Goal: Task Accomplishment & Management: Use online tool/utility

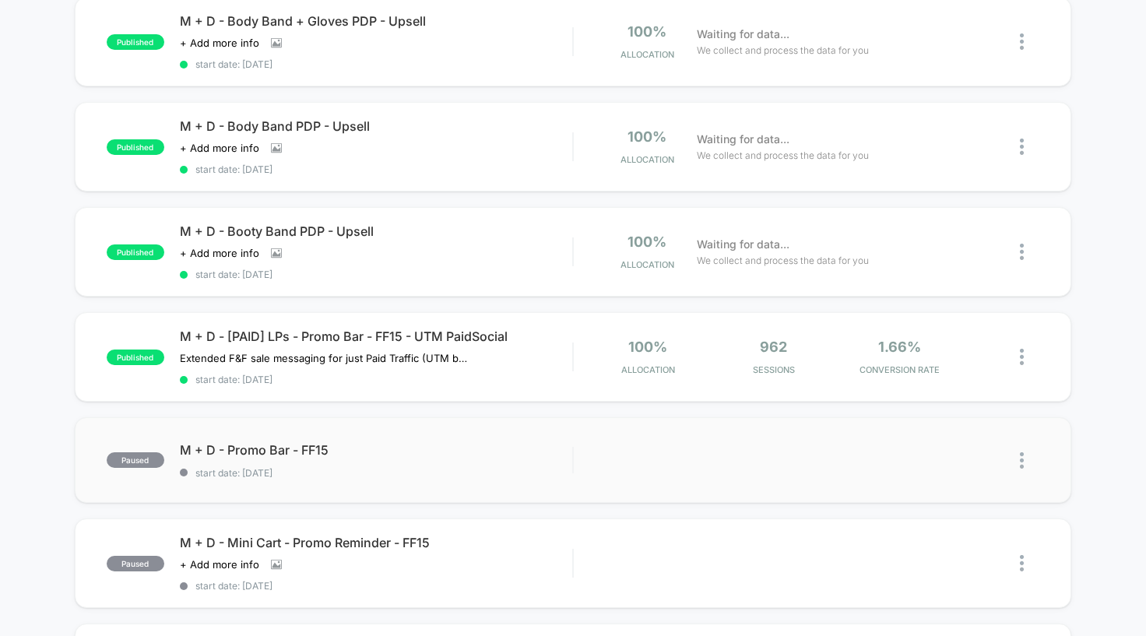
scroll to position [174, 0]
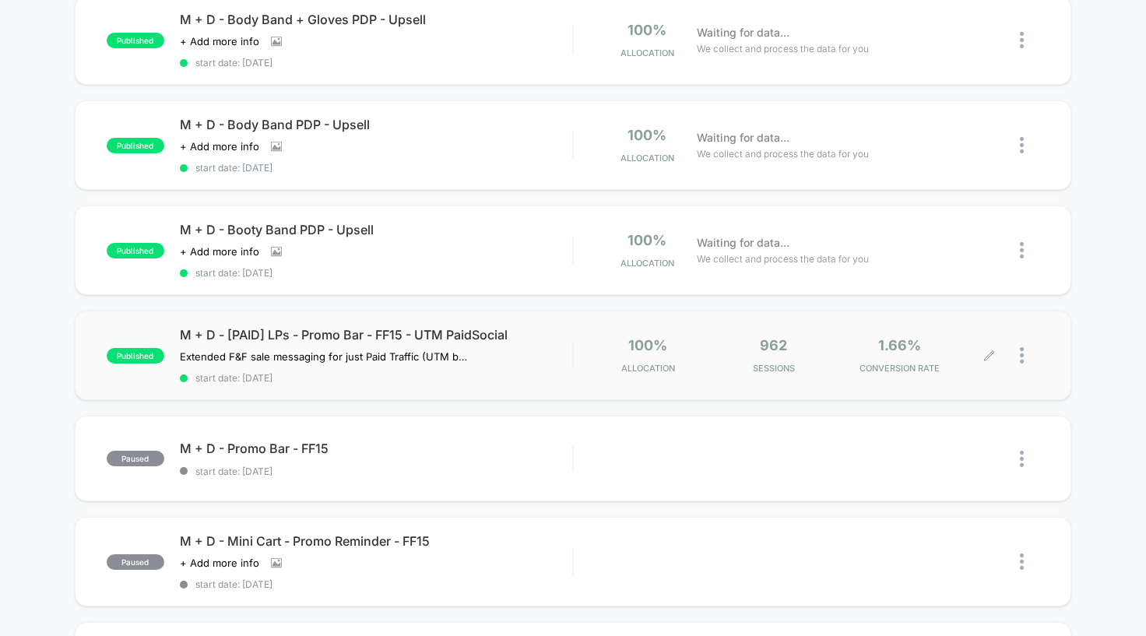
click at [990, 350] on icon at bounding box center [989, 356] width 12 height 12
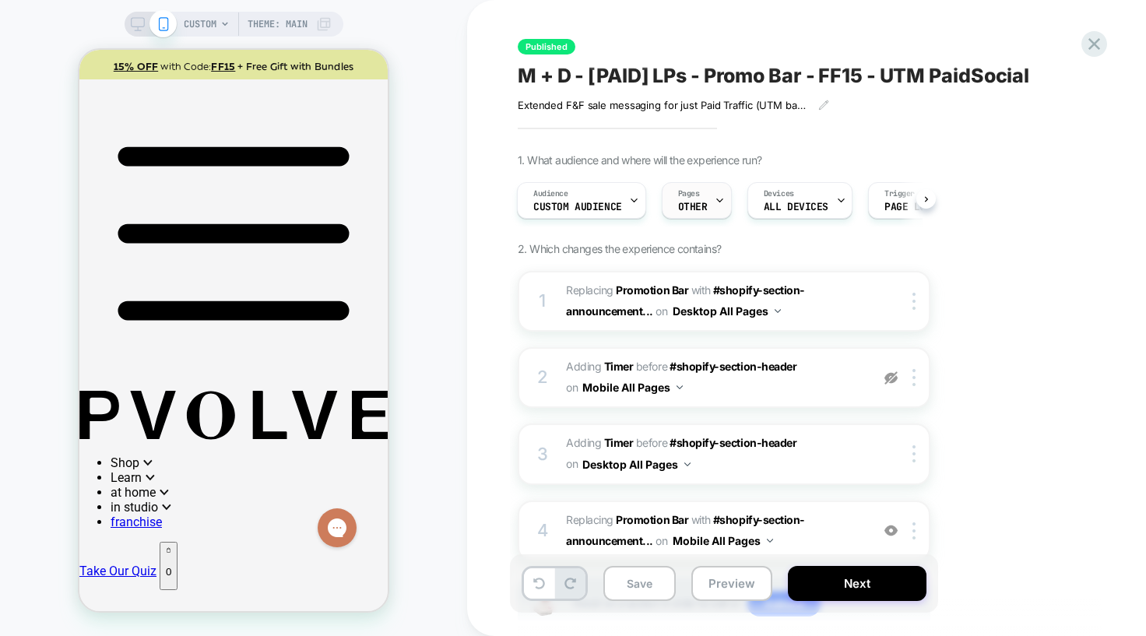
click at [705, 213] on div "Pages OTHER" at bounding box center [693, 200] width 61 height 35
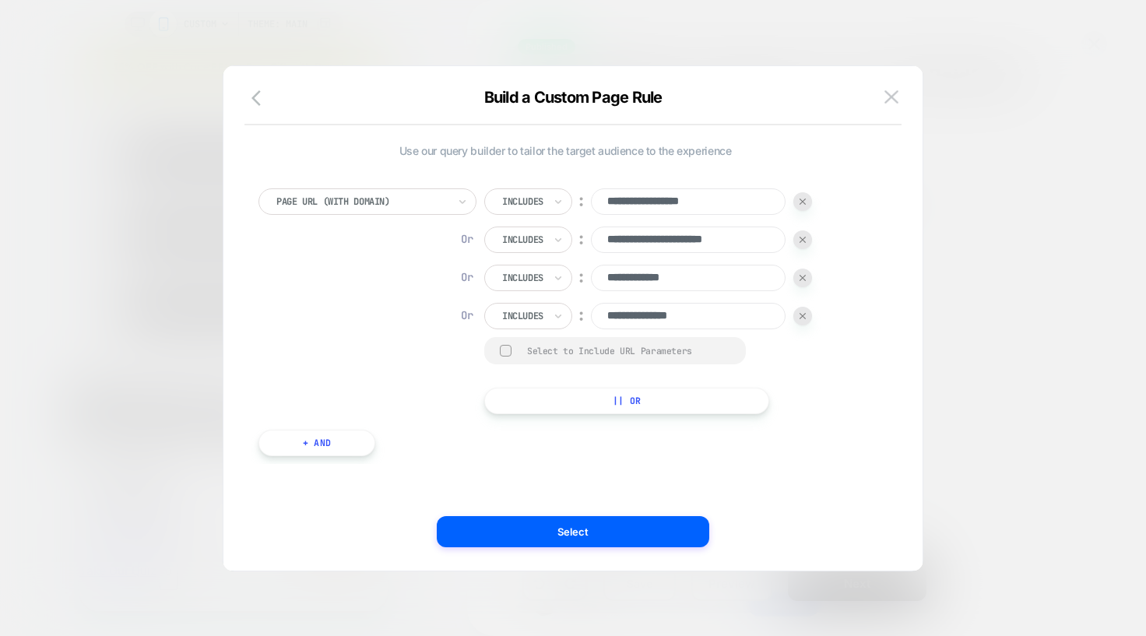
click at [580, 406] on button "|| Or" at bounding box center [626, 401] width 285 height 26
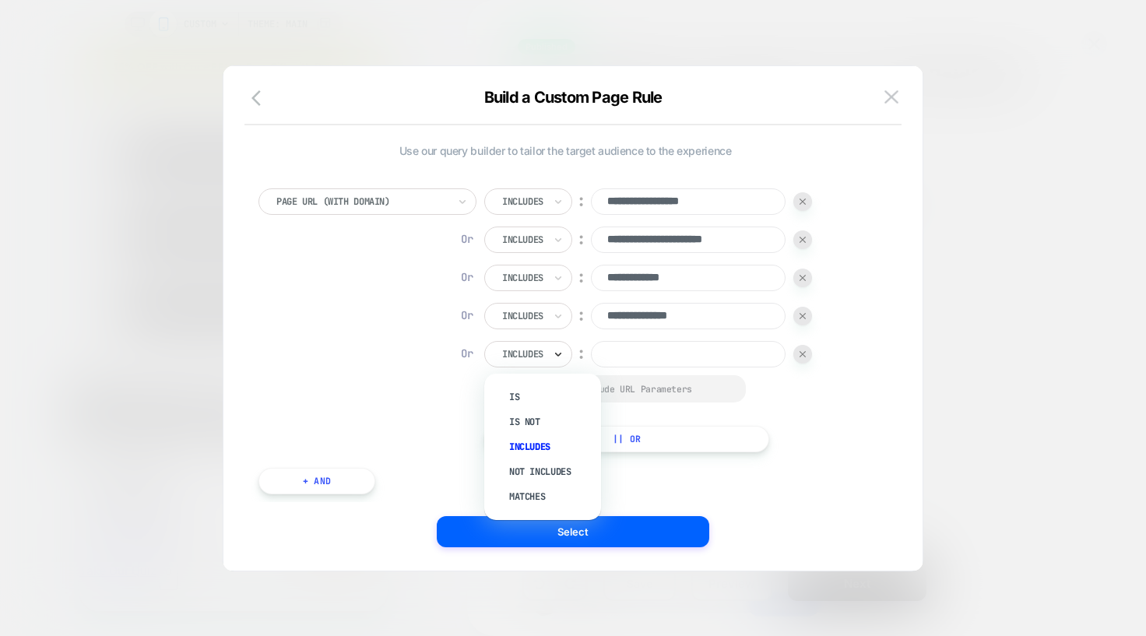
click at [554, 349] on icon at bounding box center [558, 354] width 11 height 16
click at [539, 402] on div "Is" at bounding box center [550, 397] width 101 height 25
click at [647, 354] on input at bounding box center [657, 354] width 195 height 26
type input "*"
click at [860, 447] on div "**********" at bounding box center [565, 320] width 614 height 264
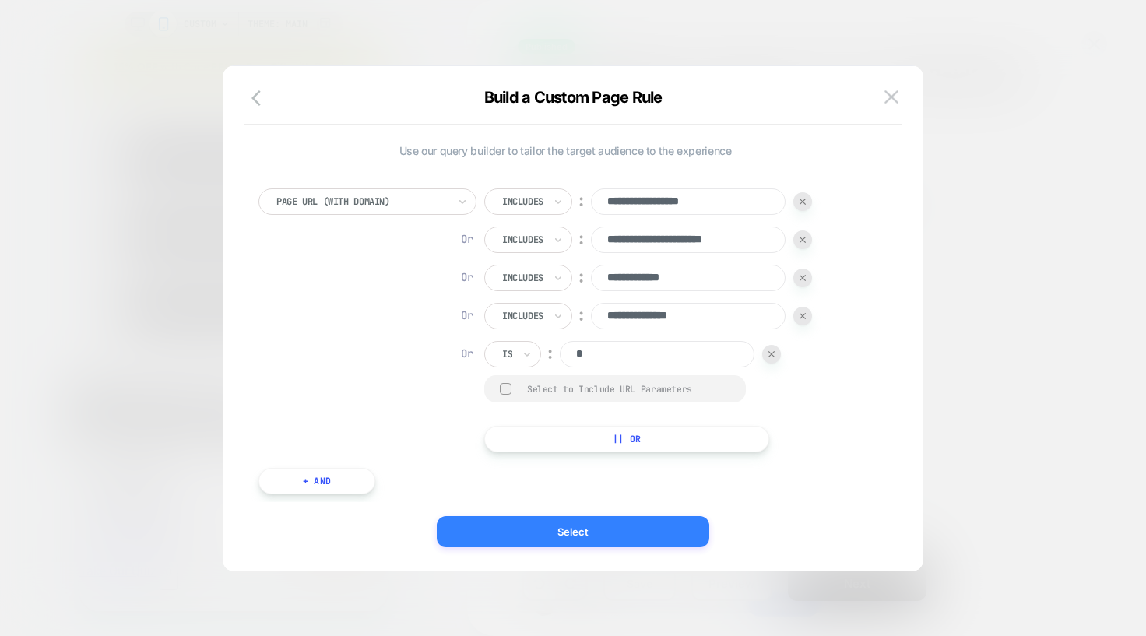
click at [628, 529] on button "Select" at bounding box center [573, 531] width 272 height 31
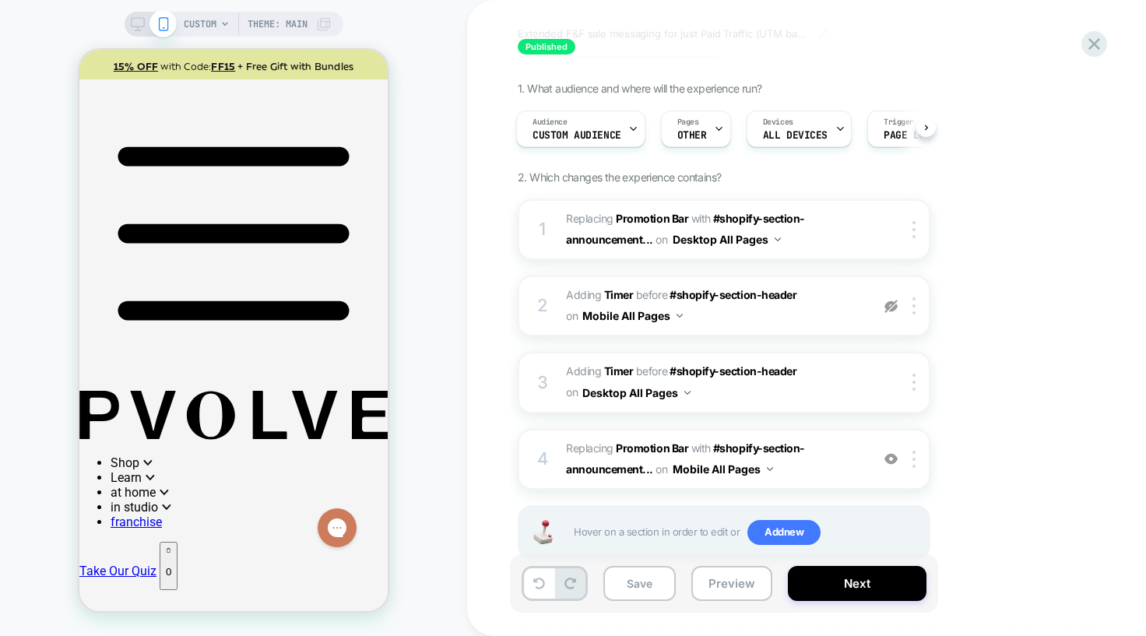
scroll to position [111, 0]
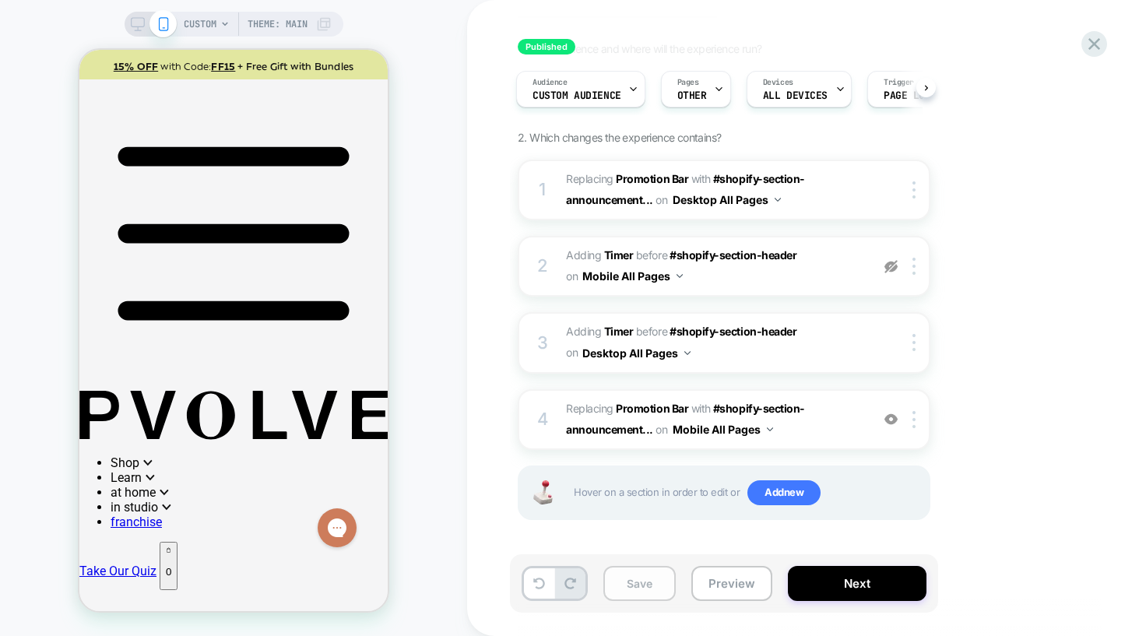
click at [632, 582] on button "Save" at bounding box center [639, 583] width 72 height 35
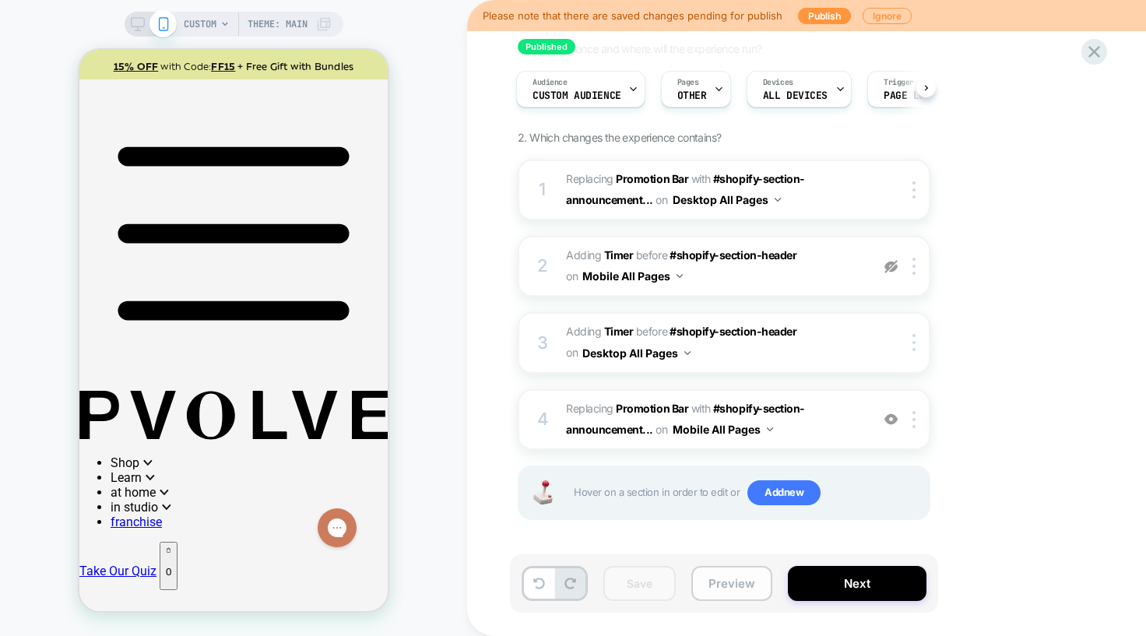
click at [738, 590] on button "Preview" at bounding box center [731, 583] width 81 height 35
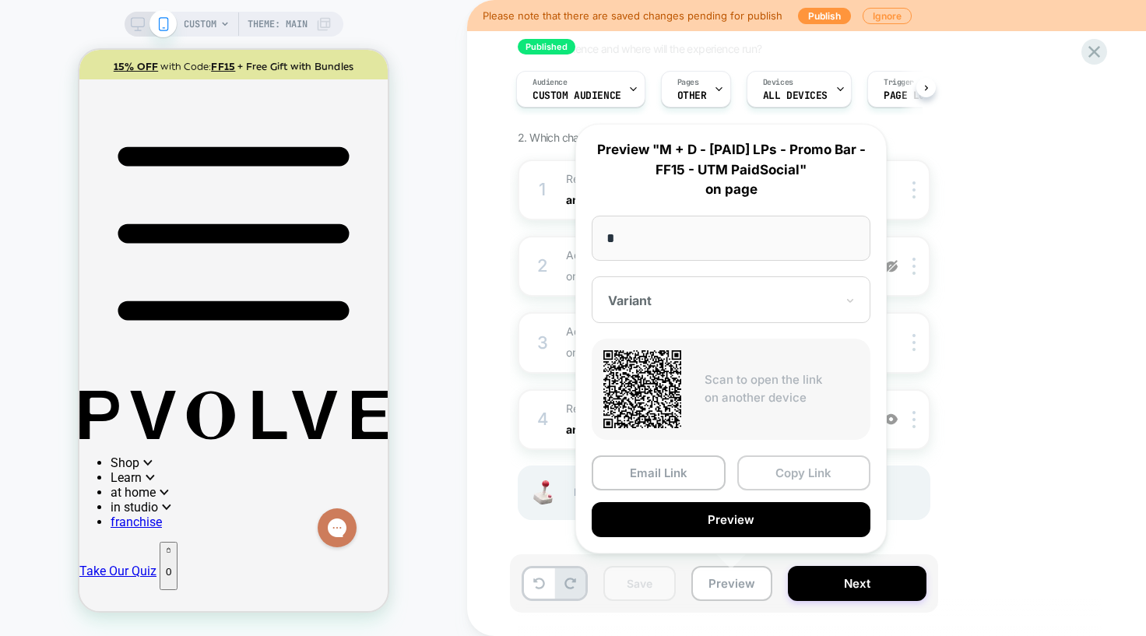
click at [797, 468] on button "Copy Link" at bounding box center [804, 472] width 134 height 35
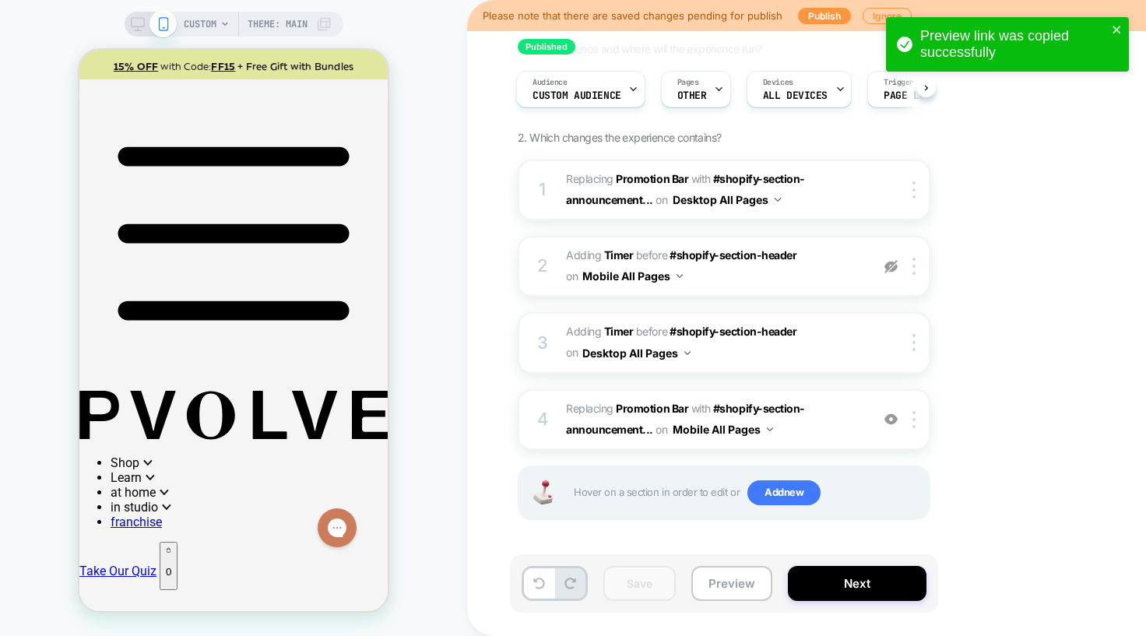
click at [1029, 435] on div "1. What audience and where will the experience run? Audience Custom Audience Pa…" at bounding box center [802, 300] width 568 height 517
click at [733, 602] on div "Save Preview Next" at bounding box center [724, 583] width 428 height 58
click at [733, 588] on button "Preview" at bounding box center [731, 583] width 81 height 35
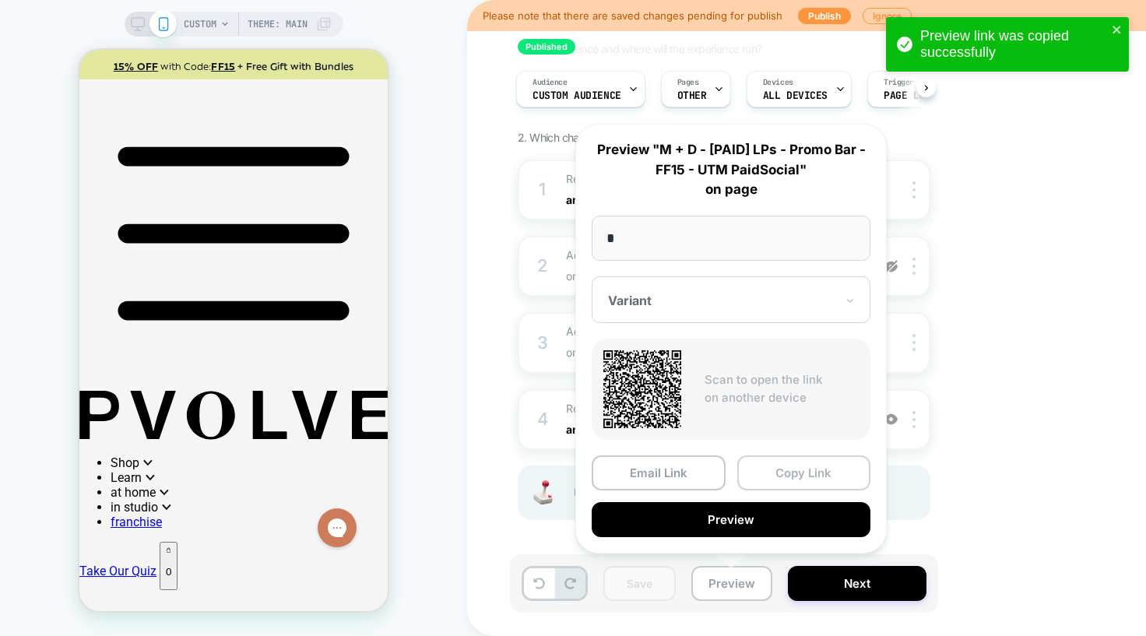
click at [796, 471] on button "Copy Link" at bounding box center [804, 472] width 134 height 35
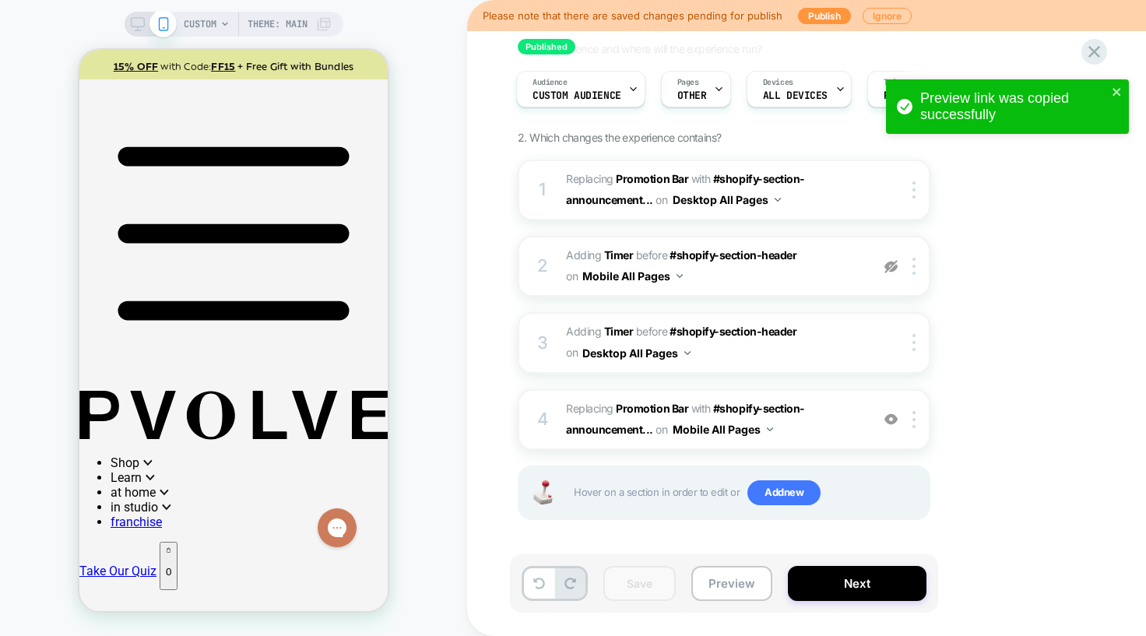
click at [982, 444] on div "1. What audience and where will the experience run? Audience Custom Audience Pa…" at bounding box center [802, 300] width 568 height 517
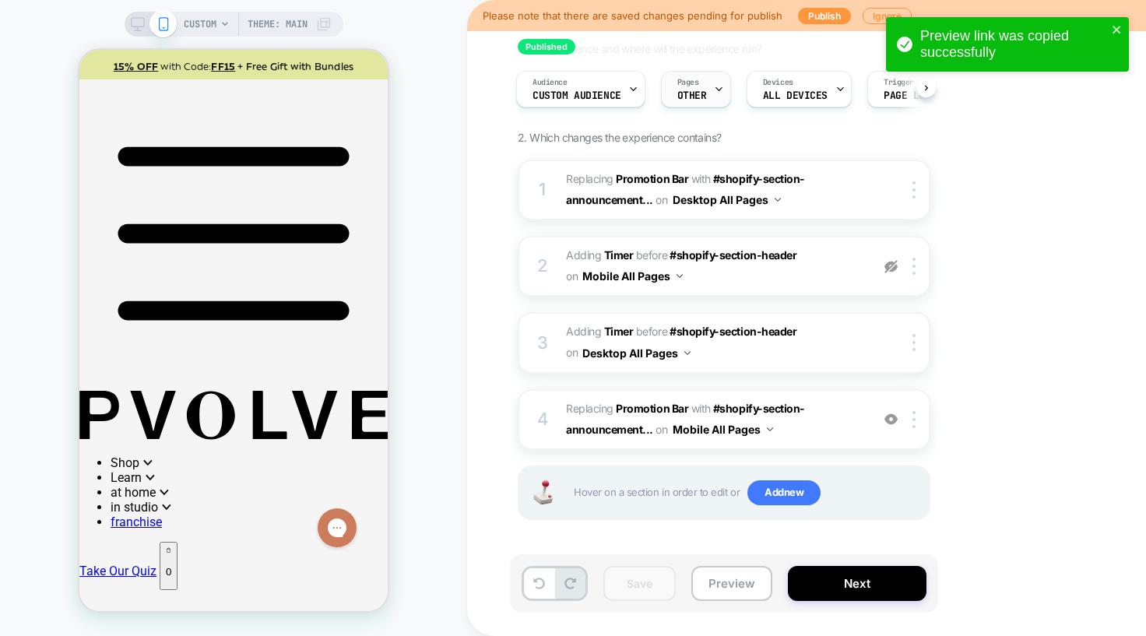
click at [694, 82] on span "Pages" at bounding box center [688, 82] width 22 height 11
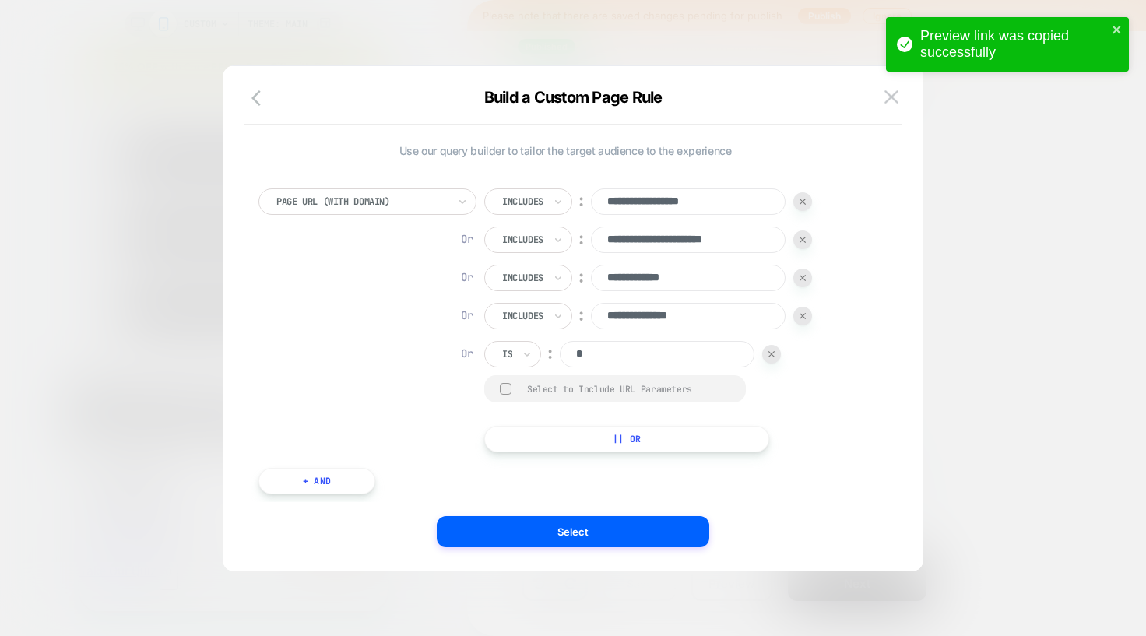
click at [576, 357] on input "*" at bounding box center [657, 354] width 195 height 26
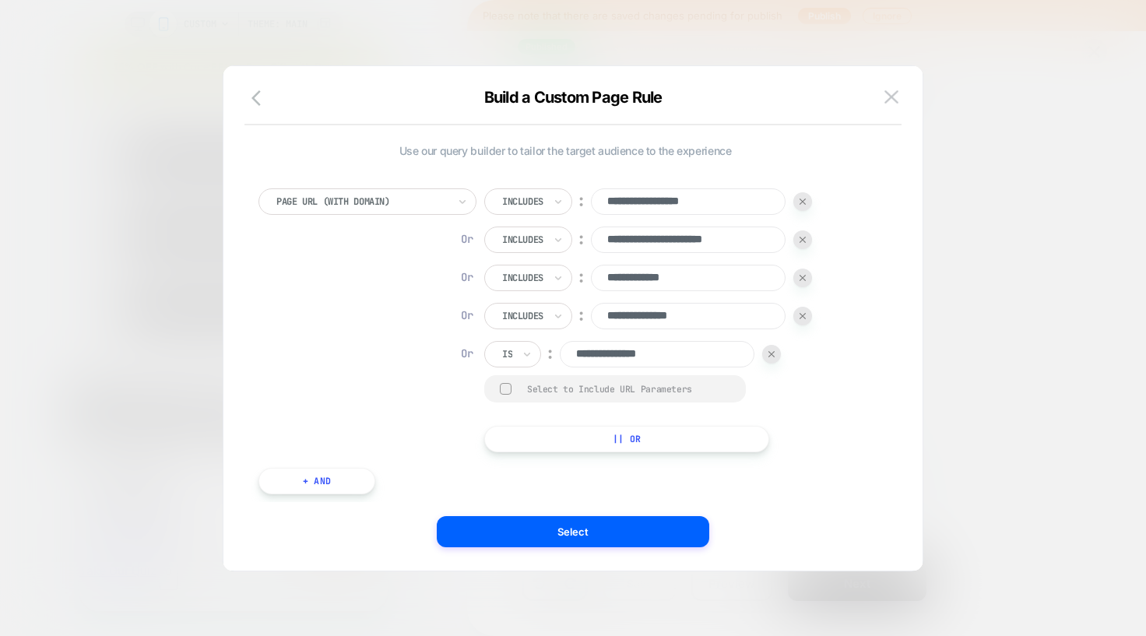
type input "**********"
click at [516, 334] on div "**********" at bounding box center [648, 320] width 328 height 264
click at [516, 347] on div "Is" at bounding box center [512, 354] width 57 height 26
click at [545, 492] on div "Matches" at bounding box center [550, 496] width 101 height 25
click at [552, 350] on icon at bounding box center [552, 354] width 11 height 16
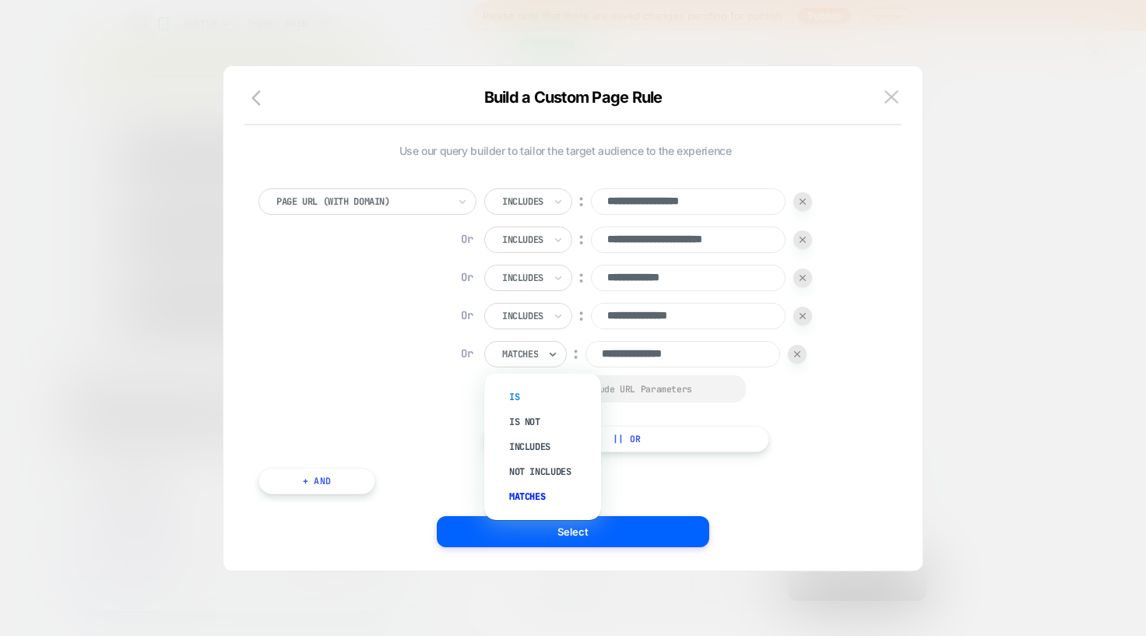
click at [540, 393] on div "Is" at bounding box center [550, 397] width 101 height 25
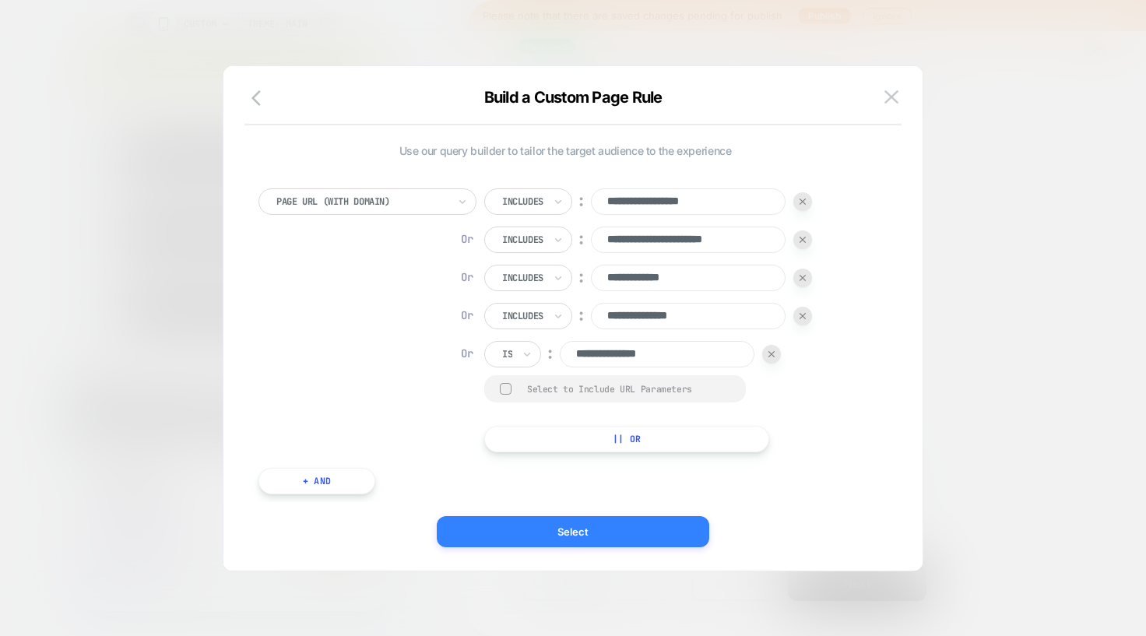
click at [605, 533] on button "Select" at bounding box center [573, 531] width 272 height 31
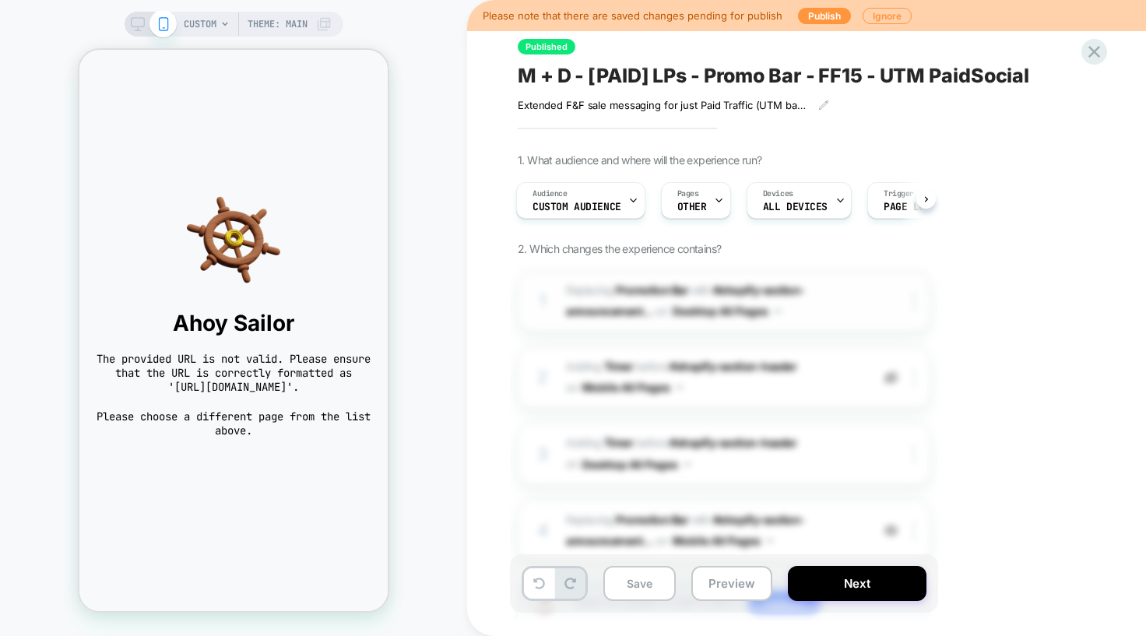
scroll to position [0, 2]
click at [703, 204] on div "Pages OTHER" at bounding box center [691, 200] width 61 height 35
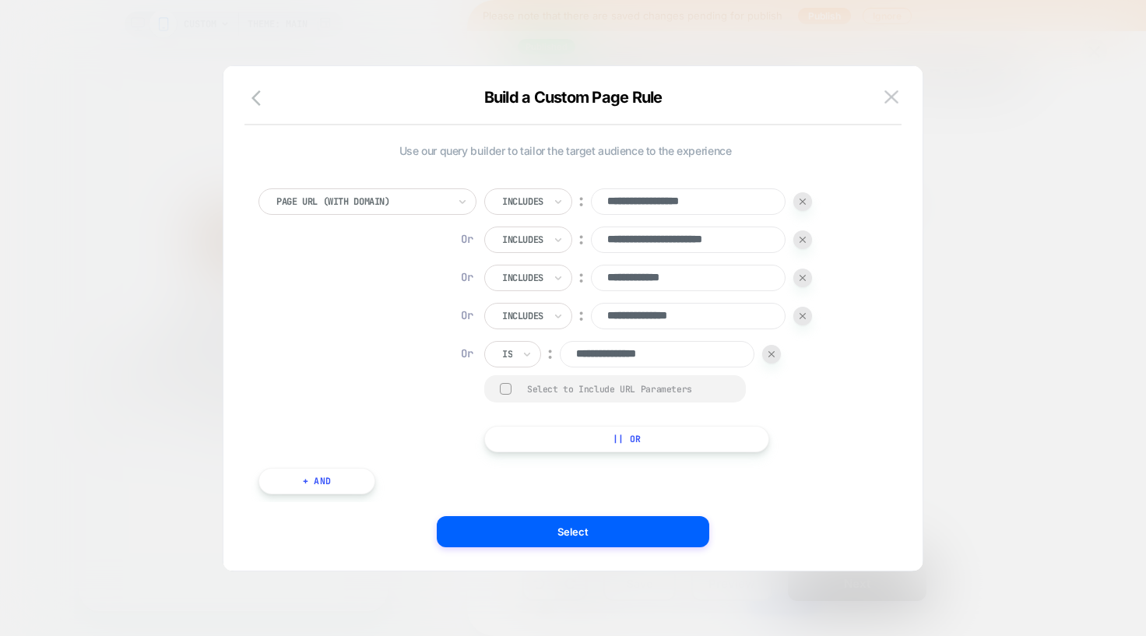
click at [694, 355] on input "**********" at bounding box center [657, 354] width 195 height 26
type input "**********"
click at [508, 387] on div at bounding box center [506, 389] width 12 height 12
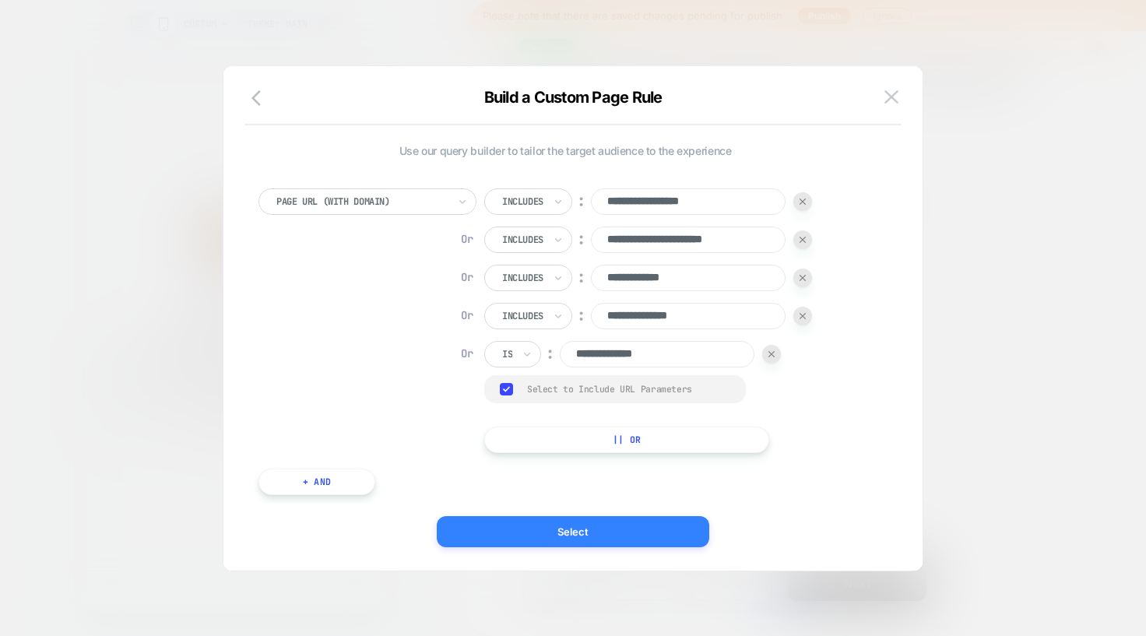
click at [559, 543] on button "Select" at bounding box center [573, 531] width 272 height 31
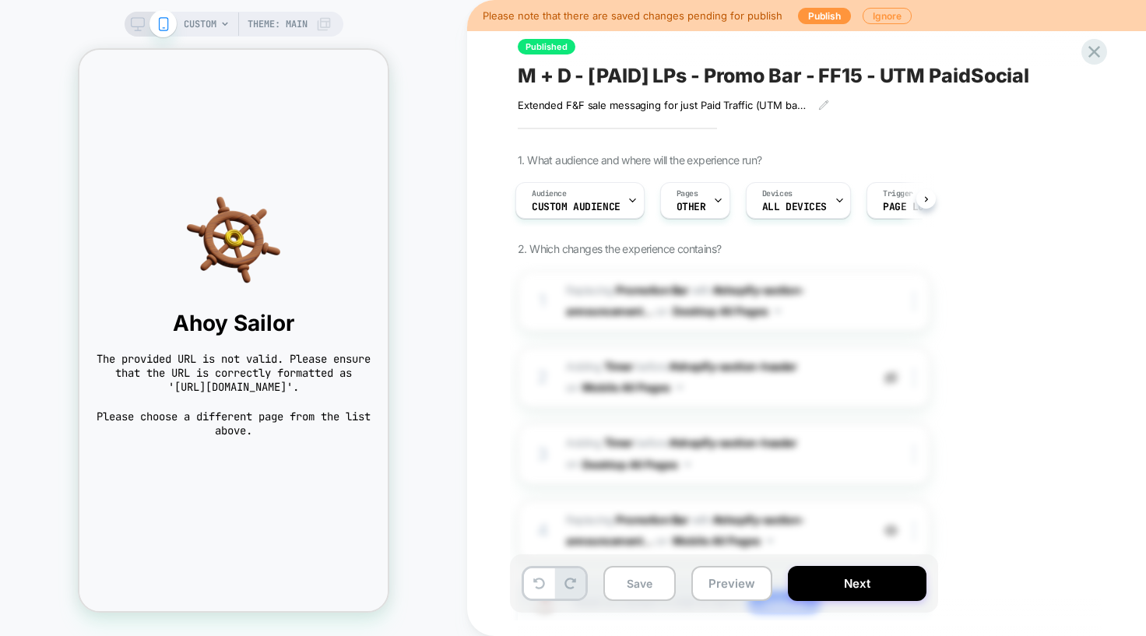
scroll to position [0, 3]
click at [680, 202] on span "OTHER" at bounding box center [691, 207] width 30 height 11
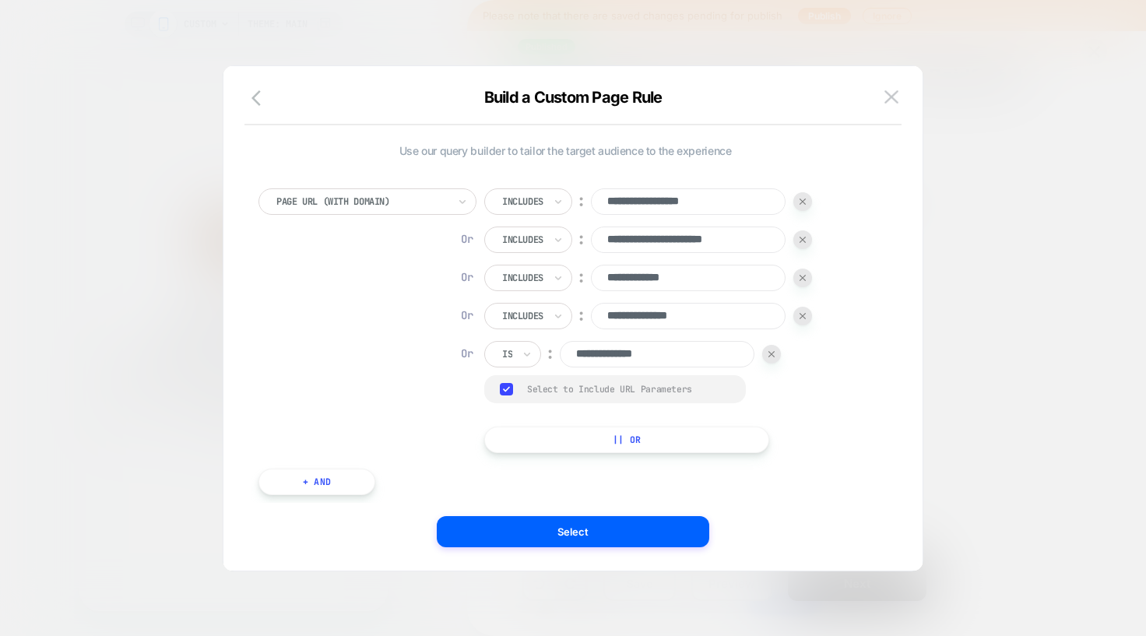
click at [774, 351] on img at bounding box center [771, 354] width 6 height 6
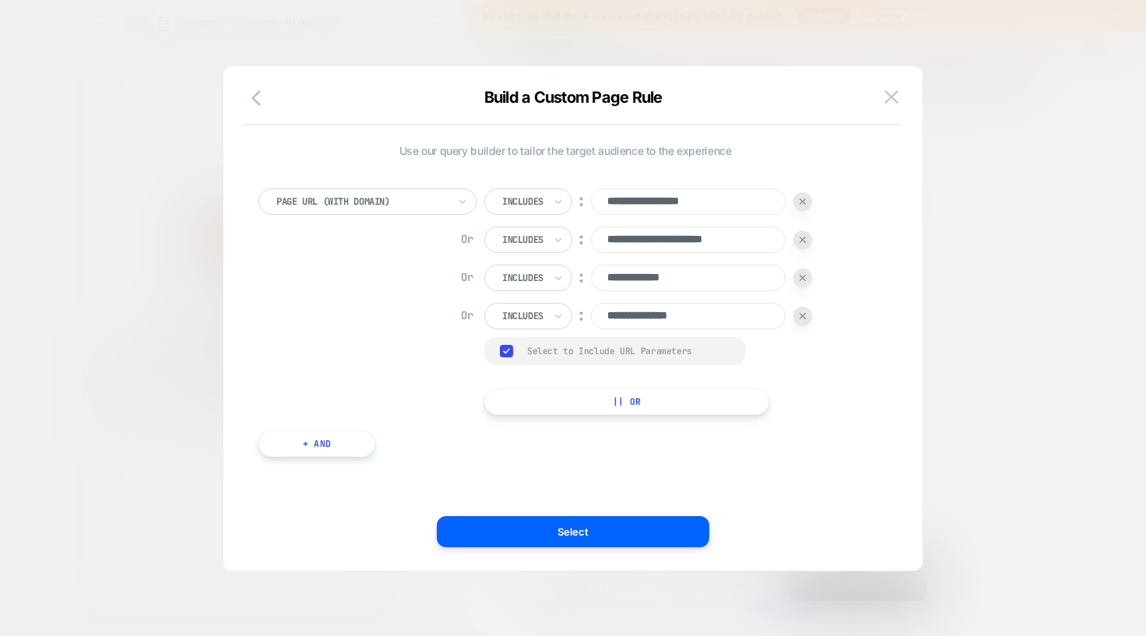
click at [597, 403] on button "|| Or" at bounding box center [626, 402] width 285 height 26
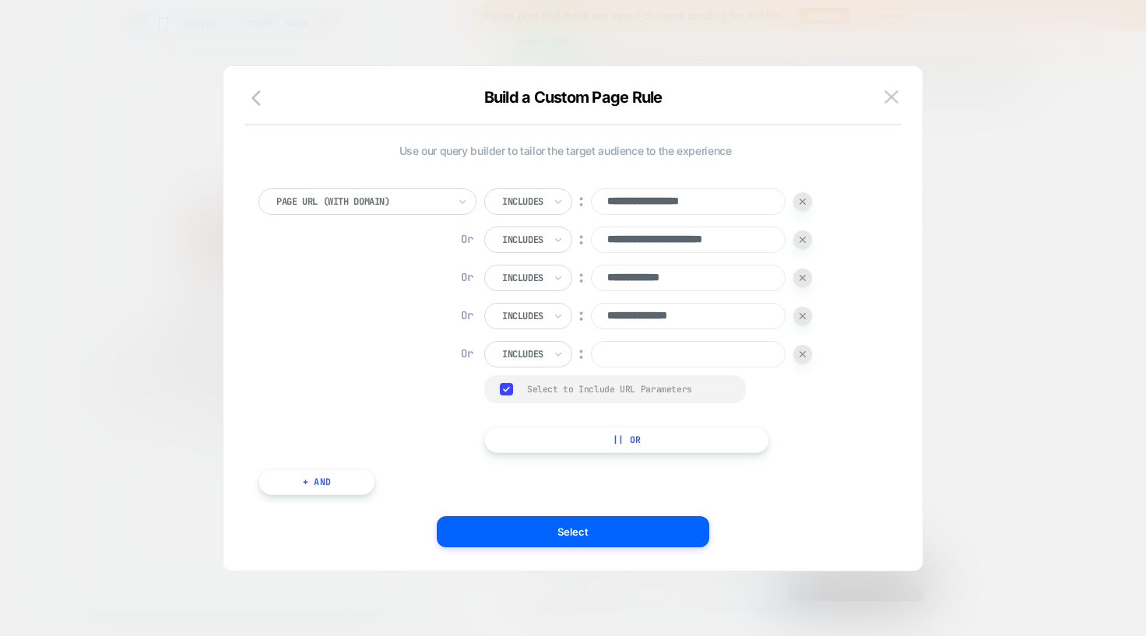
click at [560, 343] on div at bounding box center [558, 354] width 11 height 25
click at [538, 396] on div "Is" at bounding box center [550, 397] width 101 height 25
click at [676, 348] on input at bounding box center [657, 354] width 195 height 26
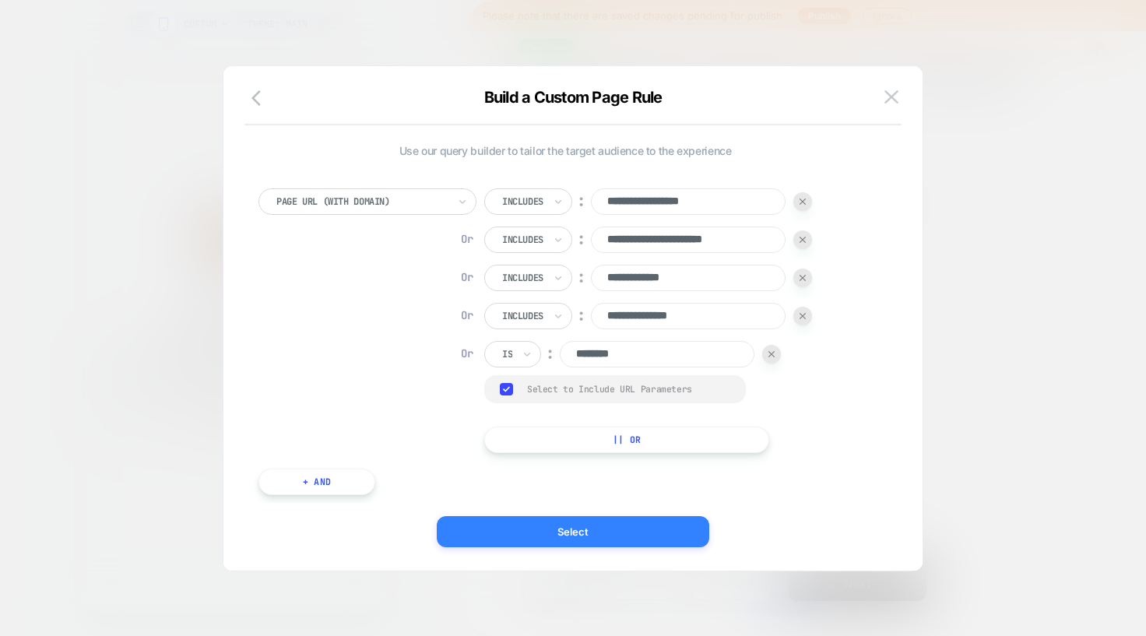
type input "********"
click at [623, 534] on button "Select" at bounding box center [573, 531] width 272 height 31
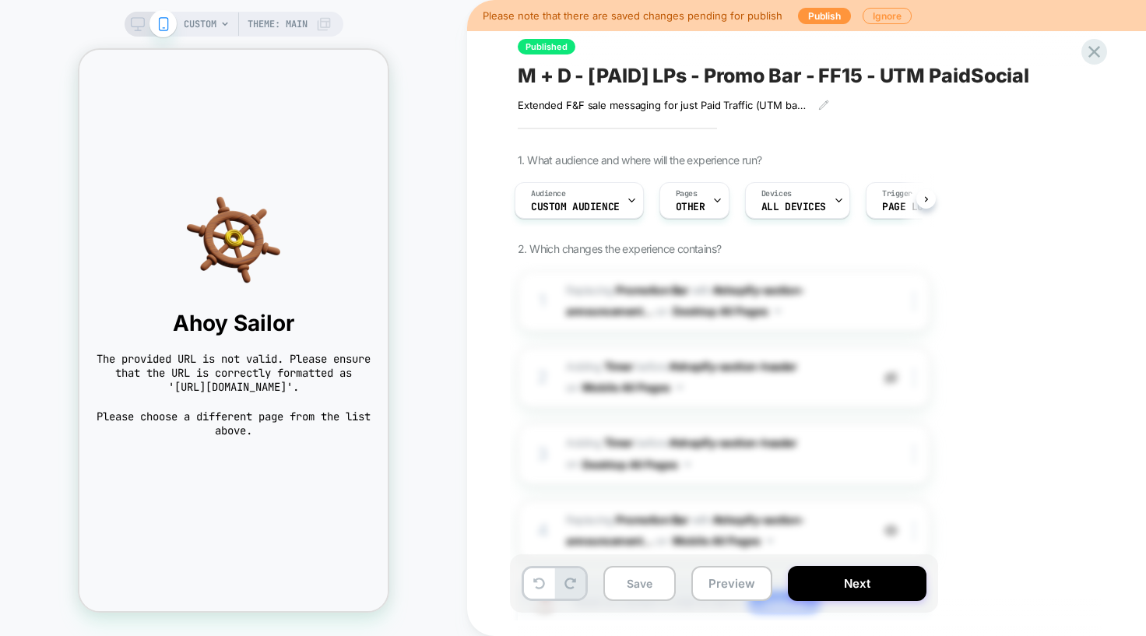
scroll to position [0, 4]
click at [223, 28] on icon at bounding box center [224, 23] width 9 height 9
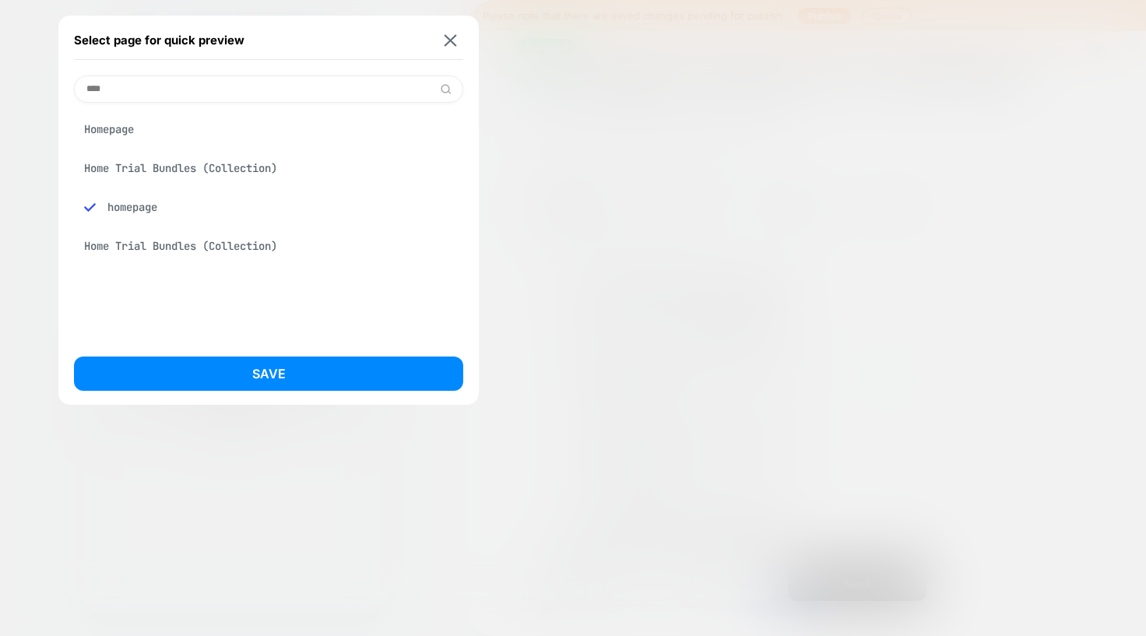
type input "****"
click at [154, 142] on div "Homepage" at bounding box center [268, 129] width 389 height 30
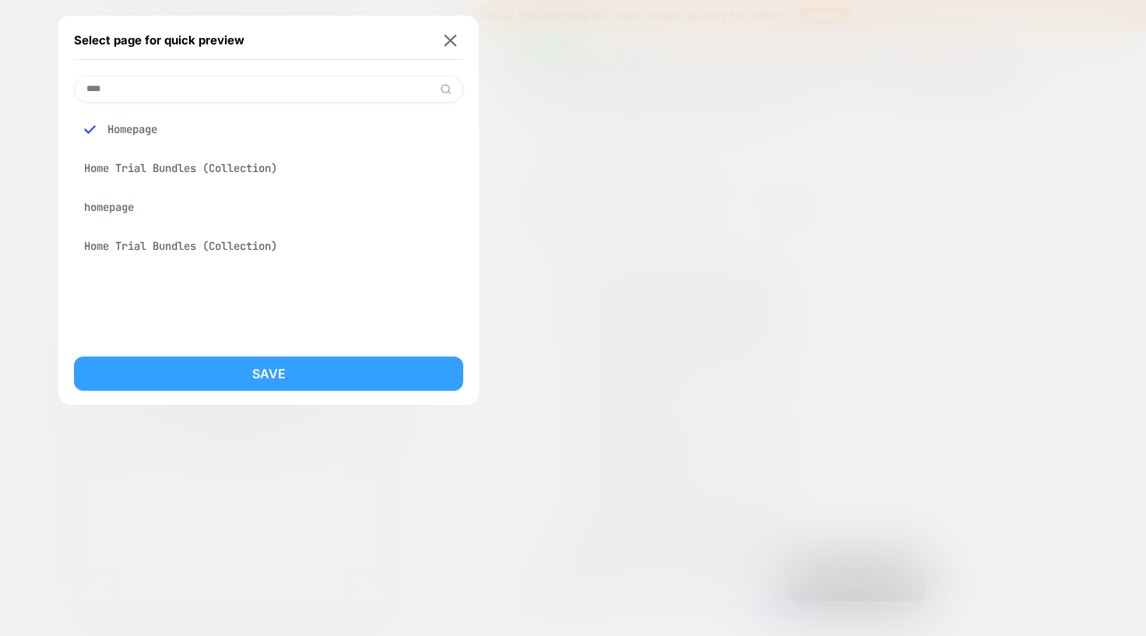
click at [213, 377] on button "Save" at bounding box center [268, 374] width 389 height 34
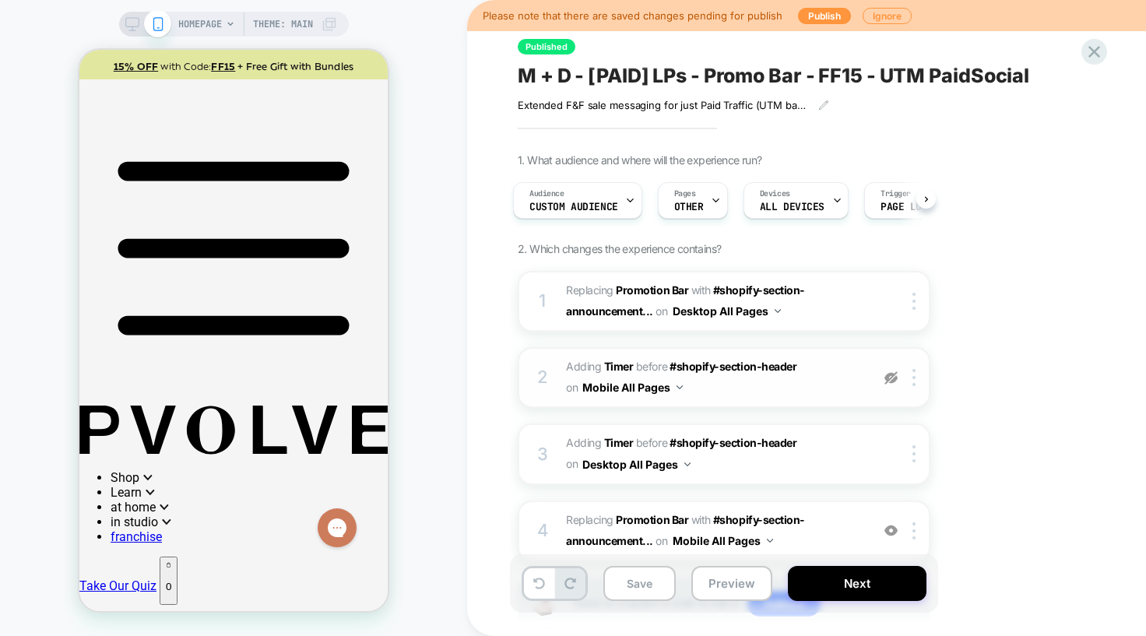
scroll to position [111, 0]
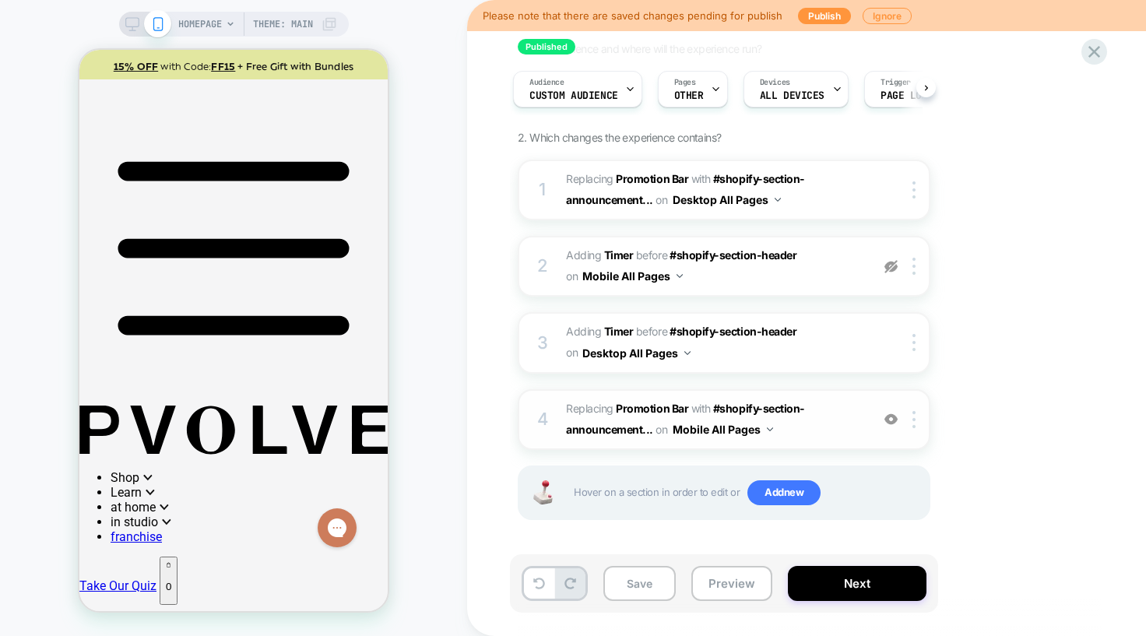
click at [705, 427] on button "Mobile All Pages" at bounding box center [723, 429] width 100 height 23
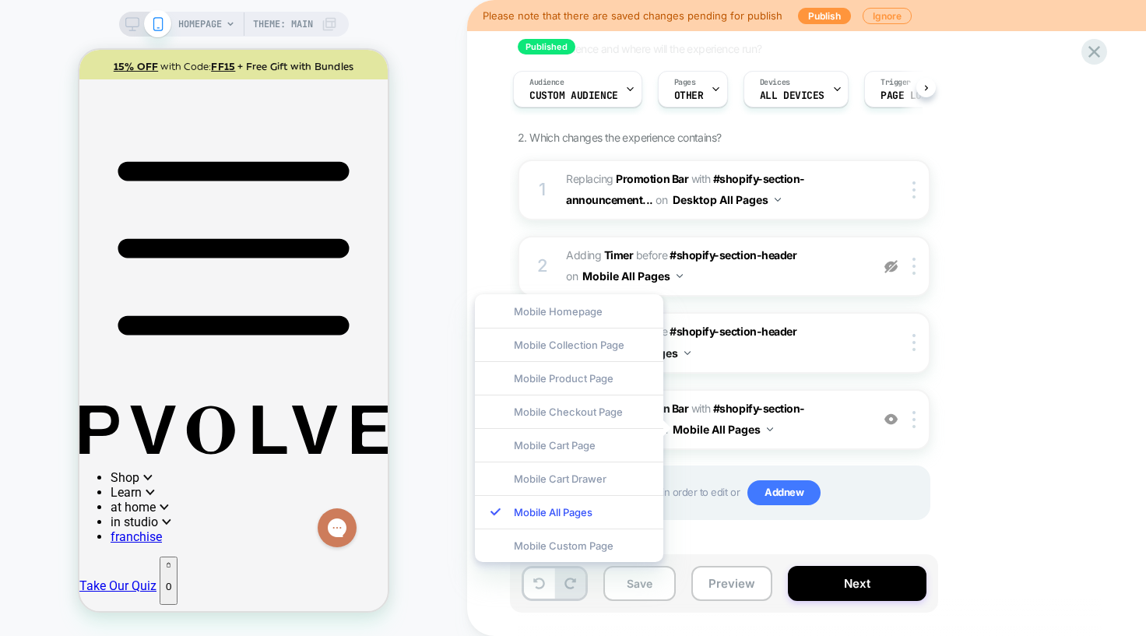
click at [982, 389] on div "1. What audience and where will the experience run? Audience Custom Audience Pa…" at bounding box center [802, 300] width 568 height 517
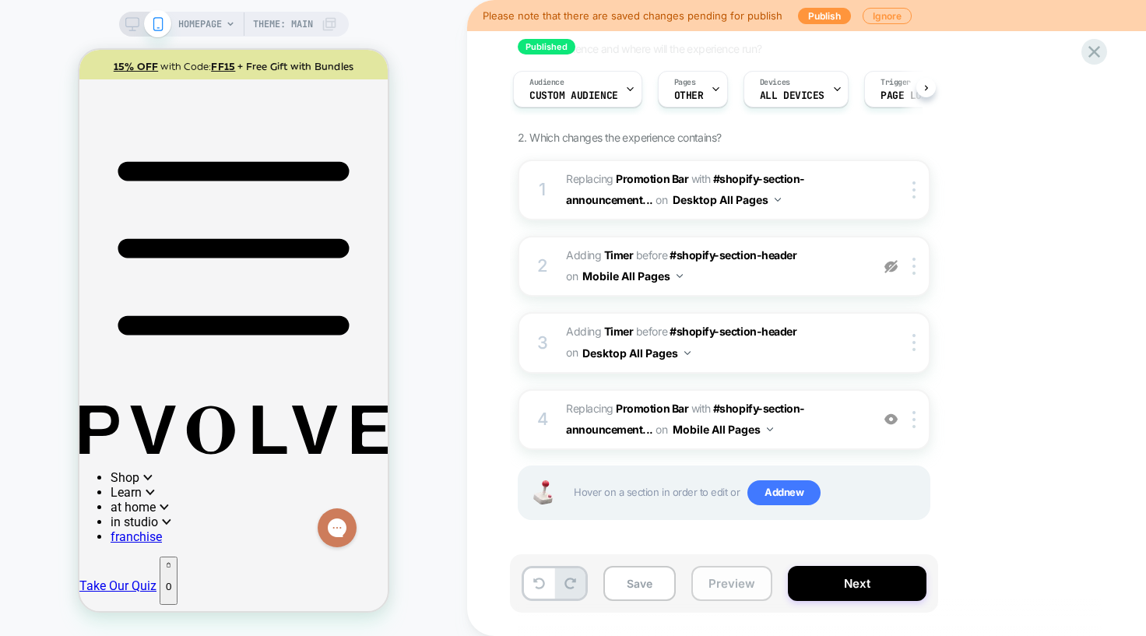
click at [731, 578] on button "Preview" at bounding box center [731, 583] width 81 height 35
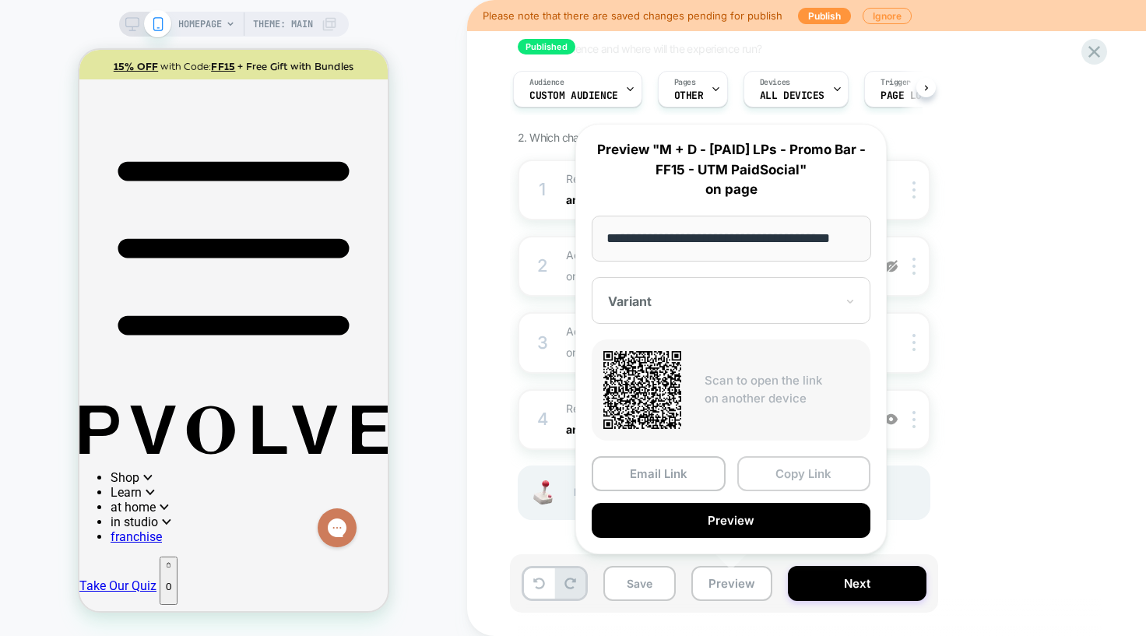
scroll to position [0, 0]
click at [786, 469] on button "Copy Link" at bounding box center [804, 473] width 134 height 35
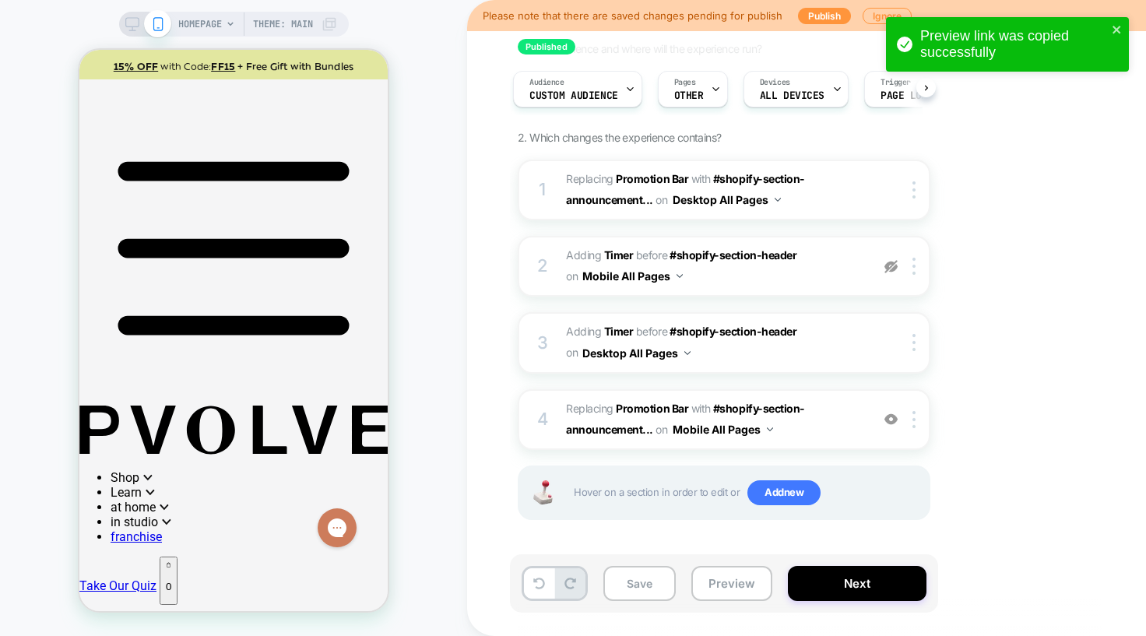
click at [1042, 340] on div "1. What audience and where will the experience run? Audience Custom Audience Pa…" at bounding box center [802, 300] width 568 height 517
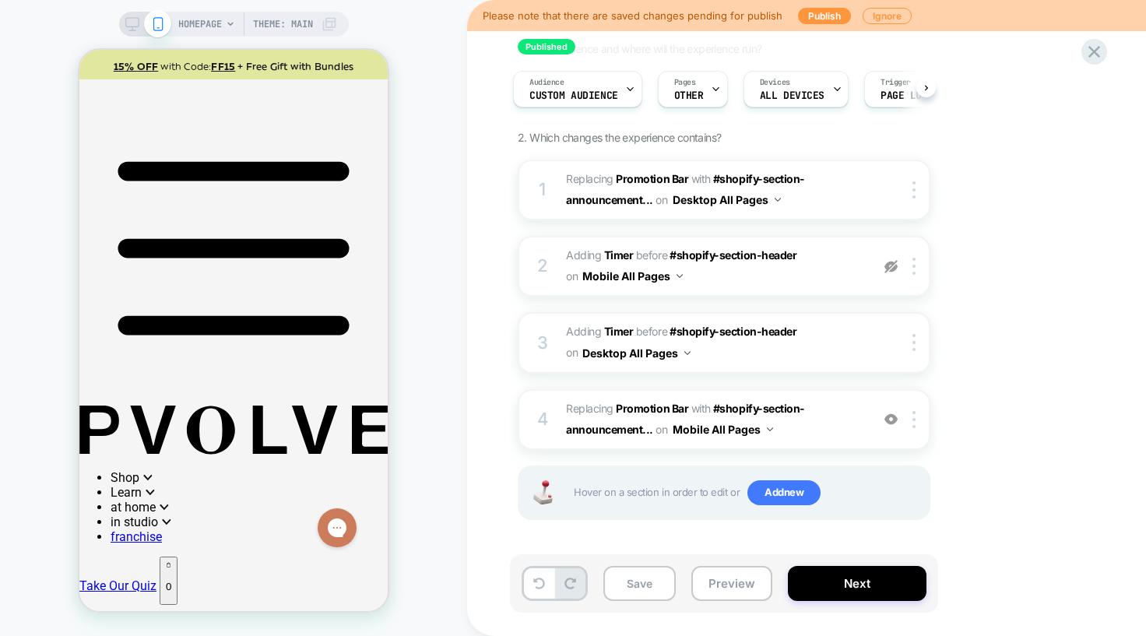
click at [1018, 444] on div "1. What audience and where will the experience run? Audience Custom Audience Pa…" at bounding box center [802, 300] width 568 height 517
click at [728, 596] on button "Preview" at bounding box center [731, 583] width 81 height 35
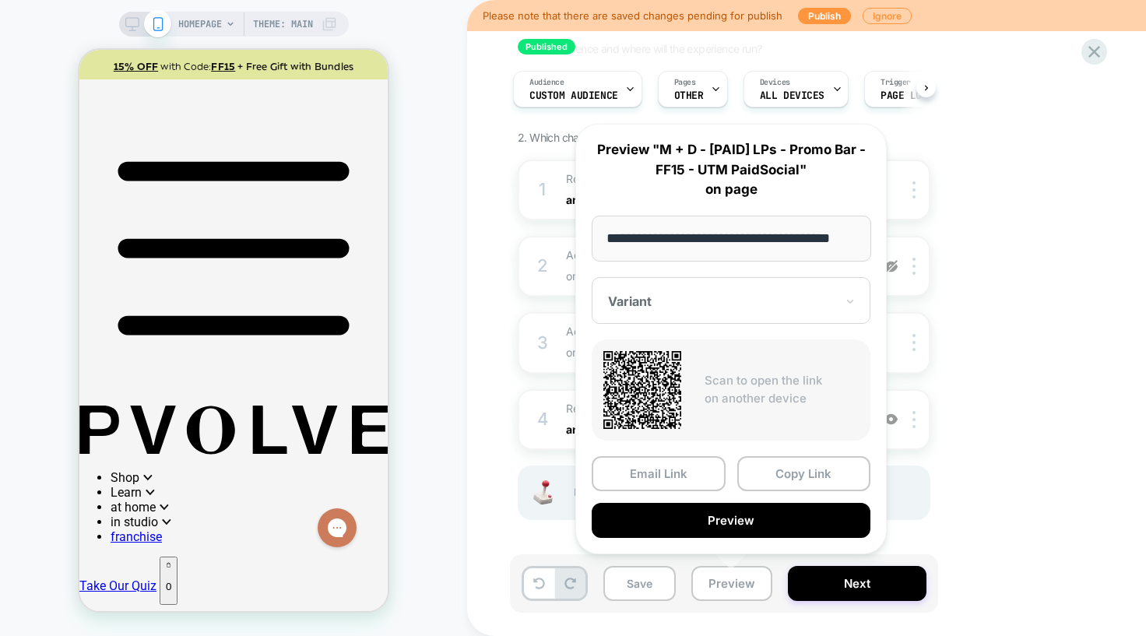
click at [814, 452] on div "**********" at bounding box center [730, 339] width 311 height 431
click at [814, 465] on button "Copy Link" at bounding box center [804, 473] width 134 height 35
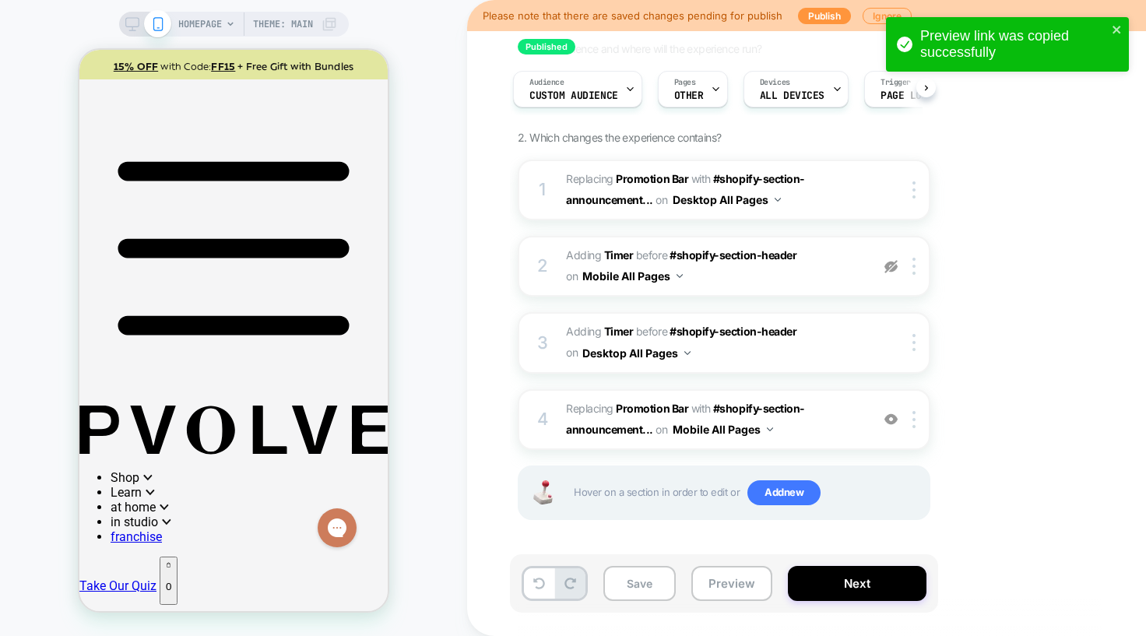
click at [977, 388] on div "1. What audience and where will the experience run? Audience Custom Audience Pa…" at bounding box center [802, 300] width 568 height 517
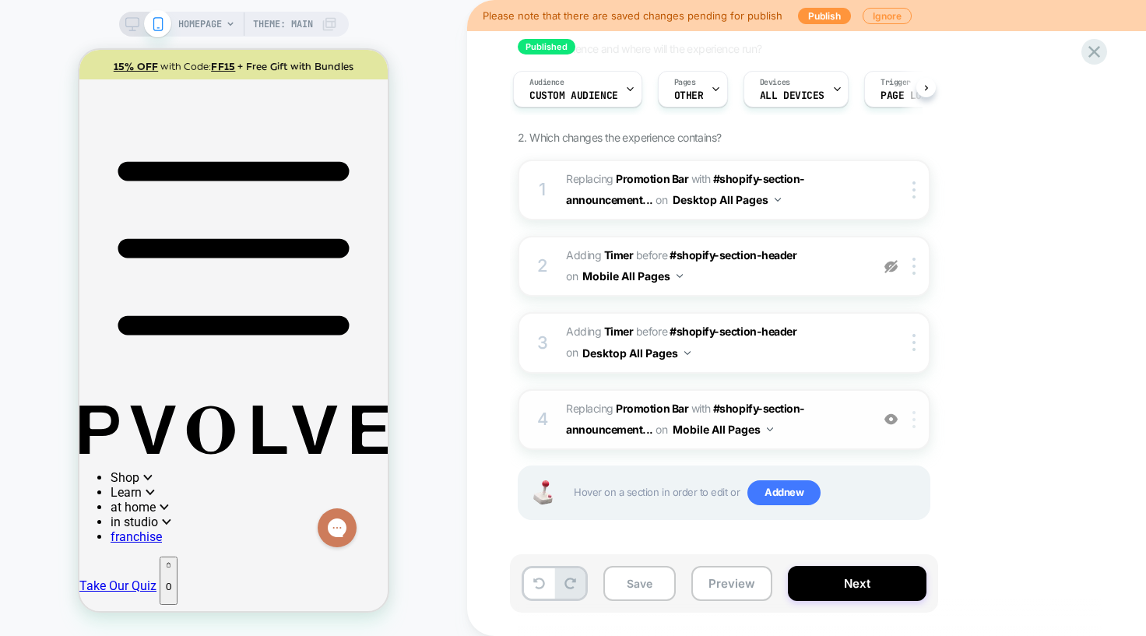
click at [912, 424] on div at bounding box center [917, 419] width 26 height 17
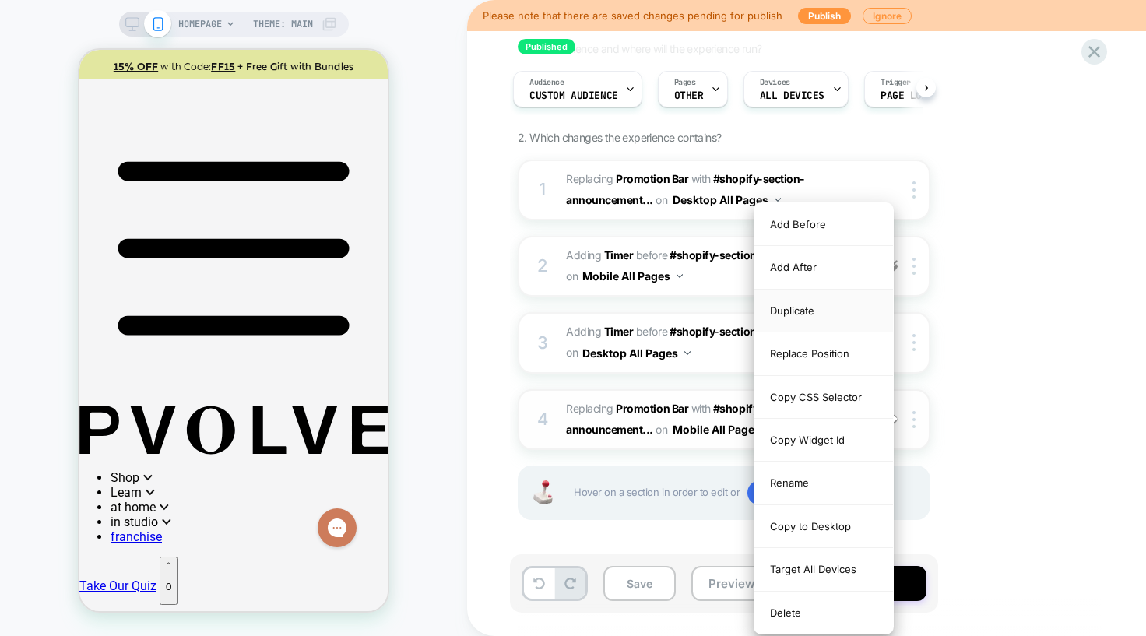
click at [809, 312] on div "Duplicate" at bounding box center [823, 311] width 139 height 43
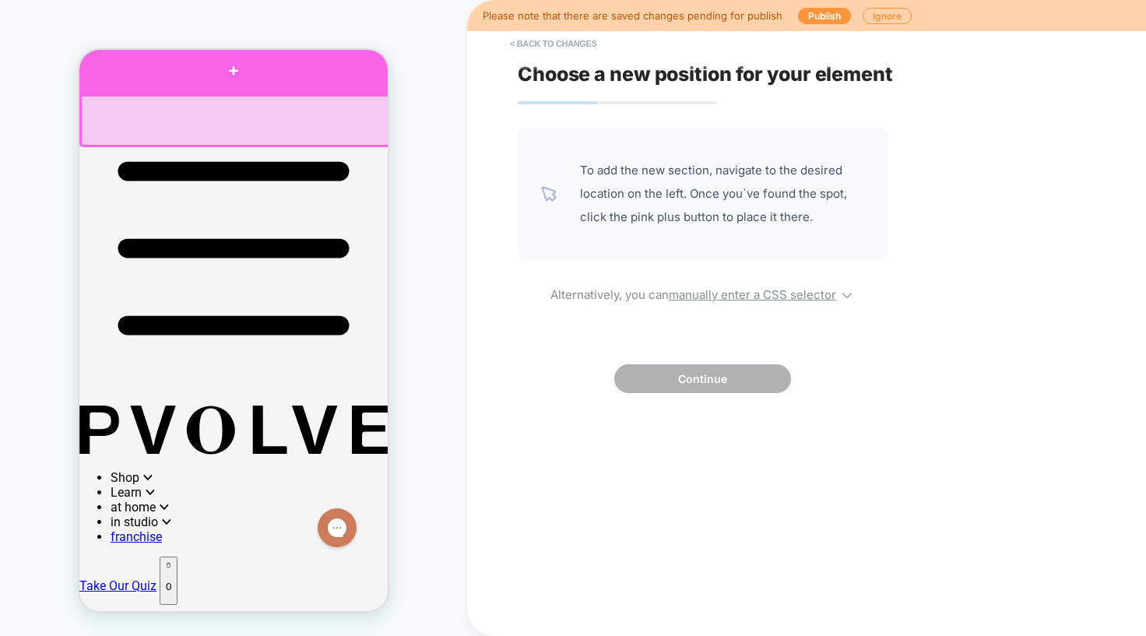
click at [378, 80] on div at bounding box center [233, 70] width 308 height 47
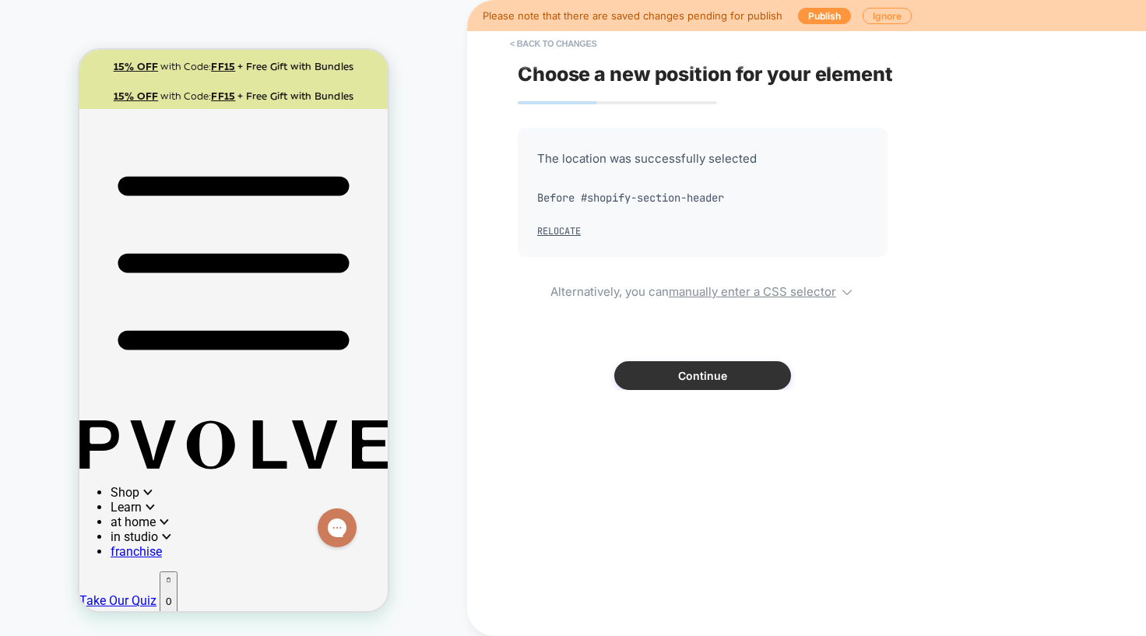
click at [715, 376] on button "Continue" at bounding box center [702, 375] width 177 height 29
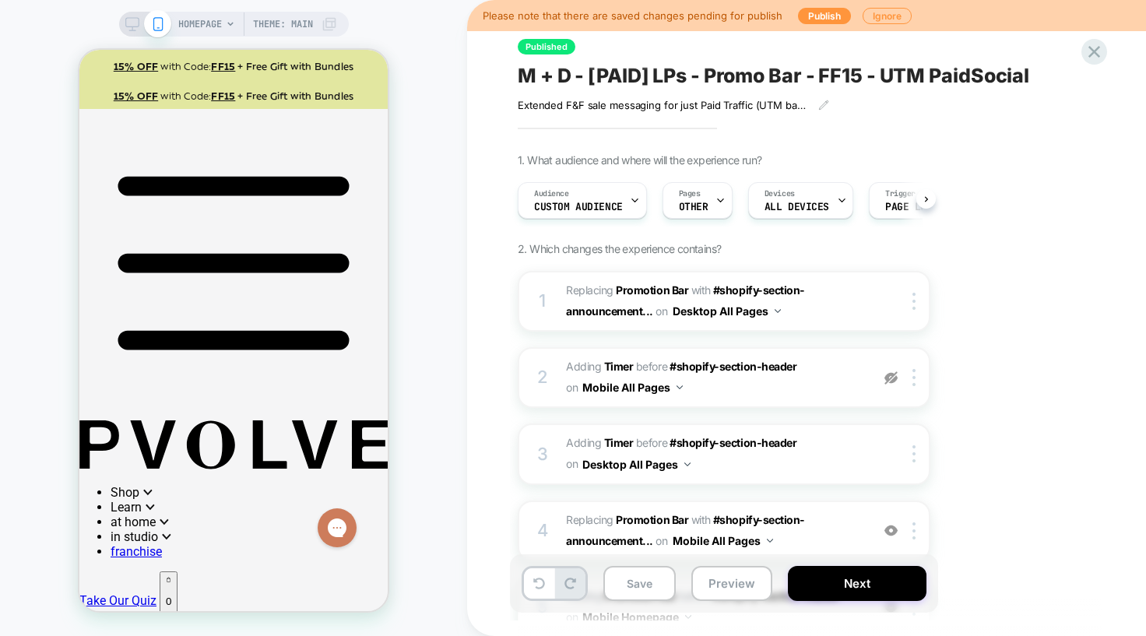
scroll to position [0, 1]
click at [645, 389] on button "Mobile All Pages" at bounding box center [632, 387] width 100 height 23
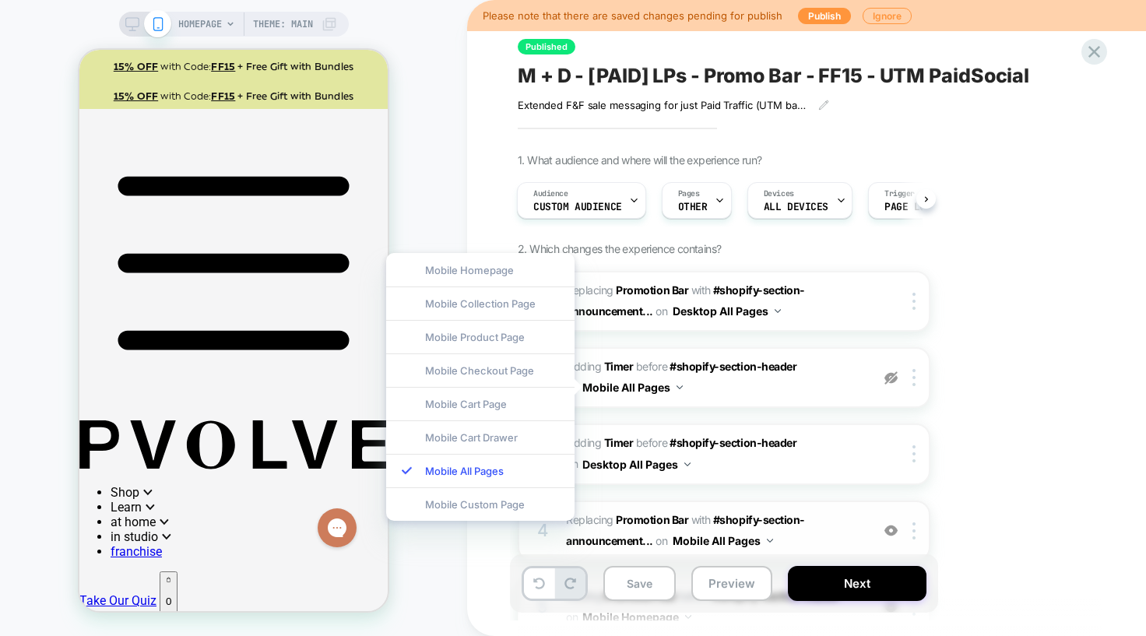
click at [731, 535] on button "Mobile All Pages" at bounding box center [723, 540] width 100 height 23
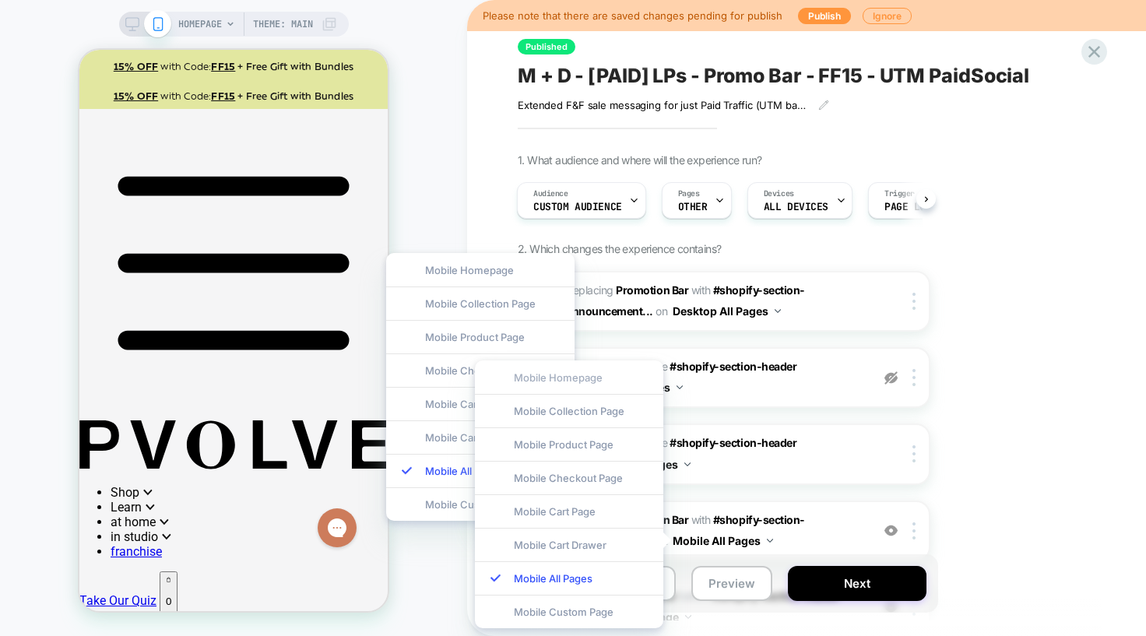
click at [537, 375] on div "Mobile Homepage" at bounding box center [569, 376] width 188 height 33
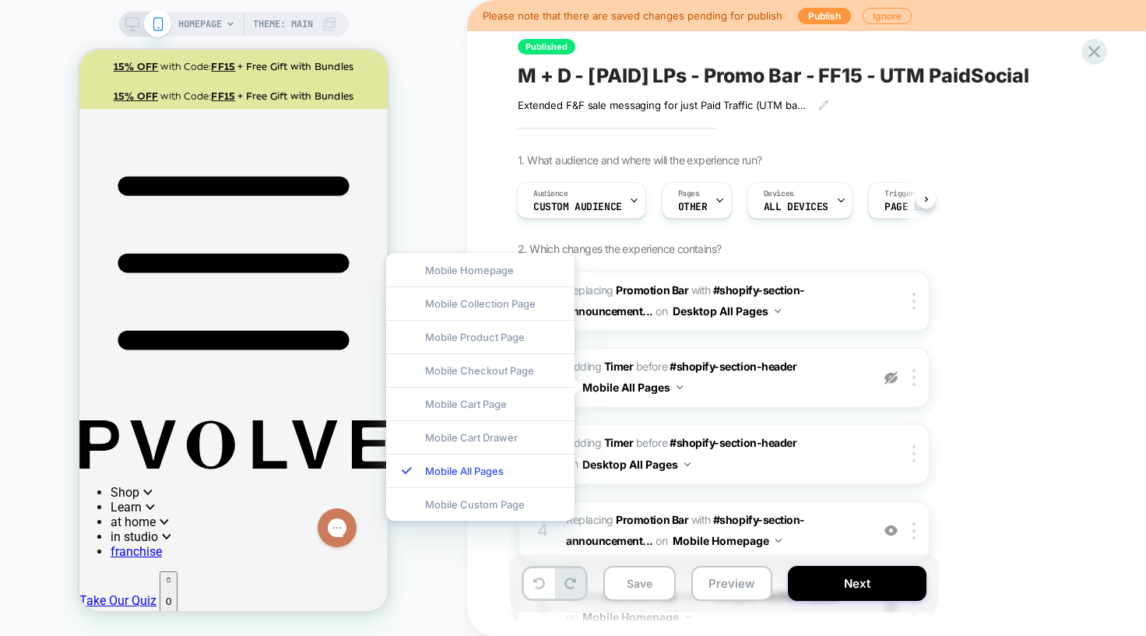
click at [982, 394] on div "1. What audience and where will the experience run? Audience Custom Audience Pa…" at bounding box center [802, 449] width 568 height 593
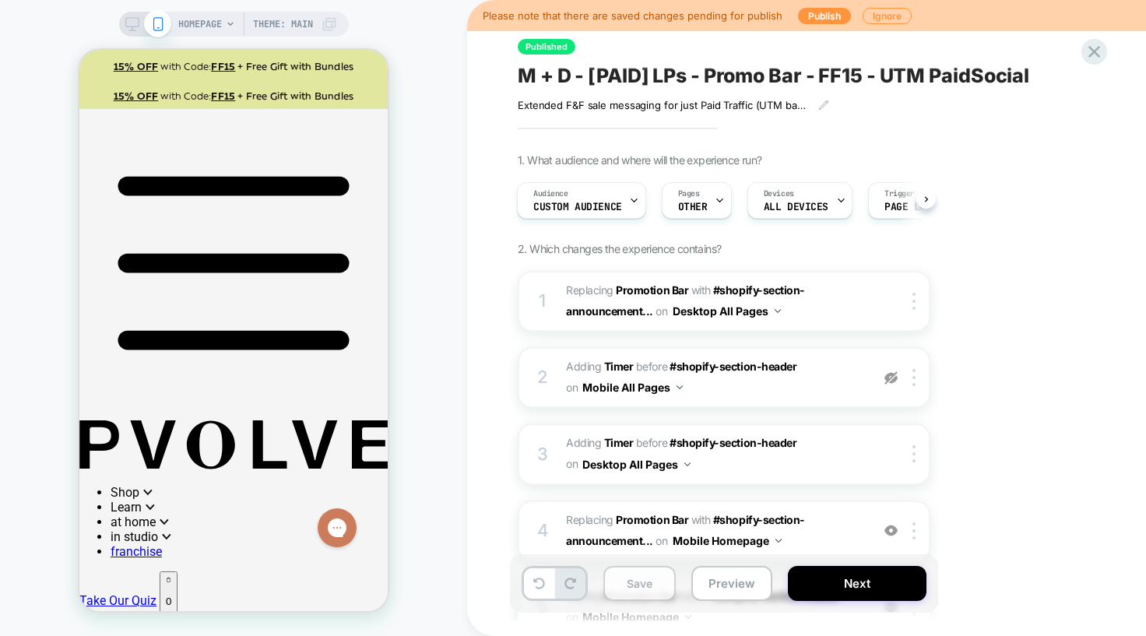
click at [640, 584] on button "Save" at bounding box center [639, 583] width 72 height 35
click at [725, 577] on button "Preview" at bounding box center [731, 583] width 81 height 35
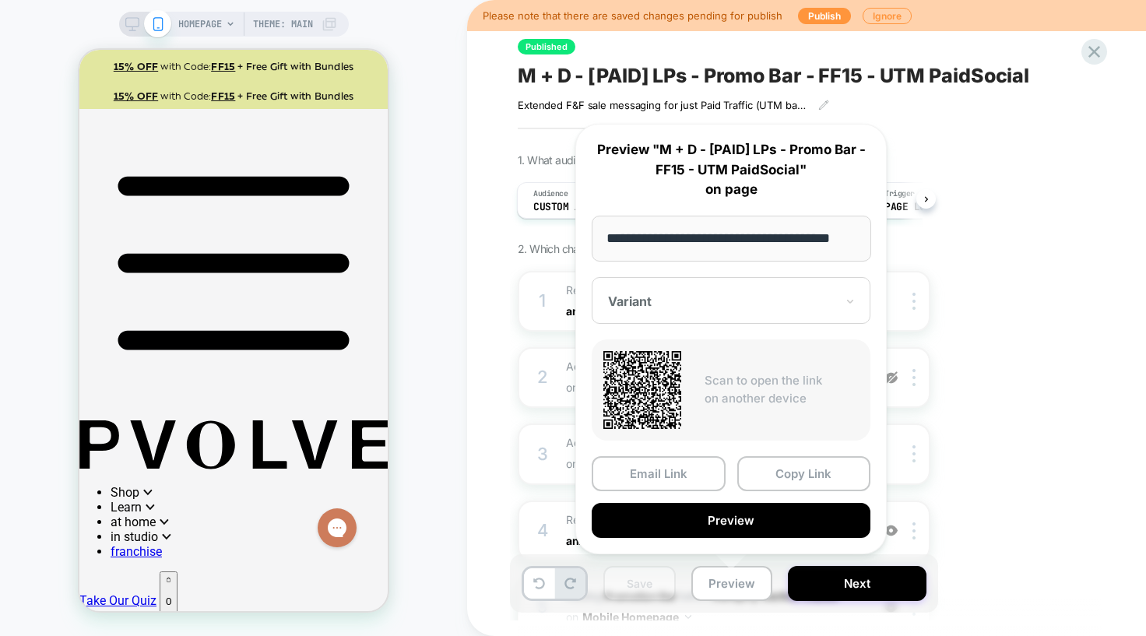
scroll to position [0, 0]
click at [940, 374] on div "1. What audience and where will the experience run? Audience Custom Audience Pa…" at bounding box center [802, 449] width 568 height 593
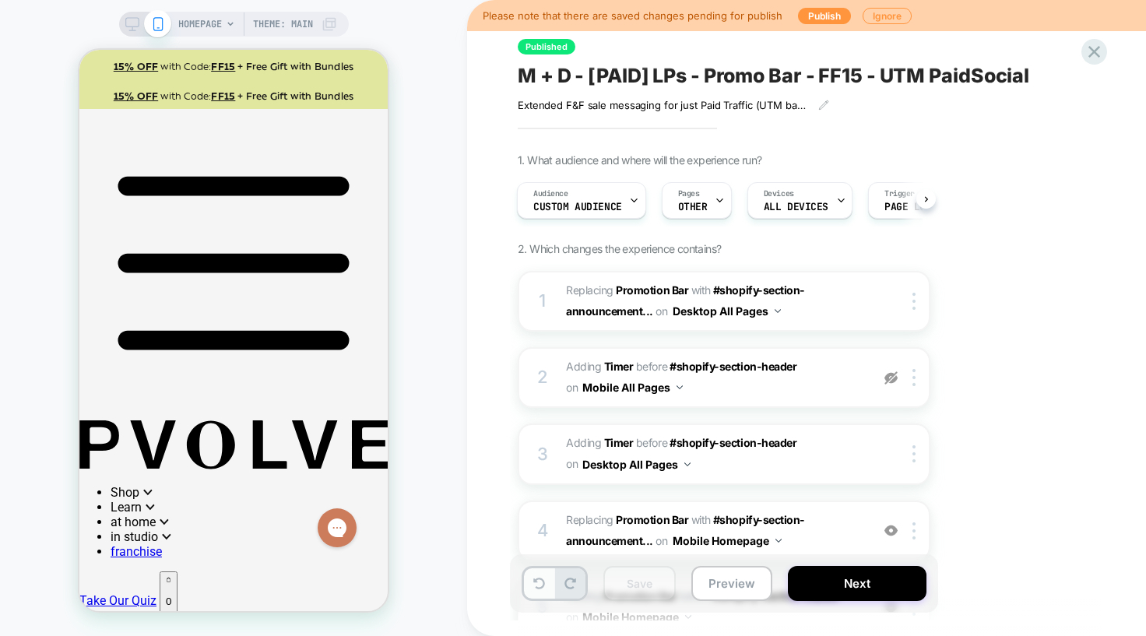
click at [544, 582] on icon at bounding box center [539, 584] width 12 height 12
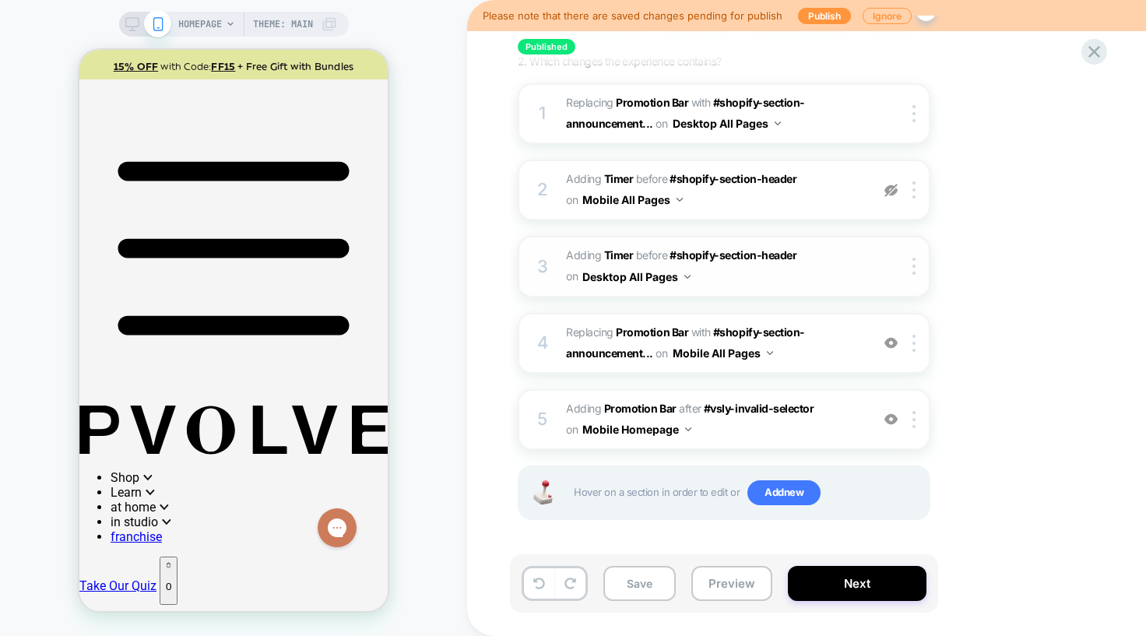
scroll to position [186, 0]
click at [912, 430] on div "5 #_loomi_addon_1758827611711 Adding Promotion Bar AFTER #vsly-invalid-selector…" at bounding box center [724, 421] width 413 height 61
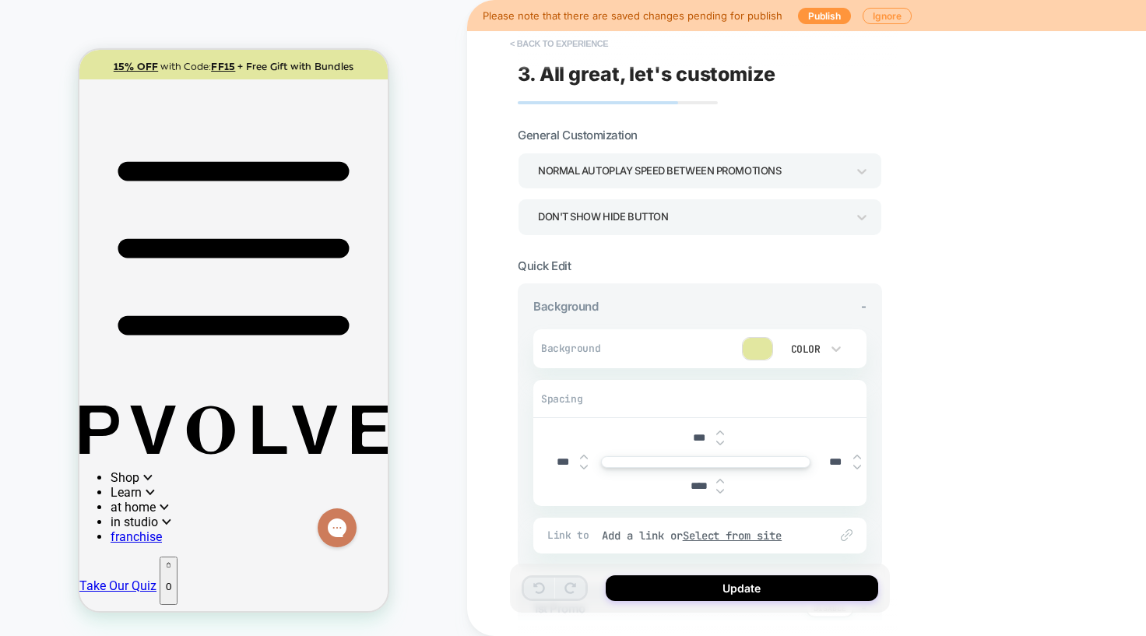
click at [526, 44] on button "< Back to experience" at bounding box center [559, 43] width 114 height 25
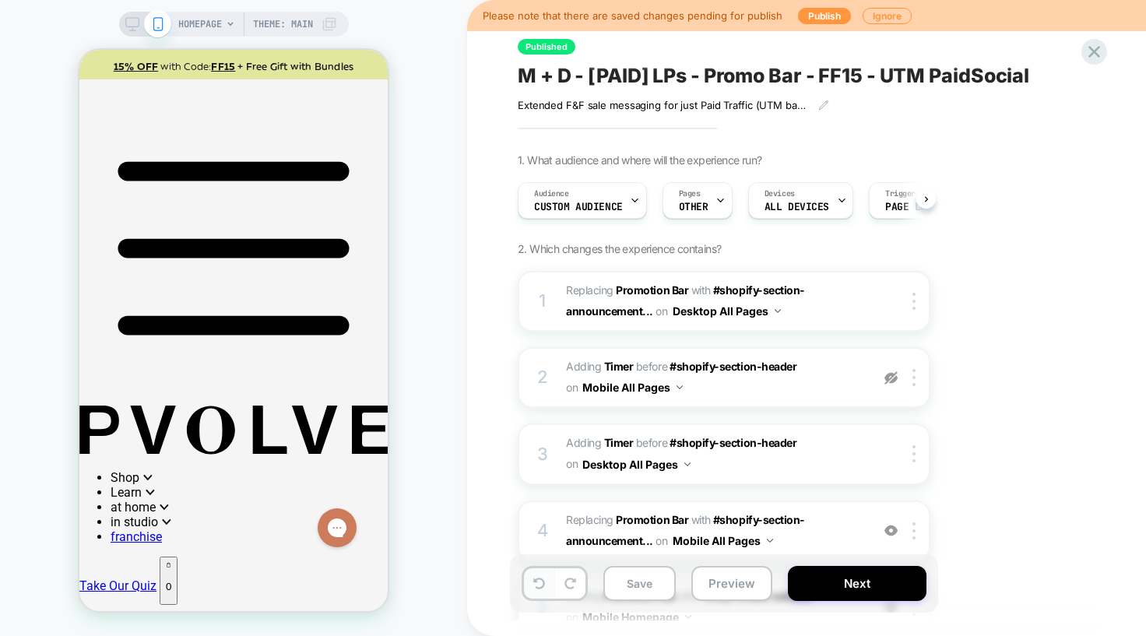
scroll to position [0, 1]
click at [536, 592] on button at bounding box center [539, 583] width 30 height 30
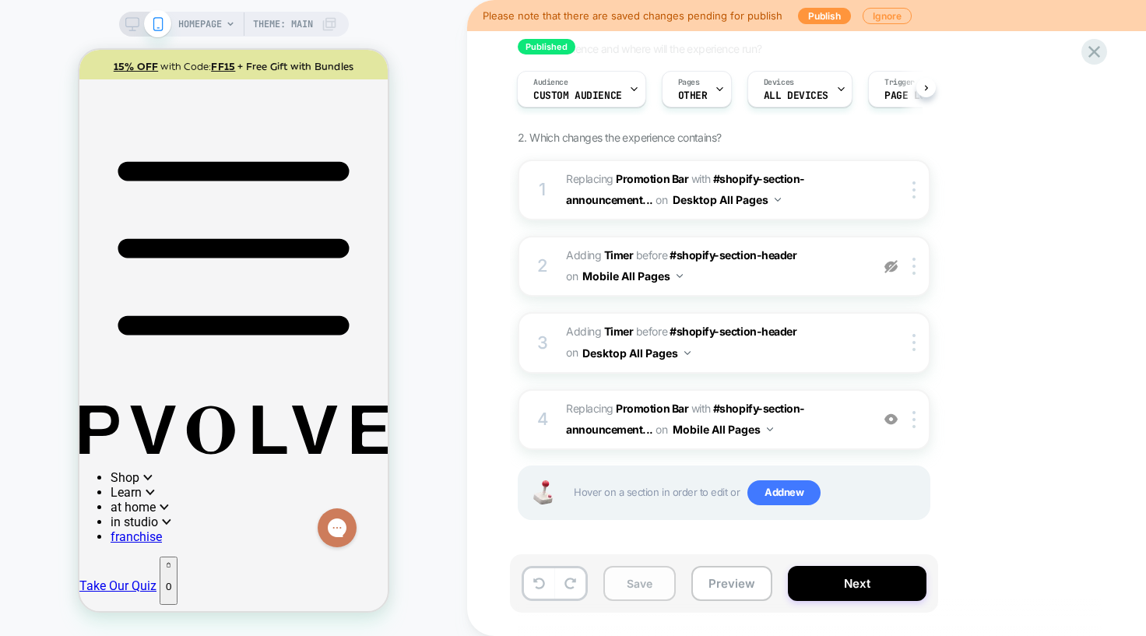
click at [647, 588] on button "Save" at bounding box center [639, 583] width 72 height 35
click at [409, 304] on div "HOMEPAGE Theme: MAIN" at bounding box center [233, 318] width 467 height 605
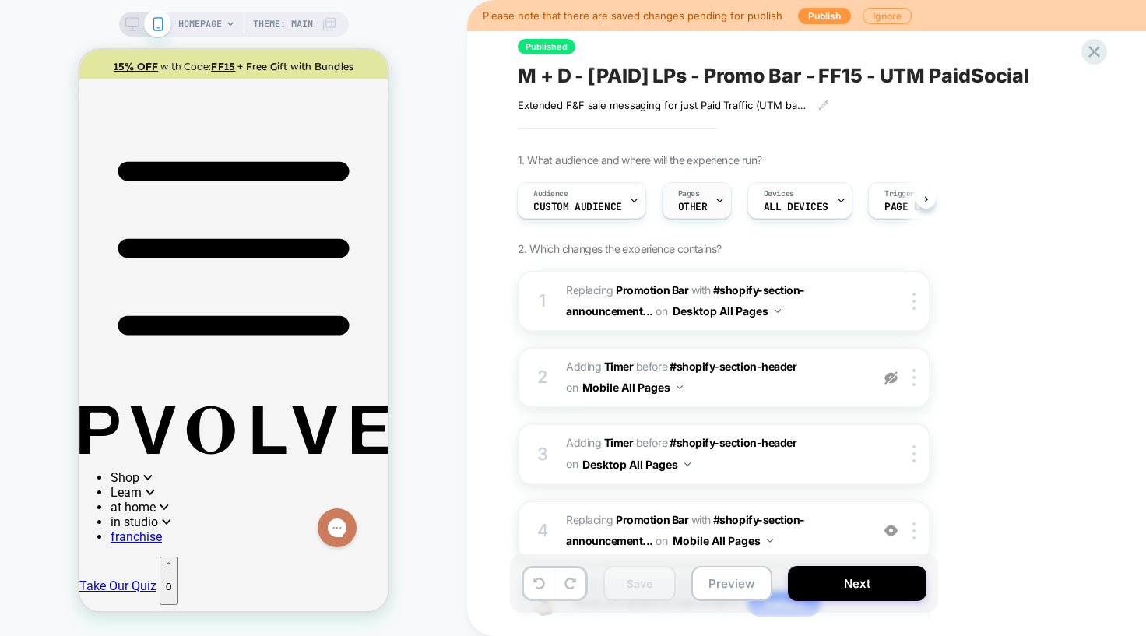
click at [701, 209] on span "OTHER" at bounding box center [693, 207] width 30 height 11
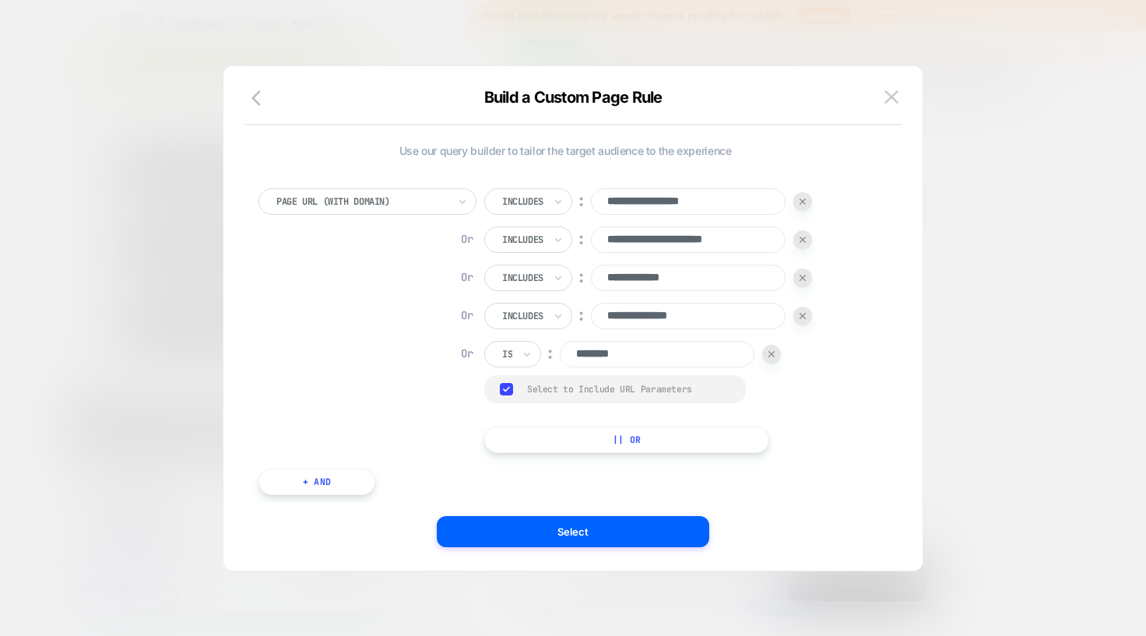
drag, startPoint x: 638, startPoint y: 353, endPoint x: 540, endPoint y: 348, distance: 97.4
click at [540, 348] on div "Or Is ︰ ********" at bounding box center [632, 354] width 297 height 26
type input "**********"
click at [562, 530] on button "Select" at bounding box center [573, 531] width 272 height 31
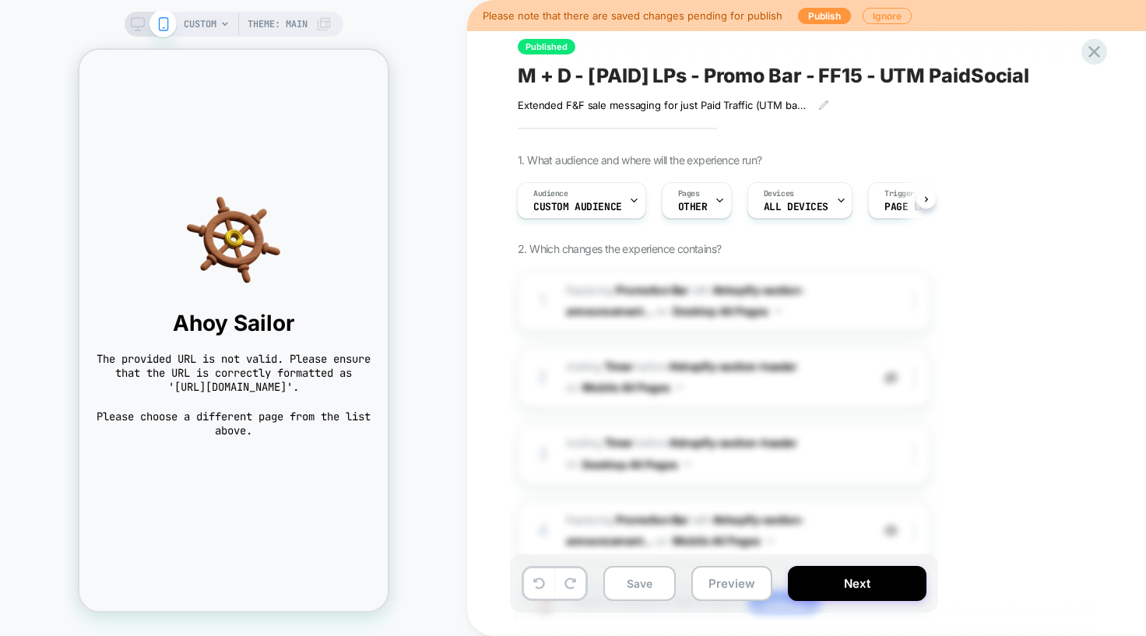
scroll to position [0, 2]
click at [691, 195] on span "Pages" at bounding box center [688, 193] width 22 height 11
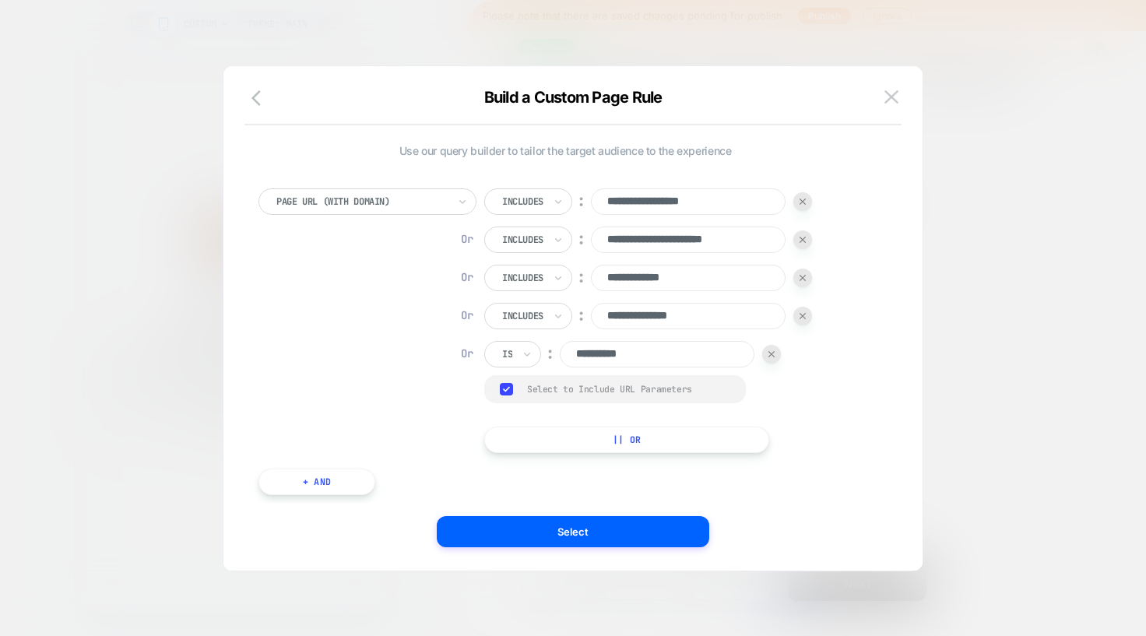
click at [774, 351] on img at bounding box center [771, 354] width 6 height 6
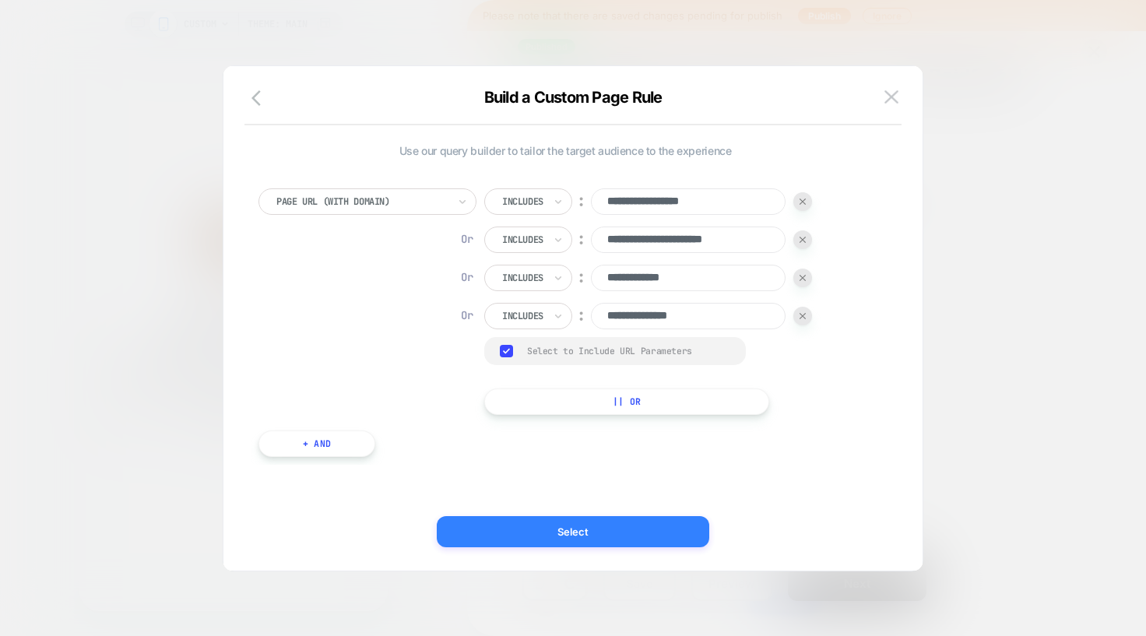
click at [607, 536] on button "Select" at bounding box center [573, 531] width 272 height 31
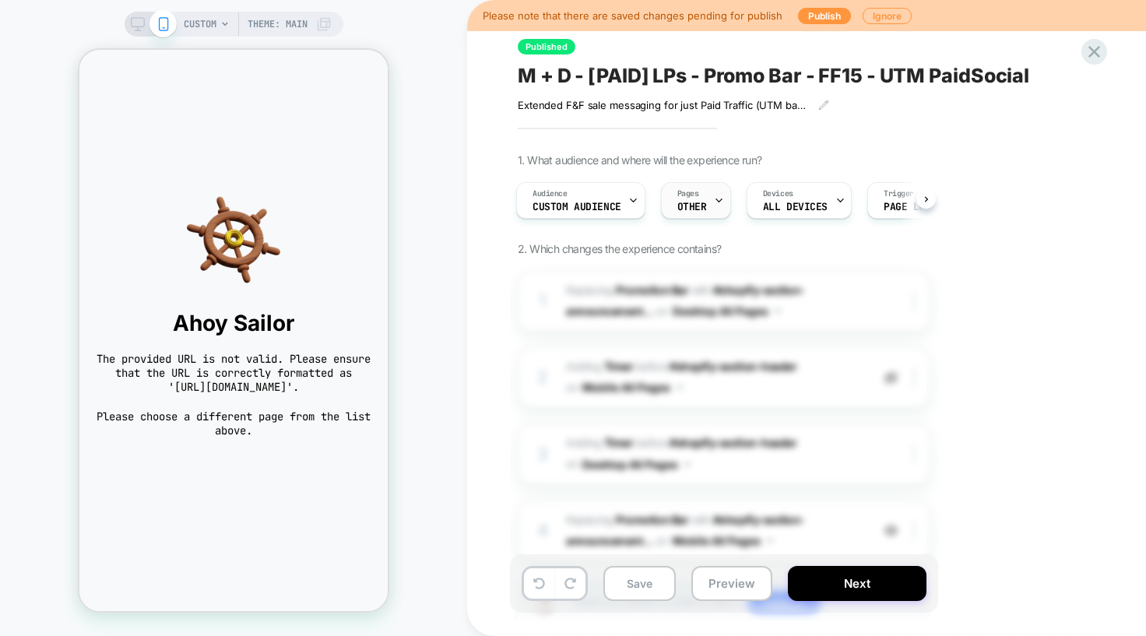
click at [692, 198] on span "Pages" at bounding box center [688, 193] width 22 height 11
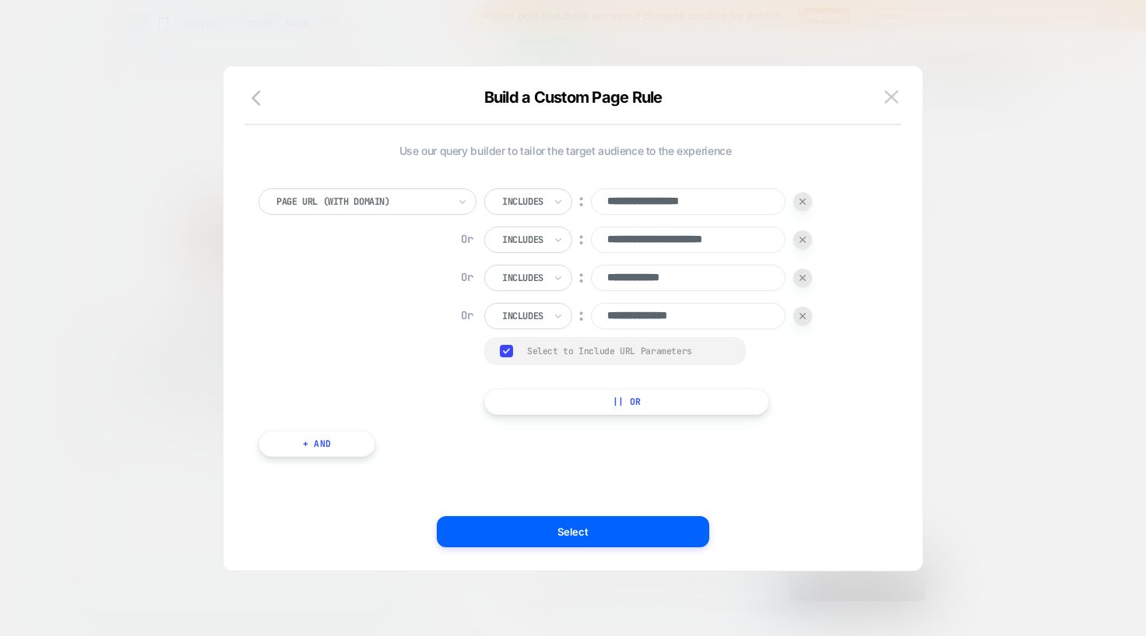
click at [673, 480] on div "**********" at bounding box center [565, 318] width 652 height 442
click at [510, 346] on rect at bounding box center [506, 351] width 13 height 12
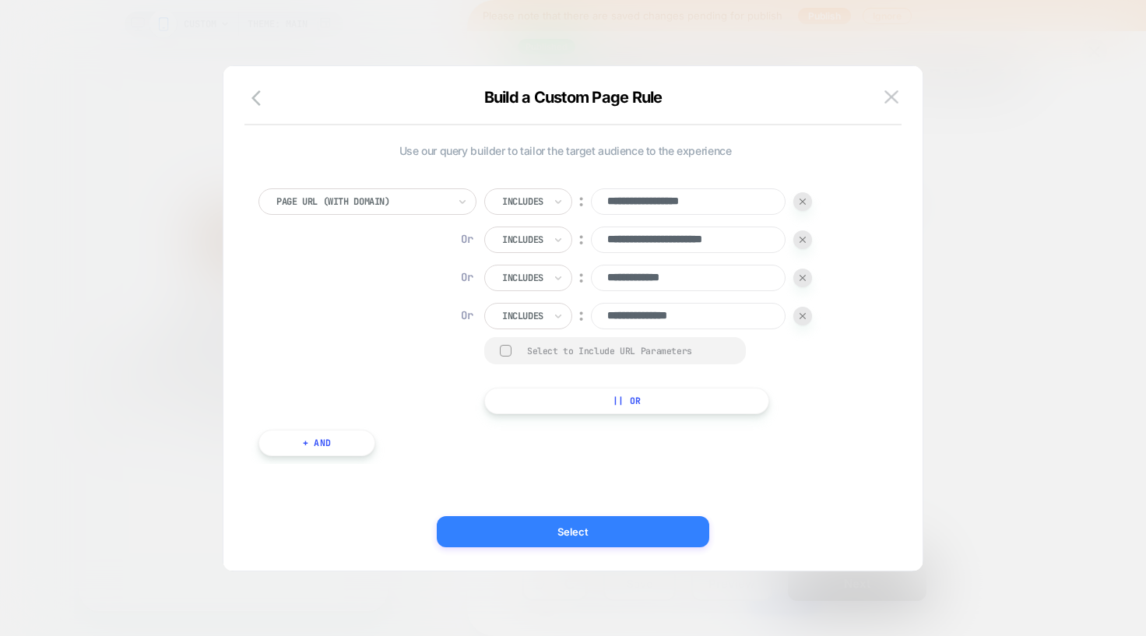
click at [551, 519] on button "Select" at bounding box center [573, 531] width 272 height 31
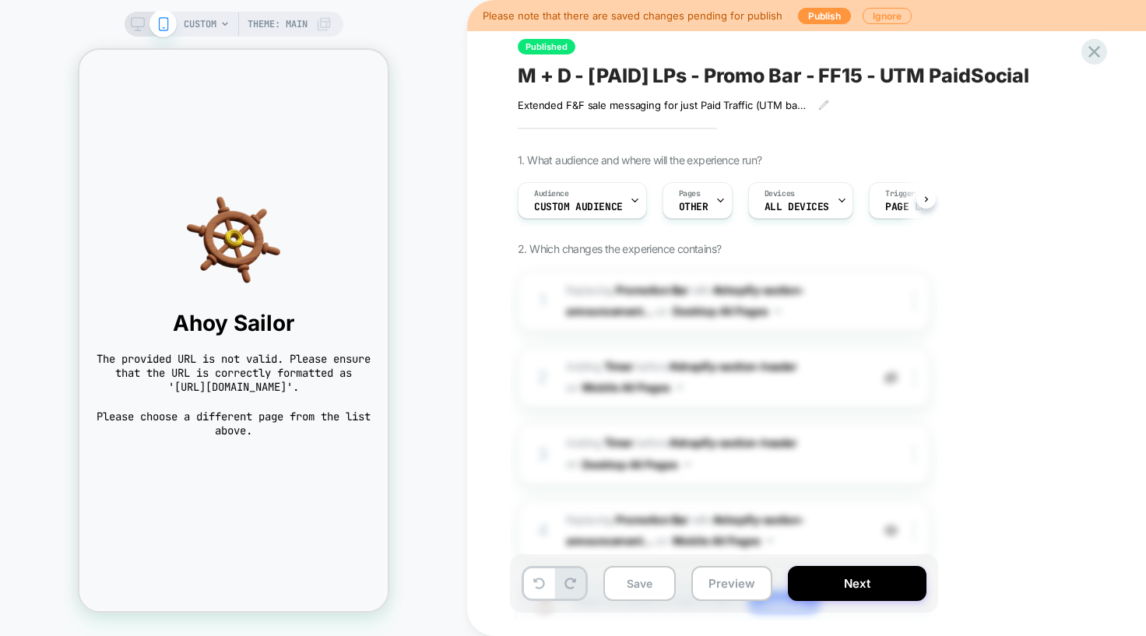
scroll to position [0, 1]
click at [207, 26] on span "CUSTOM" at bounding box center [200, 24] width 33 height 25
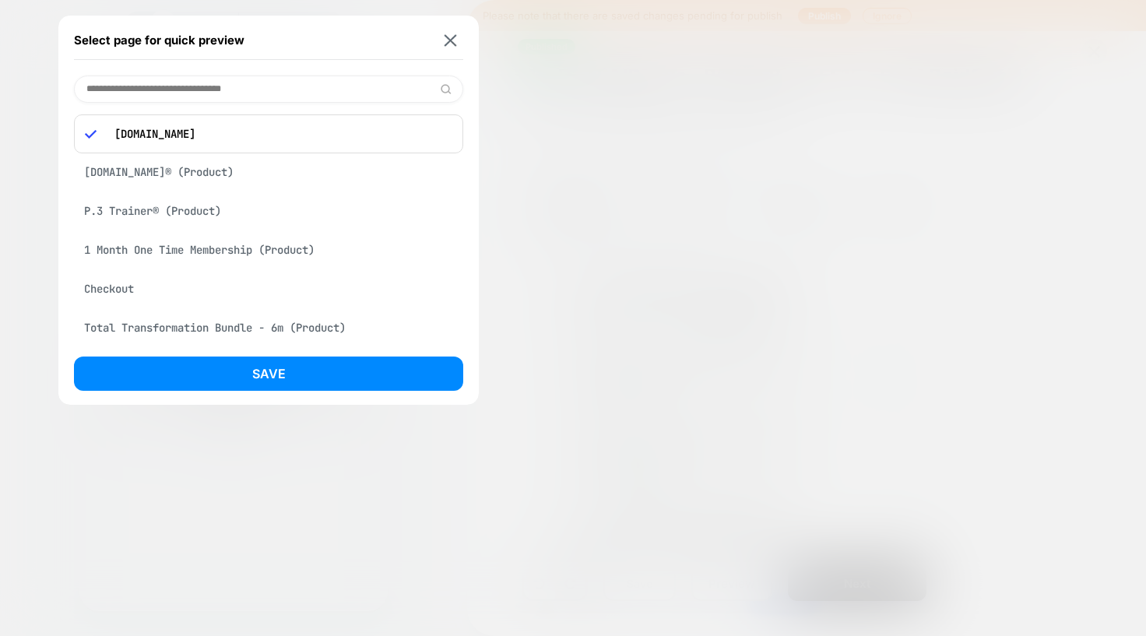
click at [143, 212] on div "P.3 Trainer® (Product)" at bounding box center [268, 211] width 389 height 30
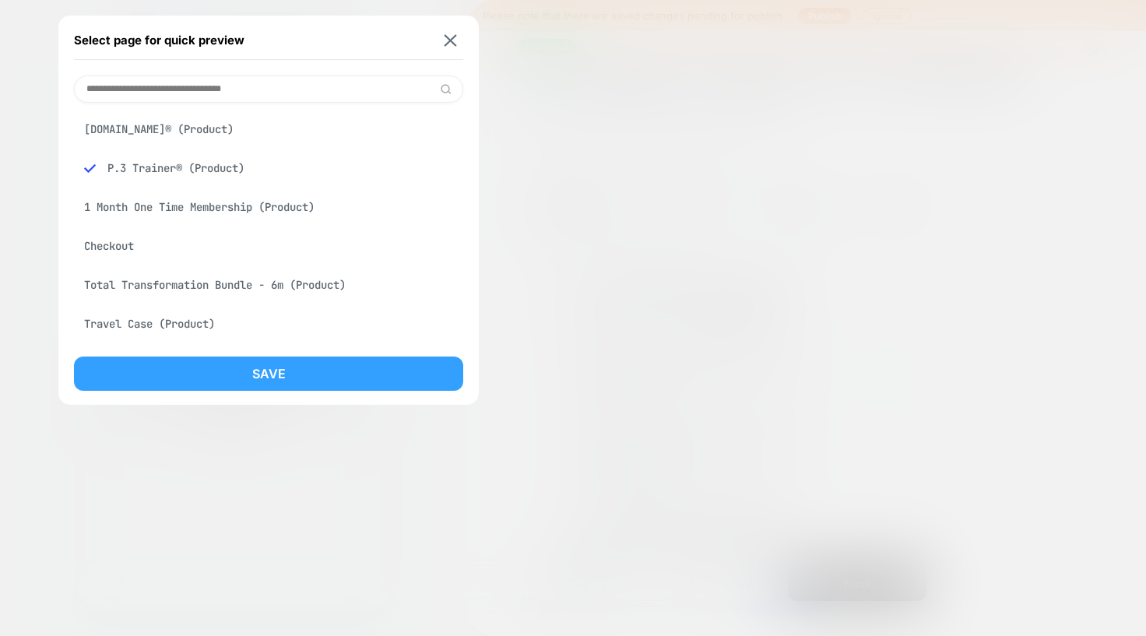
click at [168, 374] on button "Save" at bounding box center [268, 374] width 389 height 34
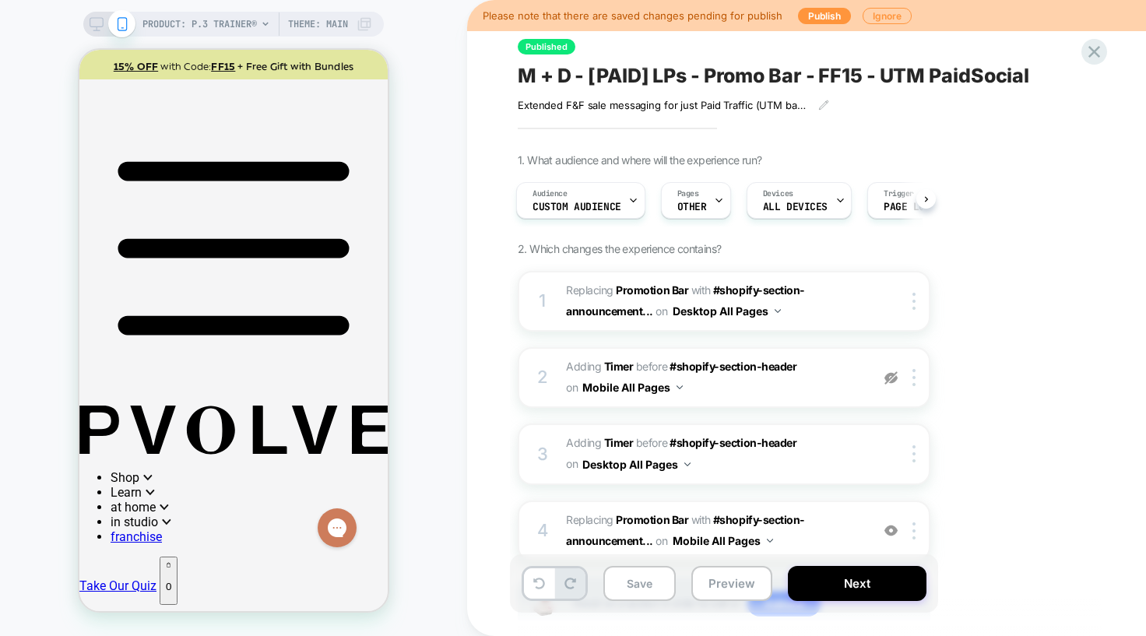
scroll to position [0, 0]
click at [699, 210] on span "OTHER" at bounding box center [692, 207] width 30 height 11
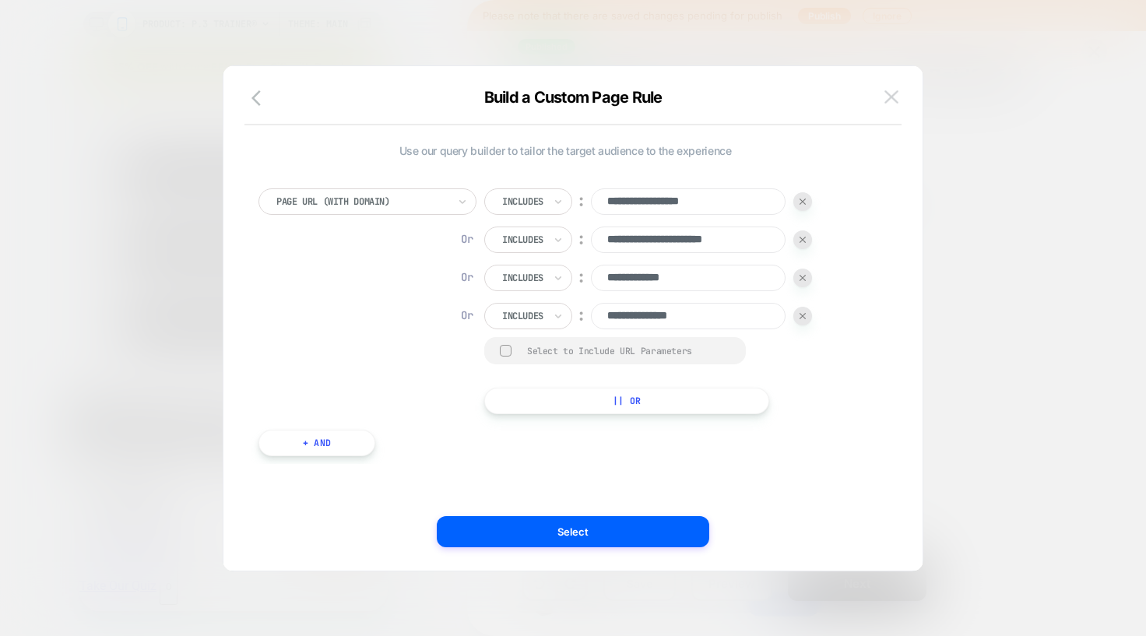
click at [891, 102] on img at bounding box center [891, 96] width 14 height 13
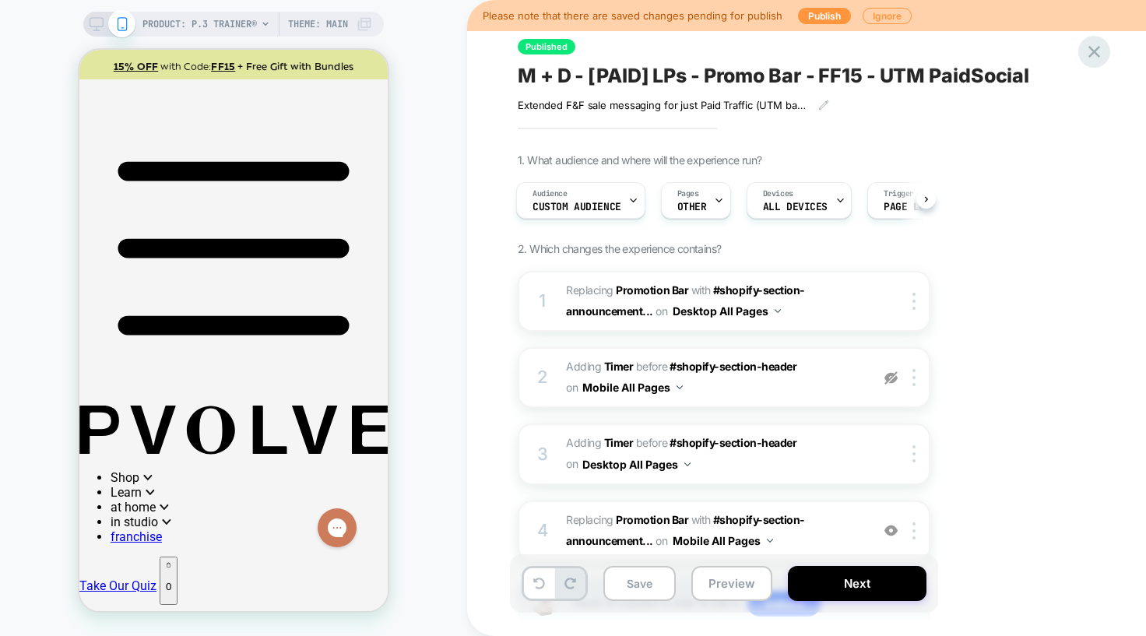
click at [1095, 54] on icon at bounding box center [1094, 52] width 12 height 12
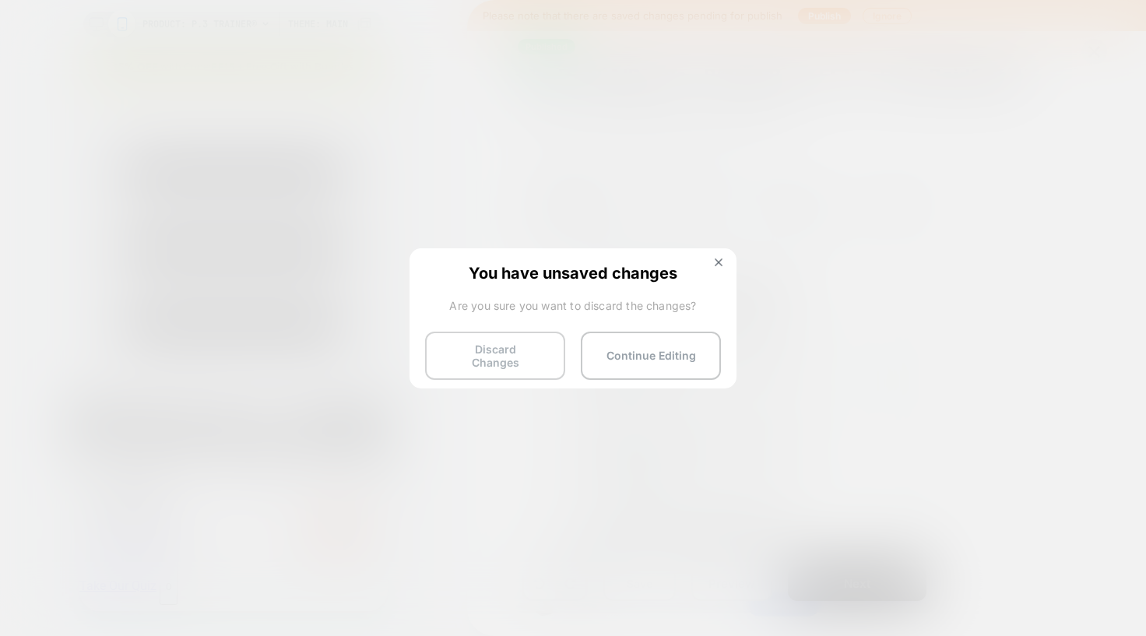
click at [486, 341] on button "Discard Changes" at bounding box center [495, 356] width 140 height 48
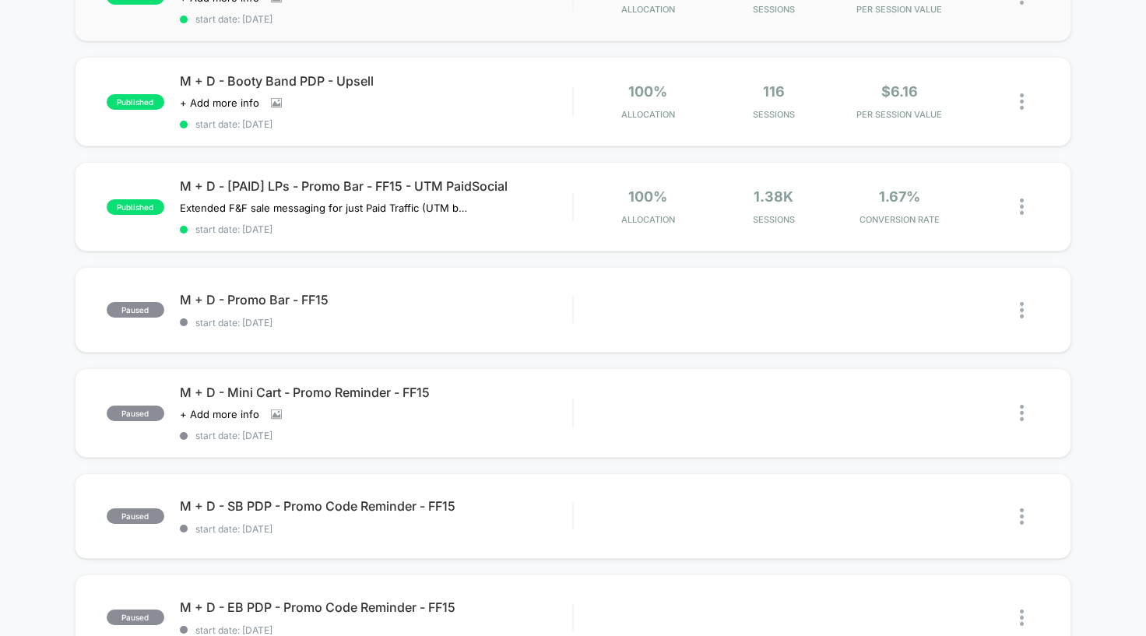
scroll to position [326, 0]
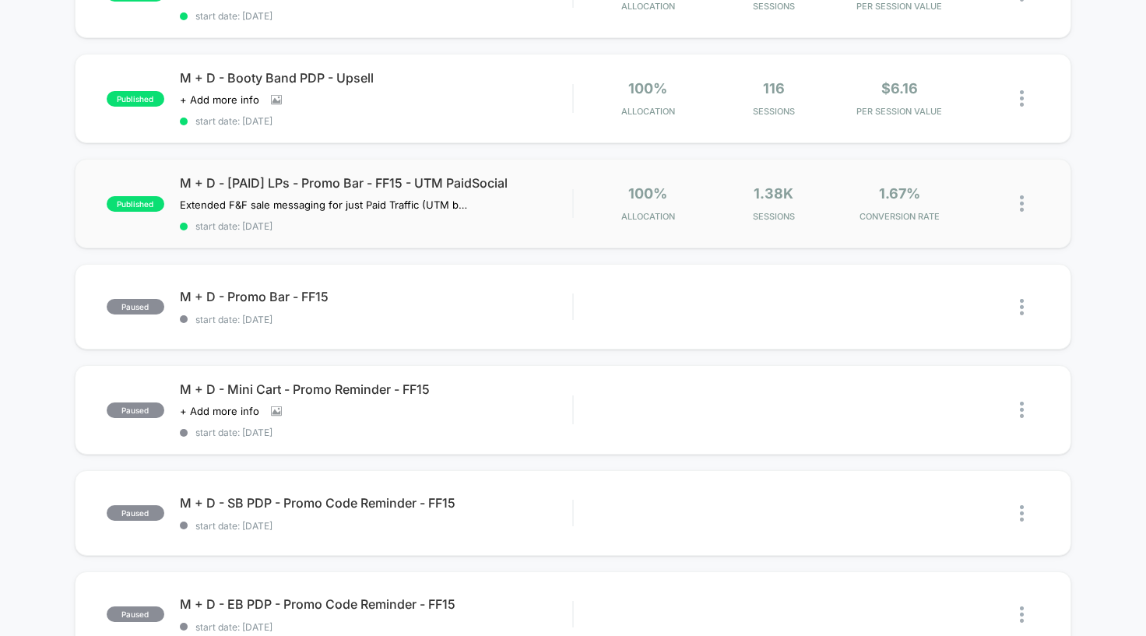
click at [1020, 202] on img at bounding box center [1022, 203] width 4 height 16
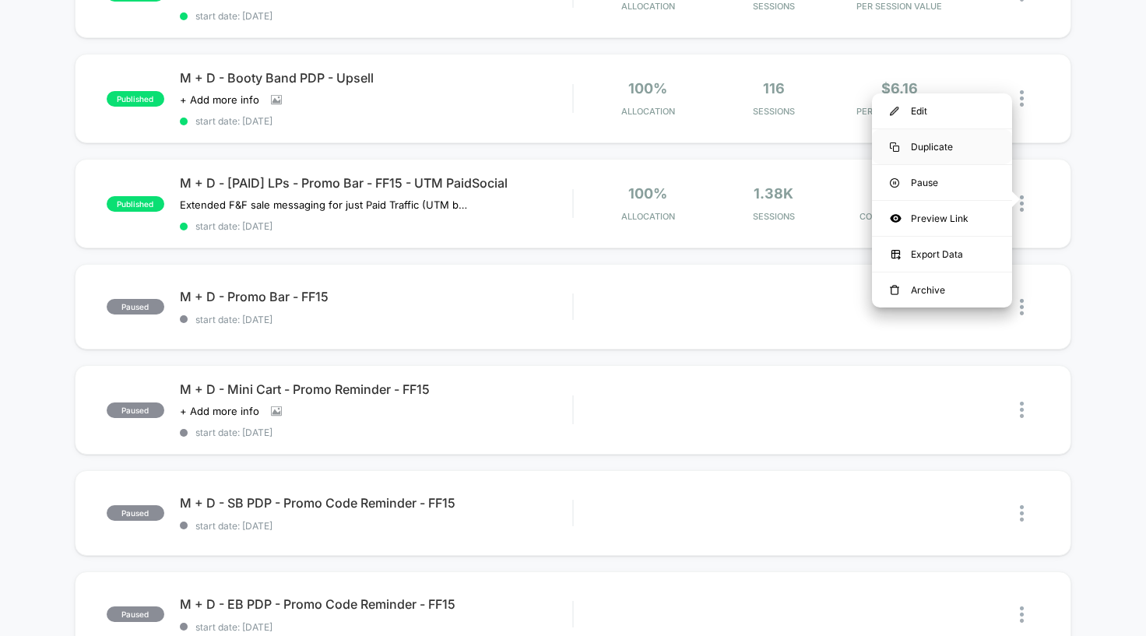
click at [923, 149] on div "Duplicate" at bounding box center [942, 146] width 140 height 35
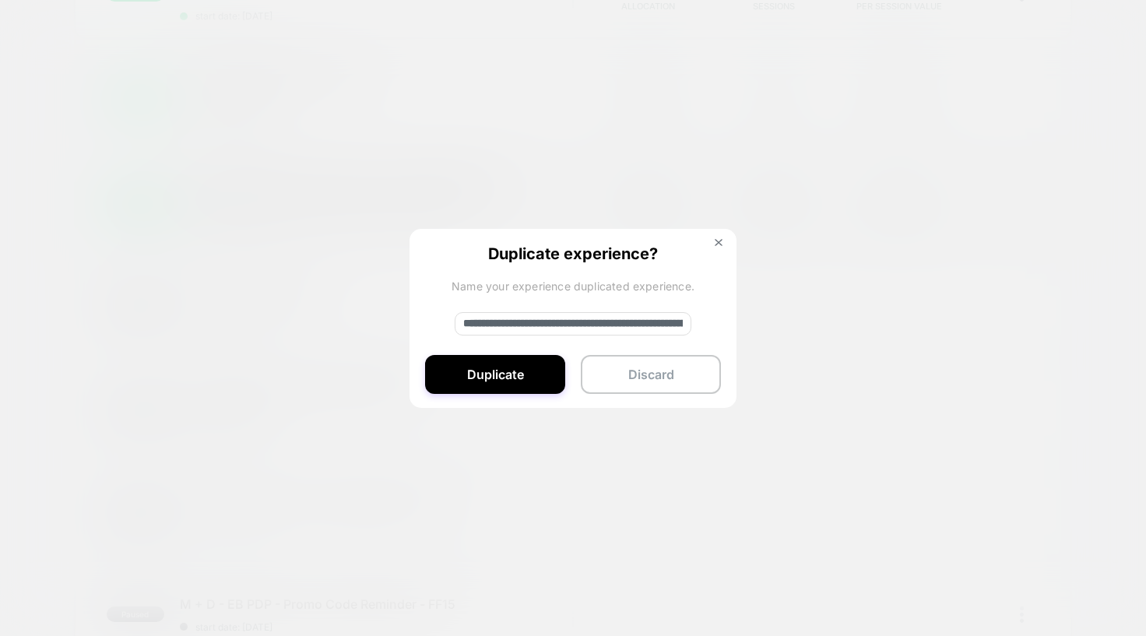
drag, startPoint x: 570, startPoint y: 325, endPoint x: 633, endPoint y: 324, distance: 63.1
click at [633, 324] on input "**********" at bounding box center [573, 323] width 237 height 23
drag, startPoint x: 515, startPoint y: 322, endPoint x: 467, endPoint y: 322, distance: 47.5
click at [467, 322] on input "**********" at bounding box center [573, 323] width 237 height 23
type input "**********"
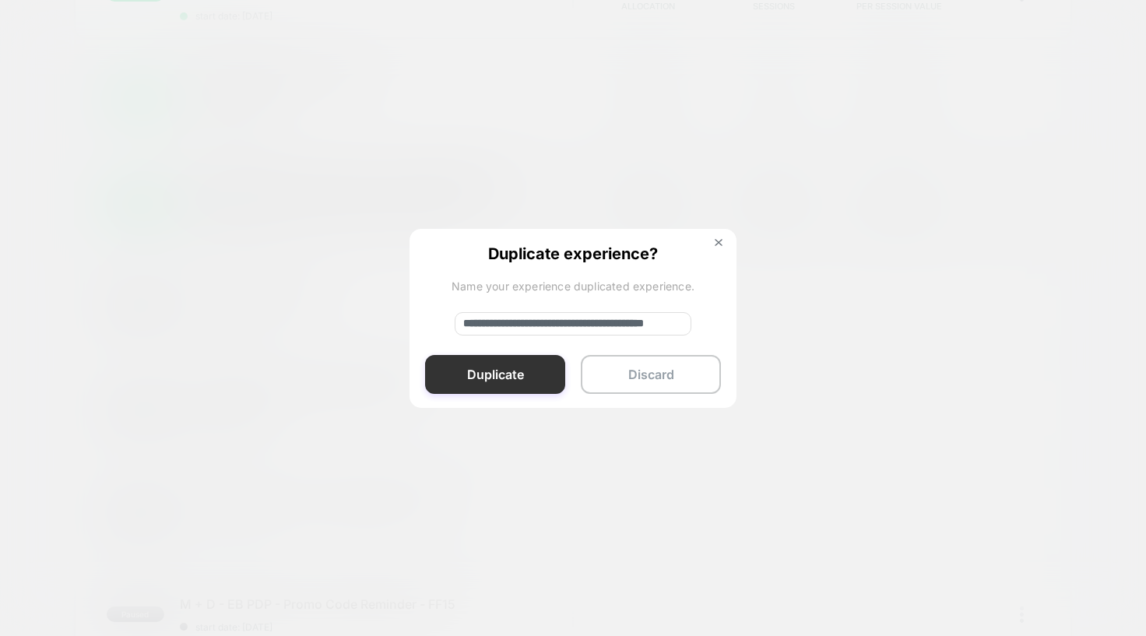
click at [502, 389] on button "Duplicate" at bounding box center [495, 374] width 140 height 39
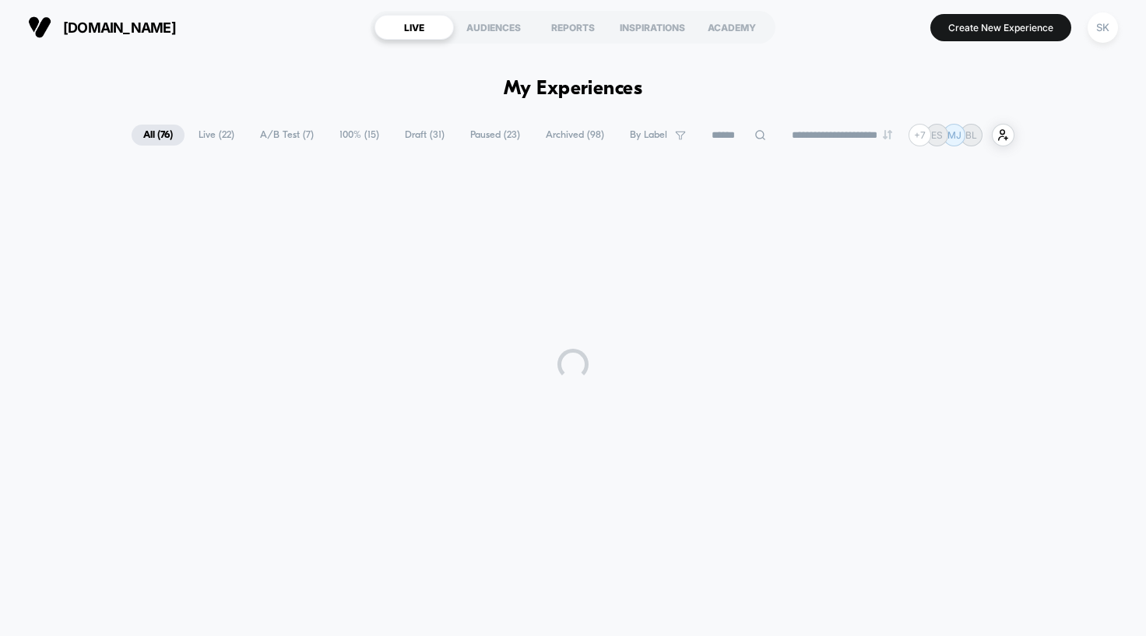
scroll to position [0, 0]
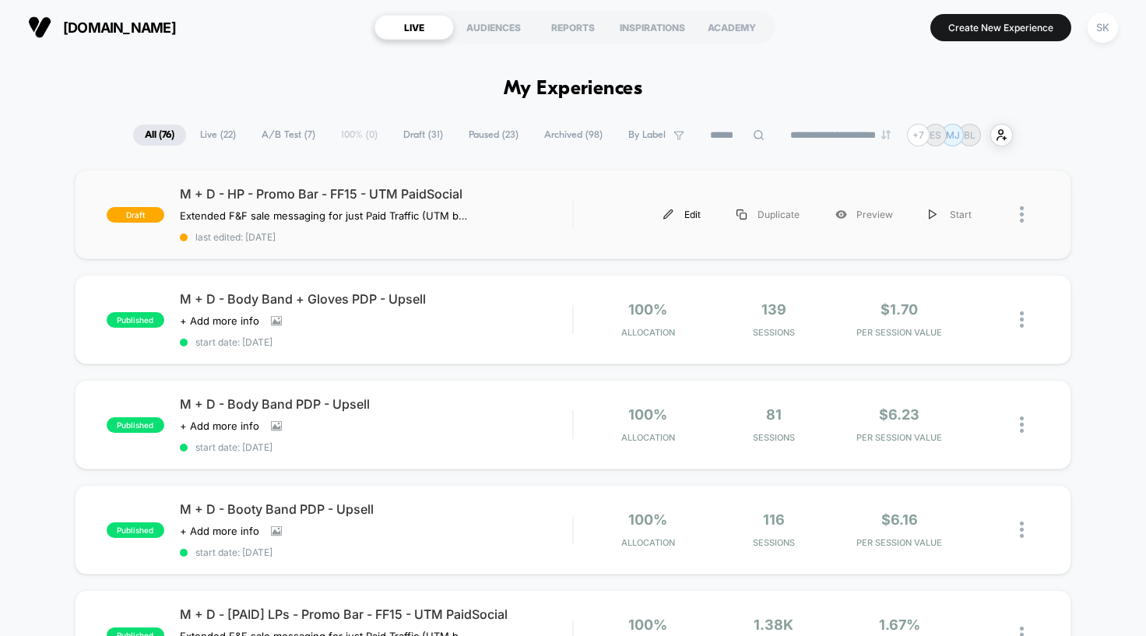
click at [680, 214] on div "Edit" at bounding box center [681, 214] width 73 height 35
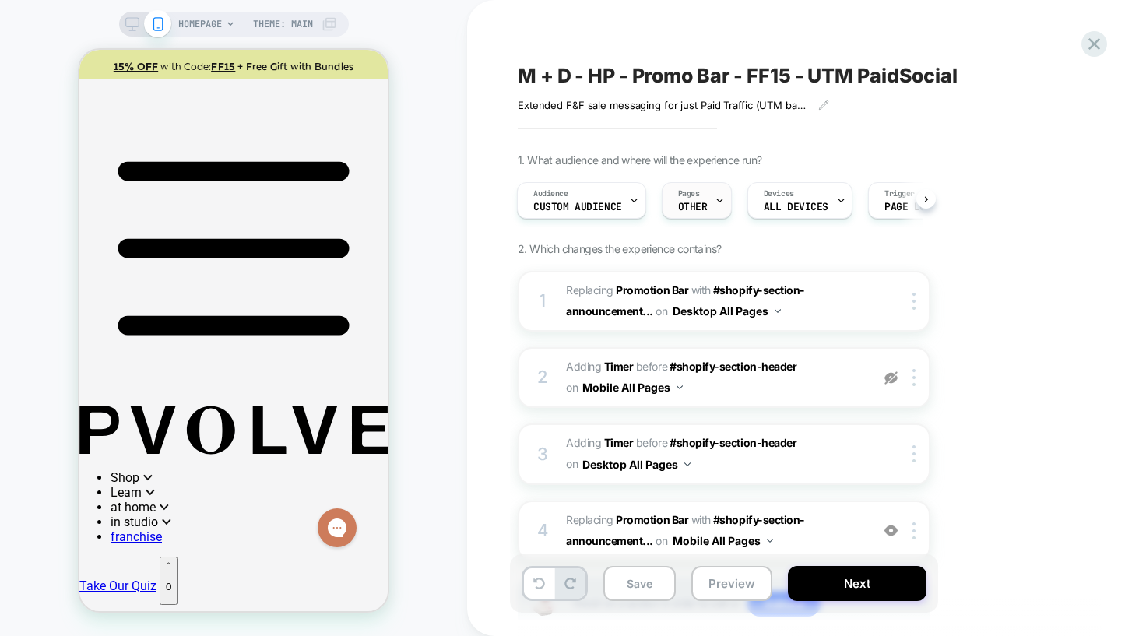
click at [694, 202] on span "OTHER" at bounding box center [693, 207] width 30 height 11
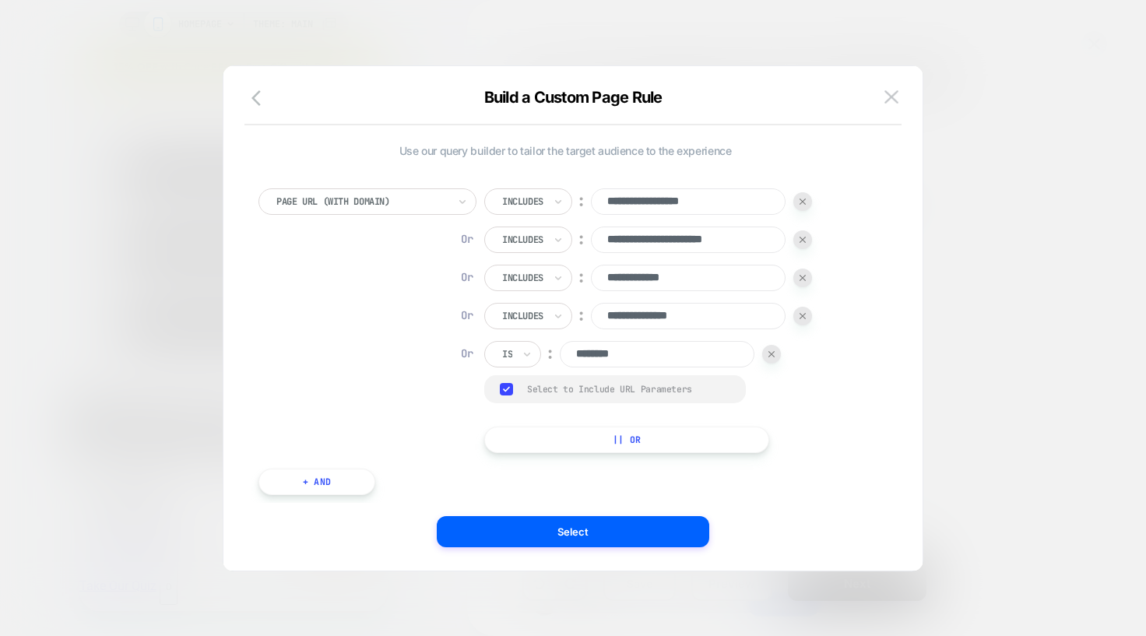
click at [779, 350] on div at bounding box center [771, 354] width 19 height 19
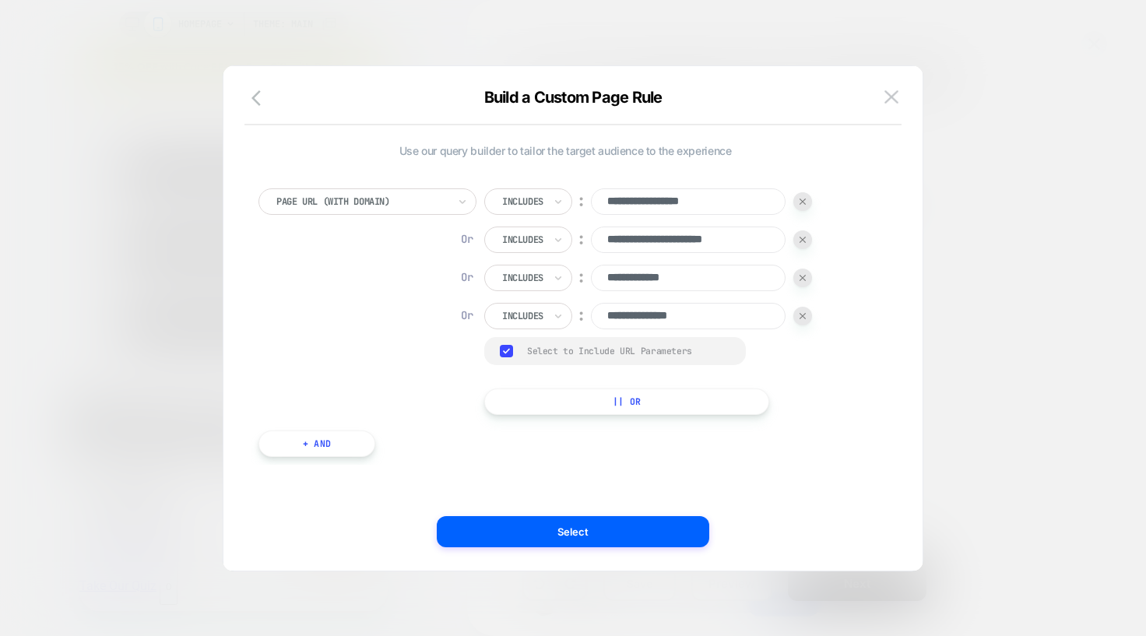
click at [804, 316] on img at bounding box center [803, 316] width 6 height 6
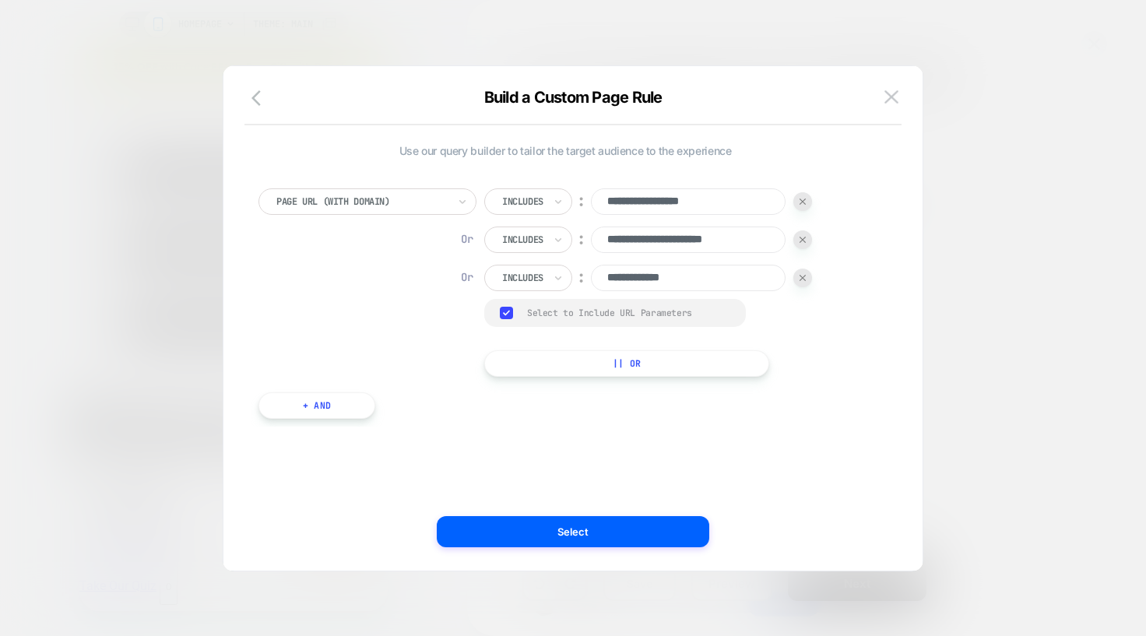
click at [801, 268] on div "**********" at bounding box center [648, 278] width 328 height 26
click at [801, 277] on img at bounding box center [803, 278] width 6 height 6
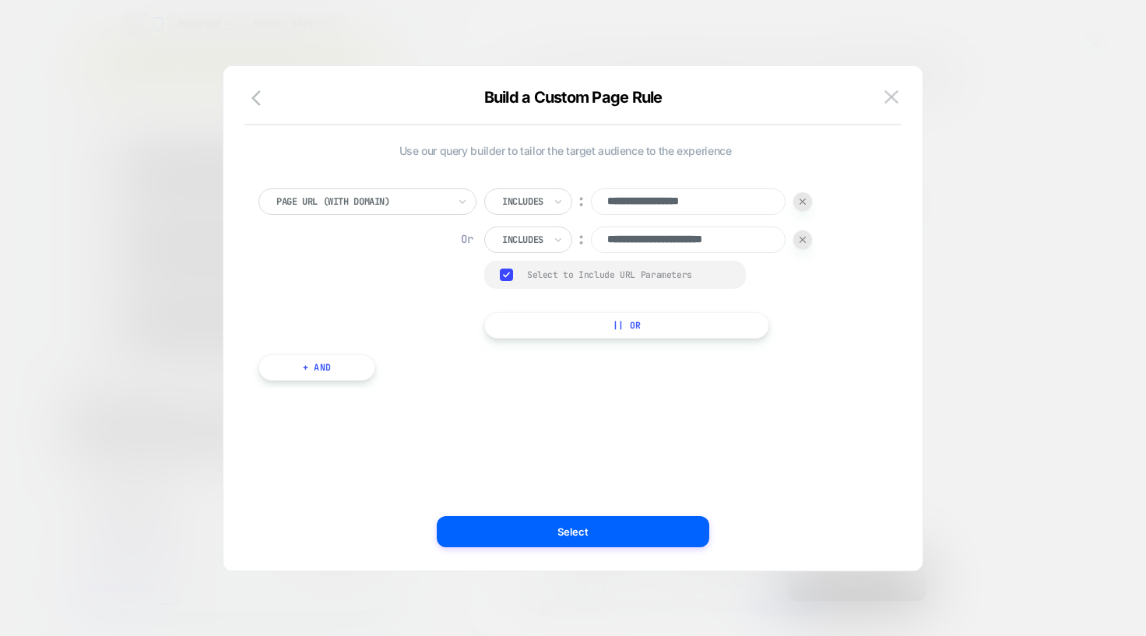
click at [801, 249] on div "**********" at bounding box center [648, 240] width 328 height 26
click at [801, 244] on div at bounding box center [802, 239] width 19 height 19
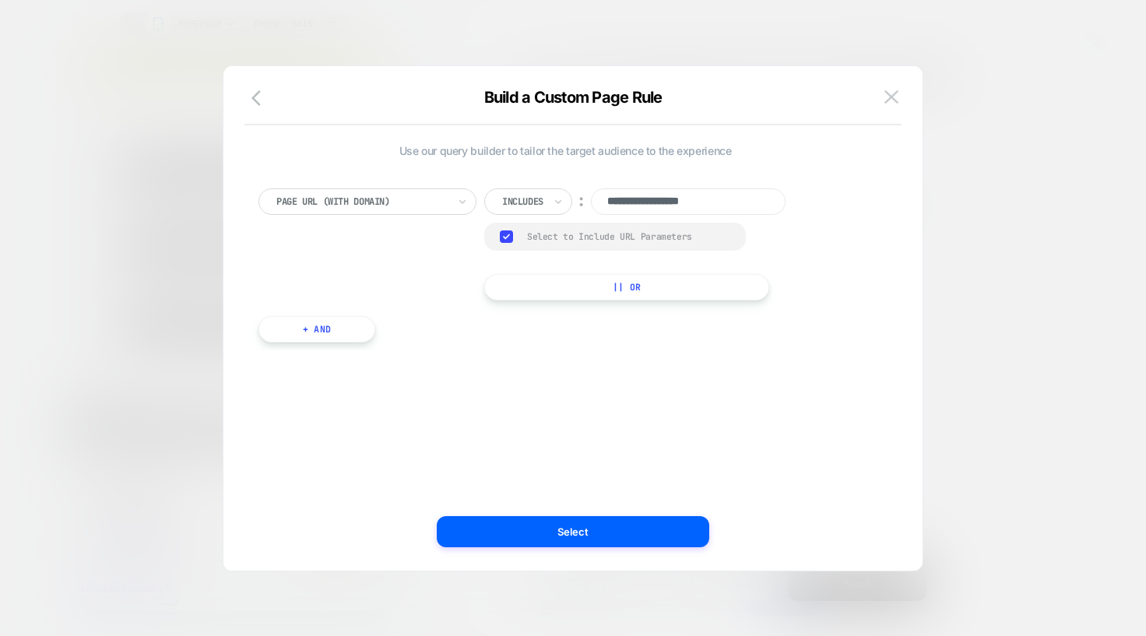
click at [650, 205] on input "**********" at bounding box center [688, 201] width 195 height 26
click at [504, 238] on rect at bounding box center [506, 236] width 13 height 12
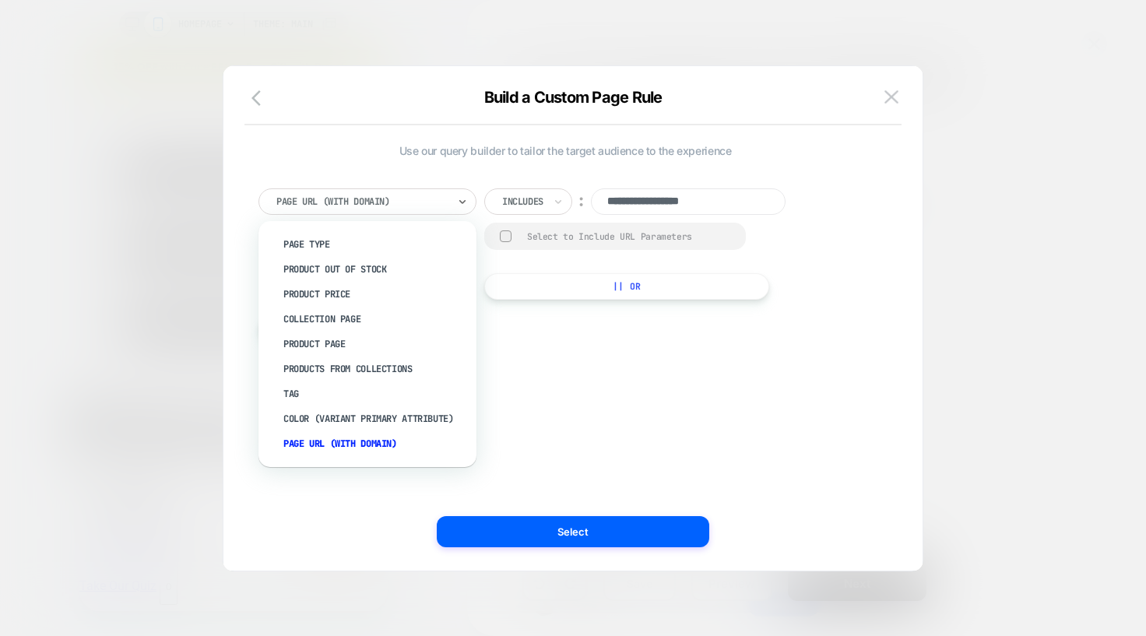
click at [436, 204] on div at bounding box center [361, 202] width 171 height 14
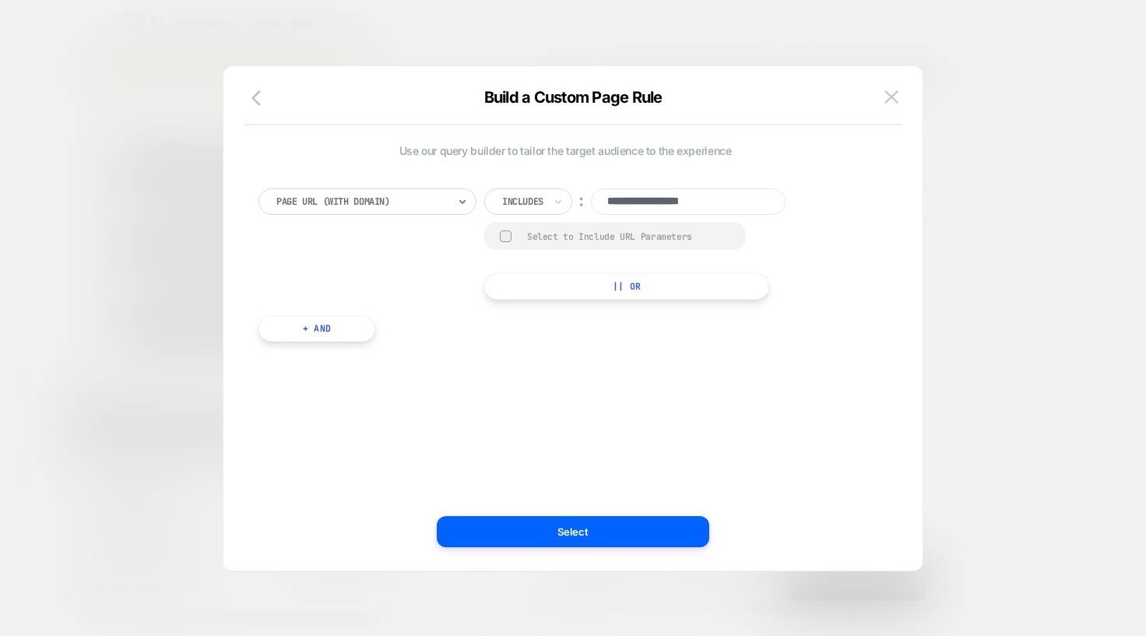
click at [436, 204] on div at bounding box center [361, 202] width 171 height 14
click at [263, 93] on icon "button" at bounding box center [260, 98] width 19 height 19
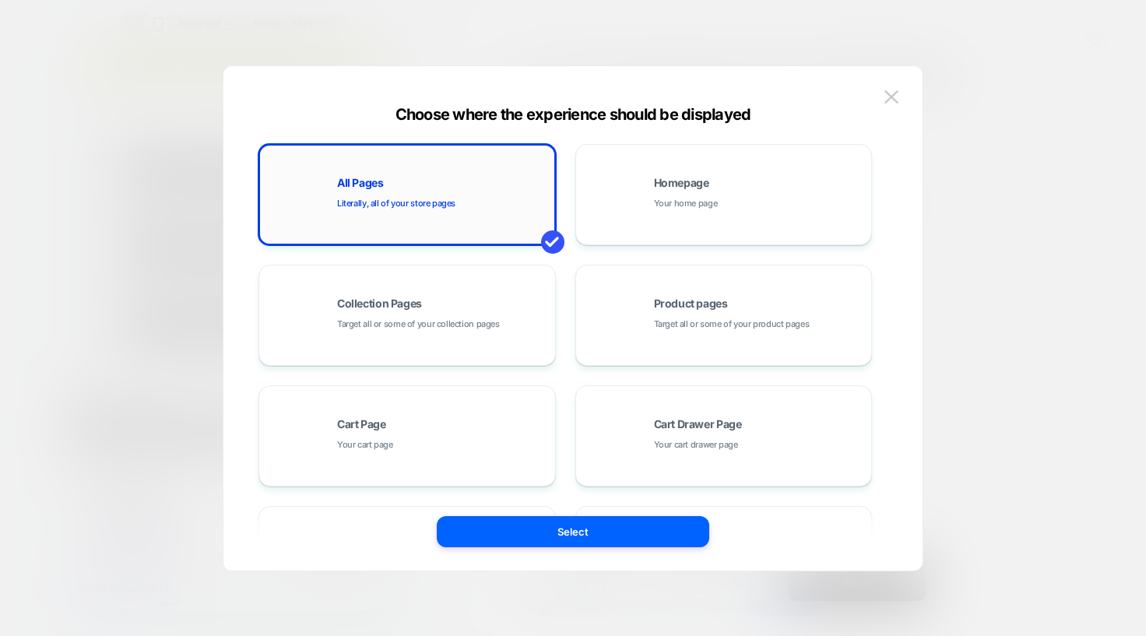
click at [432, 214] on div "All Pages Literally, all of your store pages" at bounding box center [407, 195] width 280 height 86
click at [688, 195] on div "Homepage Your home page" at bounding box center [759, 194] width 210 height 33
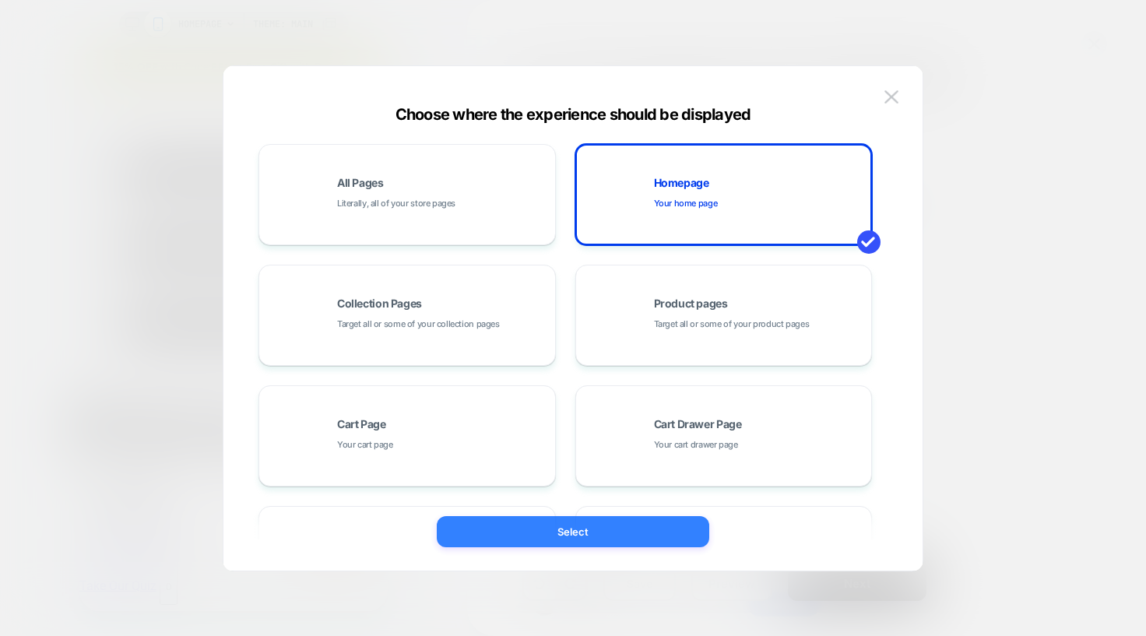
click at [558, 531] on button "Select" at bounding box center [573, 531] width 272 height 31
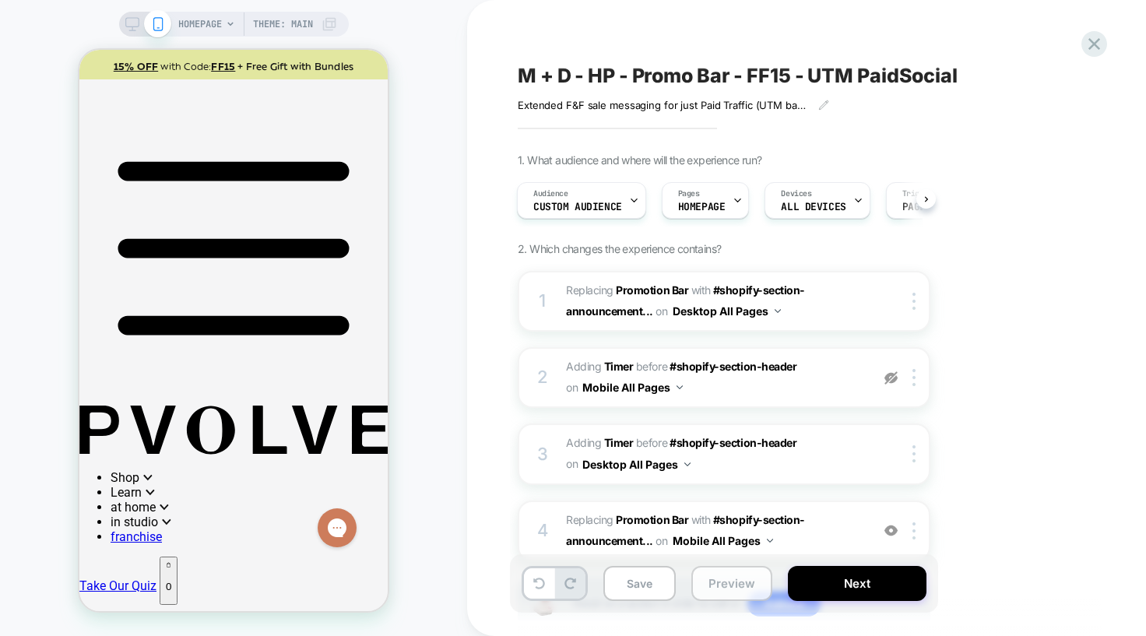
click at [742, 589] on button "Preview" at bounding box center [731, 583] width 81 height 35
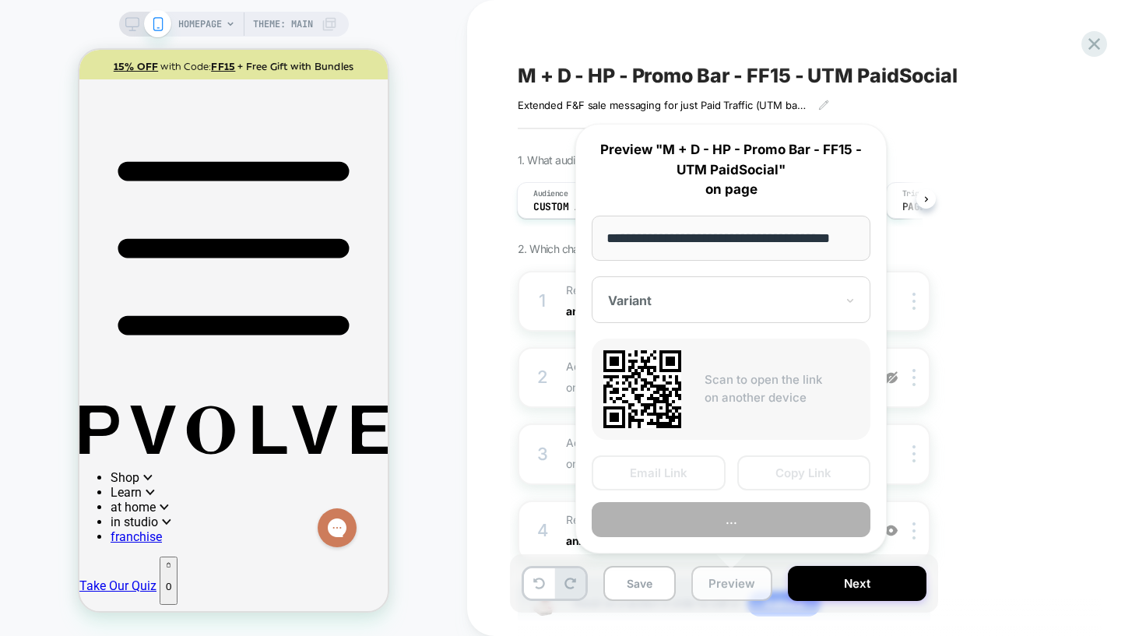
scroll to position [0, 30]
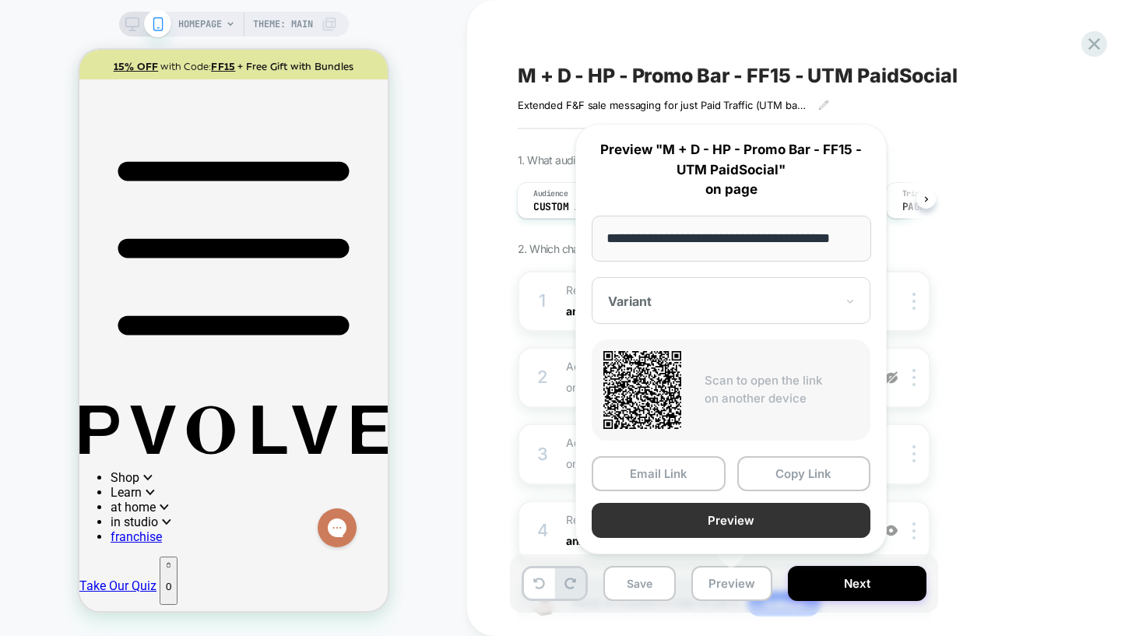
click at [758, 518] on button "Preview" at bounding box center [731, 520] width 279 height 35
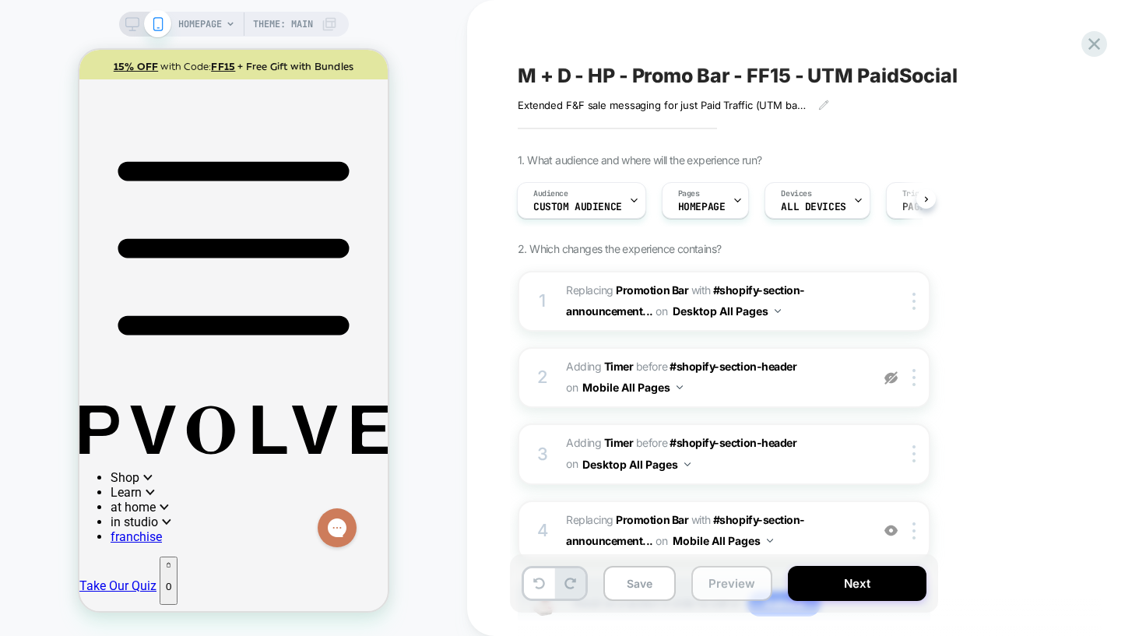
click at [743, 579] on button "Preview" at bounding box center [731, 583] width 81 height 35
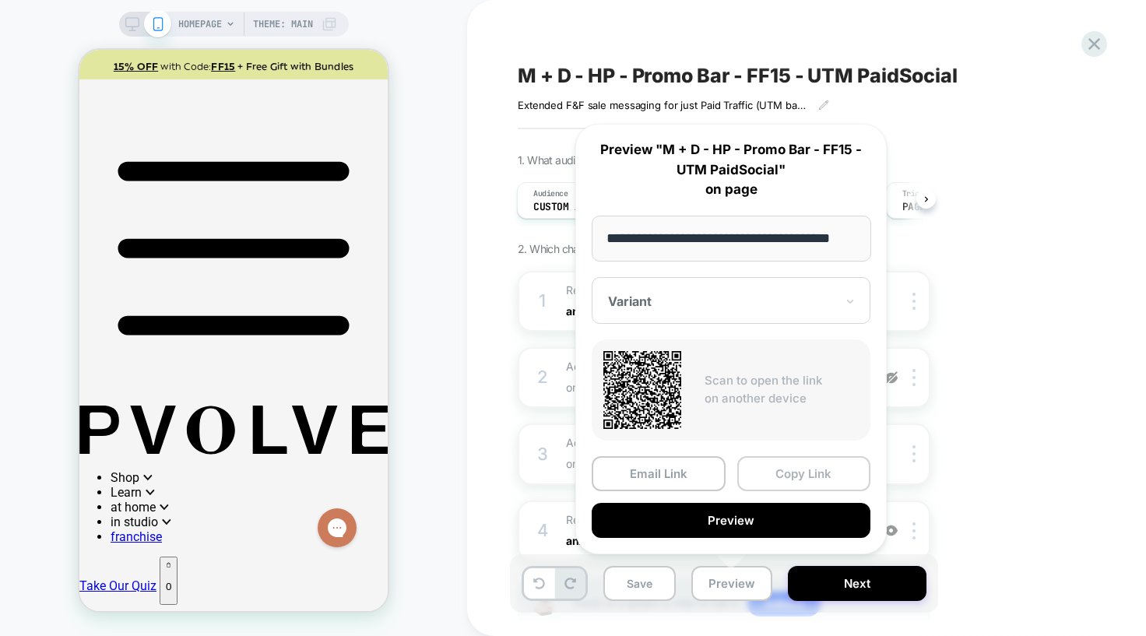
scroll to position [0, 0]
click at [796, 467] on button "Copy Link" at bounding box center [804, 473] width 134 height 35
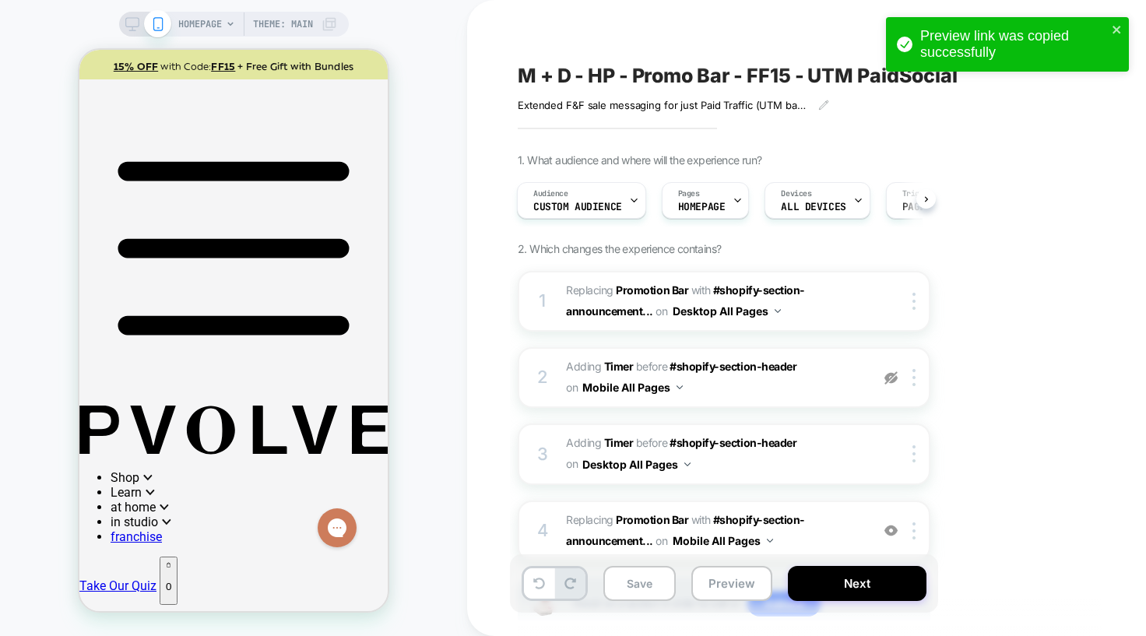
click at [1011, 212] on div "1. What audience and where will the experience run? Audience Custom Audience Pa…" at bounding box center [802, 411] width 568 height 517
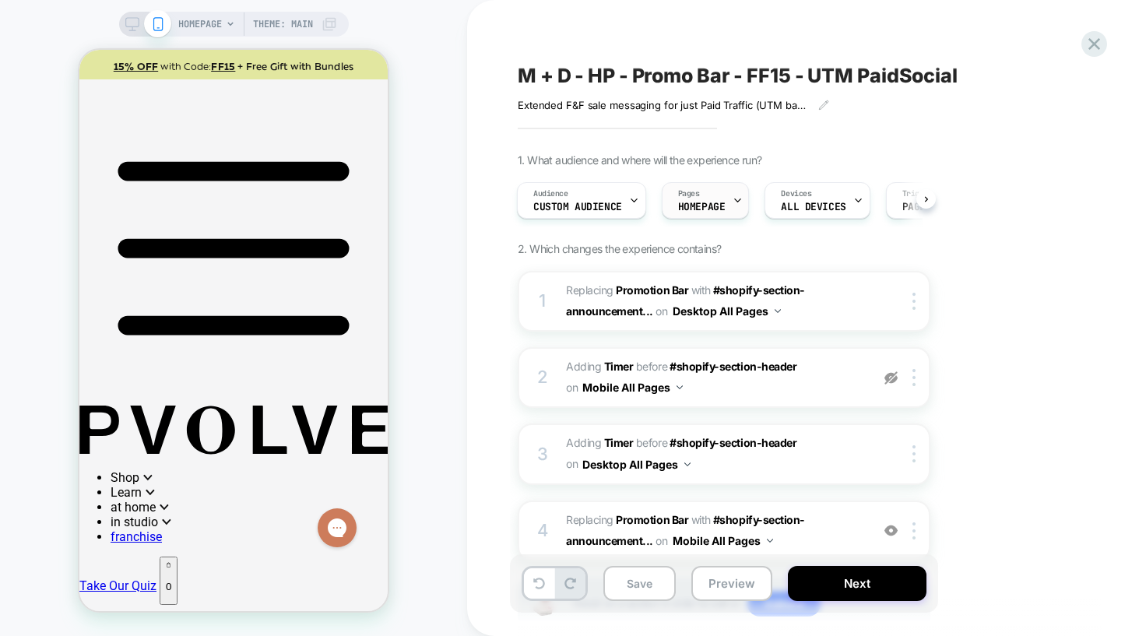
click at [711, 190] on div "Pages HOMEPAGE" at bounding box center [702, 200] width 79 height 35
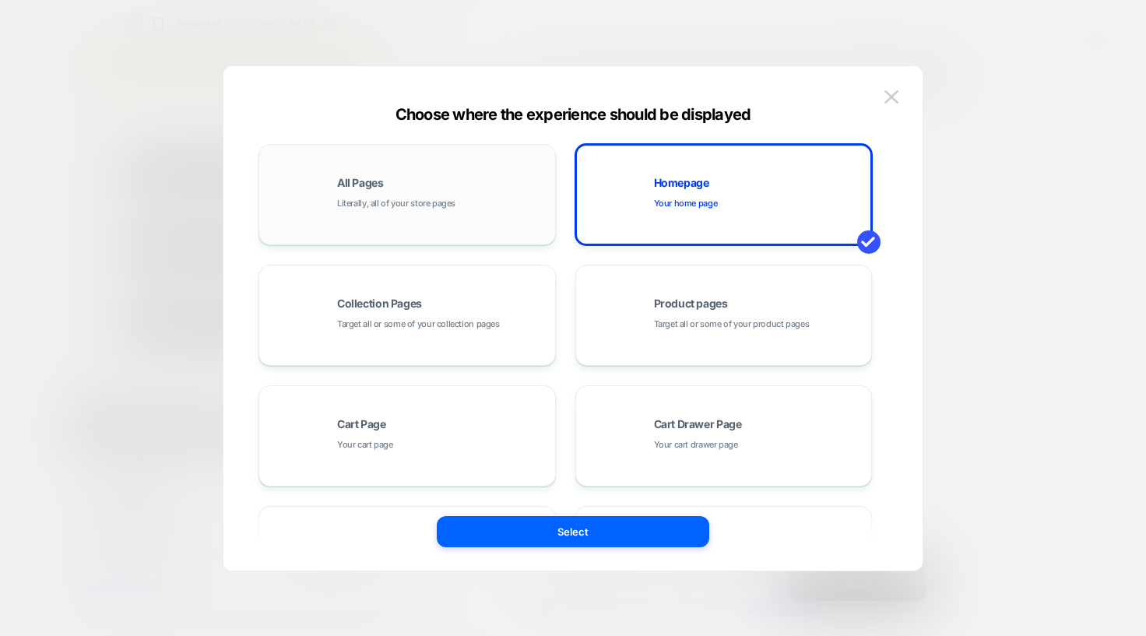
click at [461, 171] on div "All Pages Literally, all of your store pages" at bounding box center [407, 195] width 280 height 86
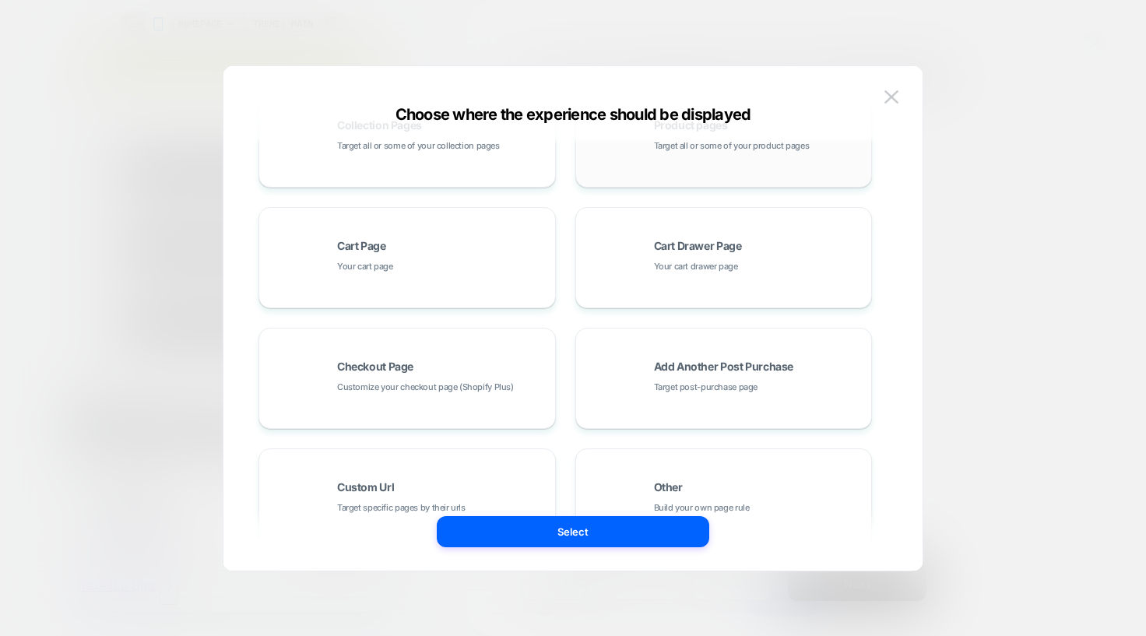
scroll to position [235, 0]
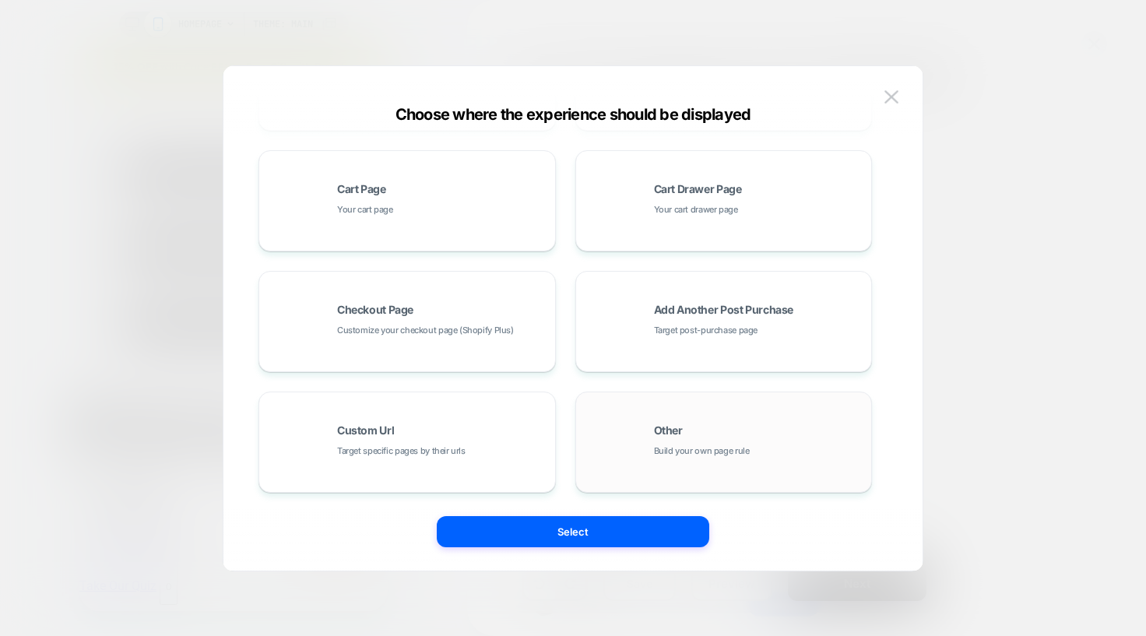
click at [631, 467] on div "Other Build your own page rule" at bounding box center [724, 442] width 280 height 86
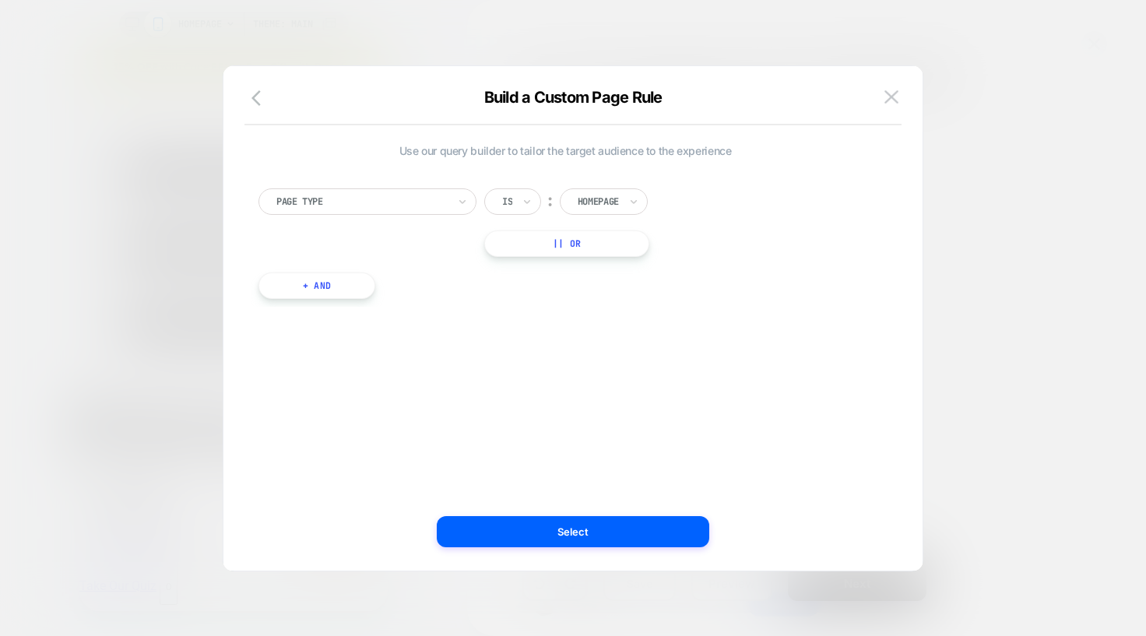
click at [543, 248] on button "|| Or" at bounding box center [566, 243] width 165 height 26
click at [629, 250] on div "Homepage" at bounding box center [604, 243] width 88 height 26
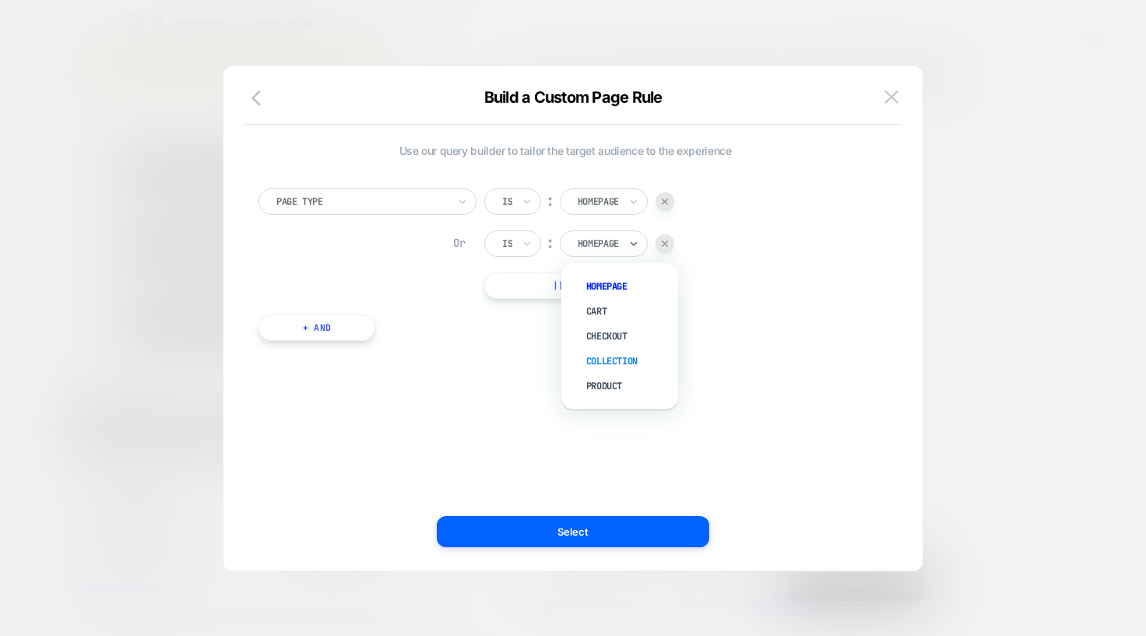
click at [610, 358] on div "Collection" at bounding box center [627, 361] width 101 height 25
click at [553, 265] on div "Is ︰ Homepage Or Is ︰ Collection || Or" at bounding box center [584, 243] width 200 height 111
click at [549, 288] on button "|| Or" at bounding box center [571, 285] width 174 height 26
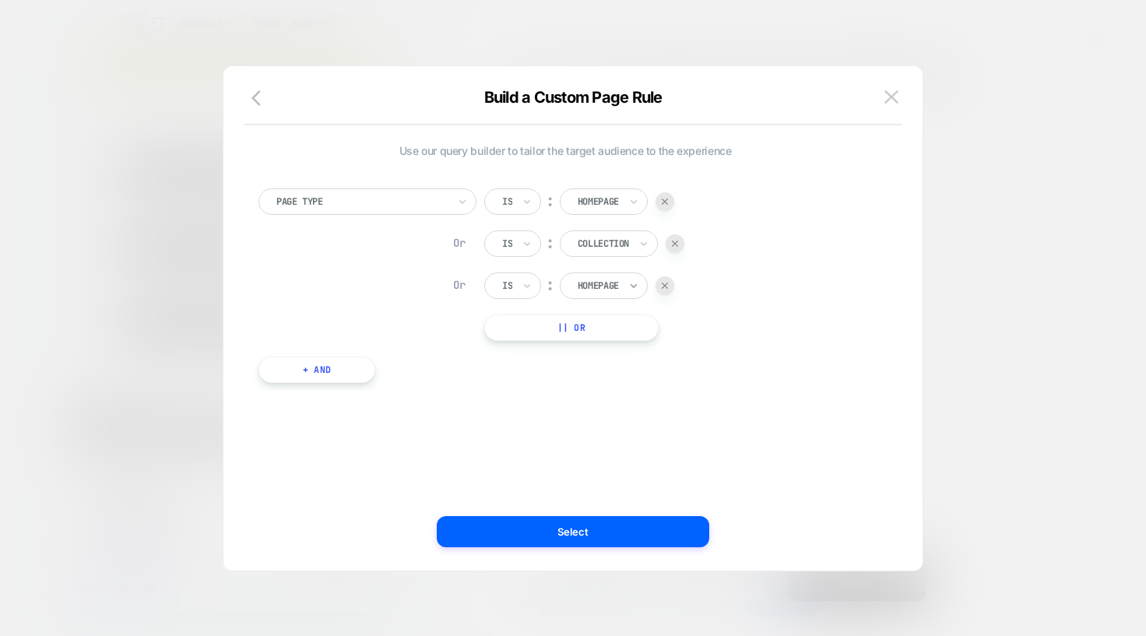
click at [638, 280] on icon at bounding box center [633, 286] width 11 height 16
click at [604, 427] on div "Product" at bounding box center [627, 428] width 101 height 25
click at [568, 534] on button "Select" at bounding box center [573, 531] width 272 height 31
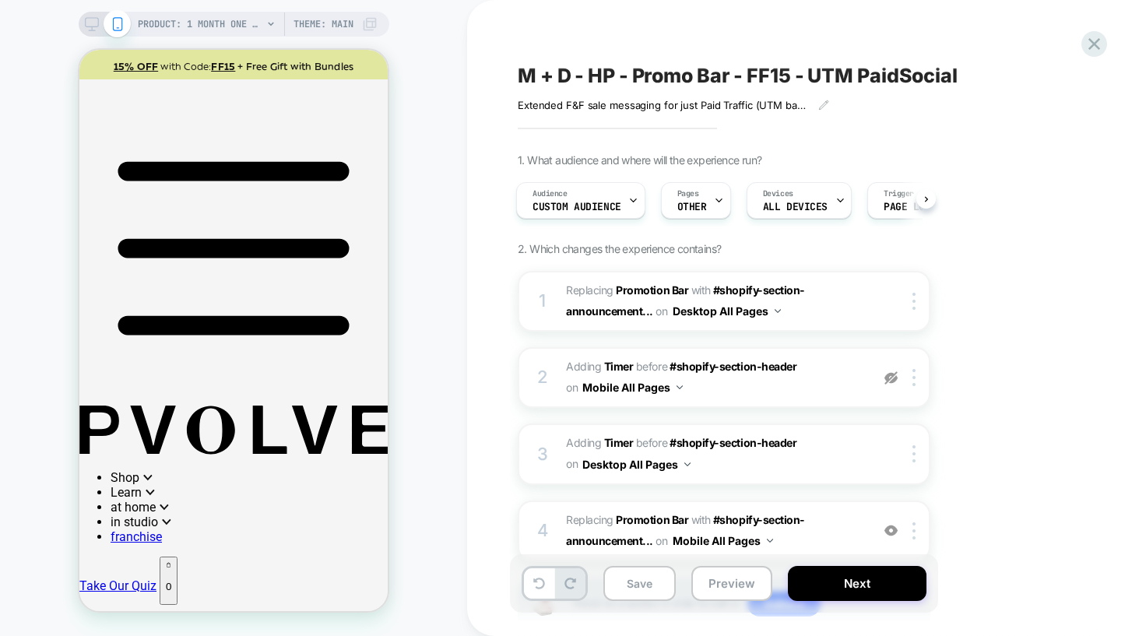
click at [983, 431] on div "1. What audience and where will the experience run? Audience Custom Audience Pa…" at bounding box center [802, 411] width 568 height 517
click at [744, 586] on button "Preview" at bounding box center [731, 583] width 81 height 35
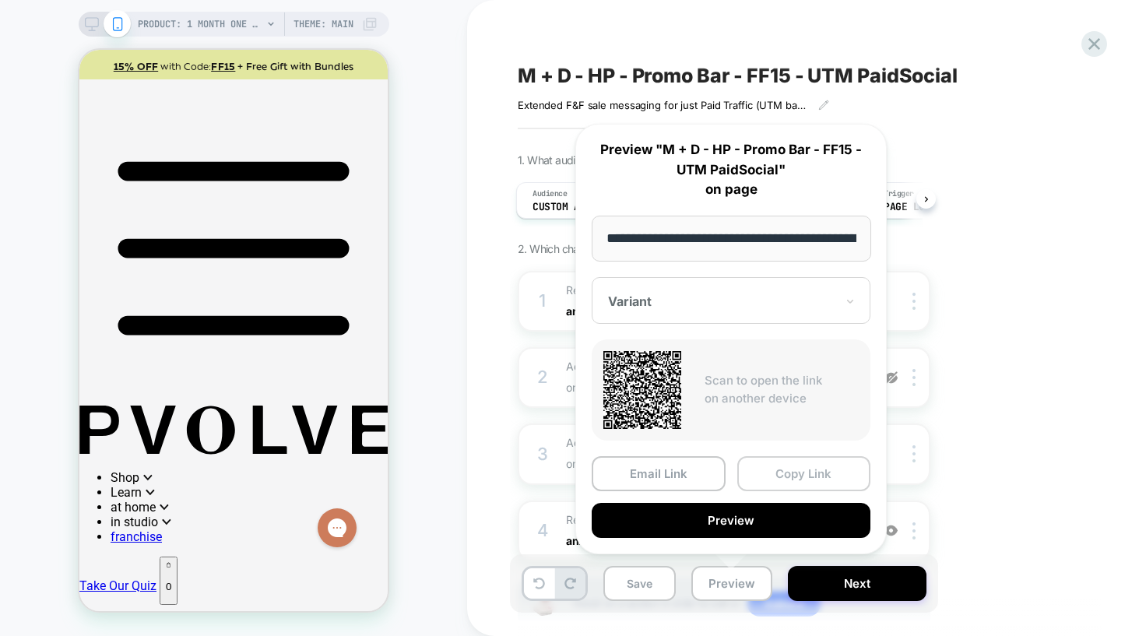
click at [791, 469] on button "Copy Link" at bounding box center [804, 473] width 134 height 35
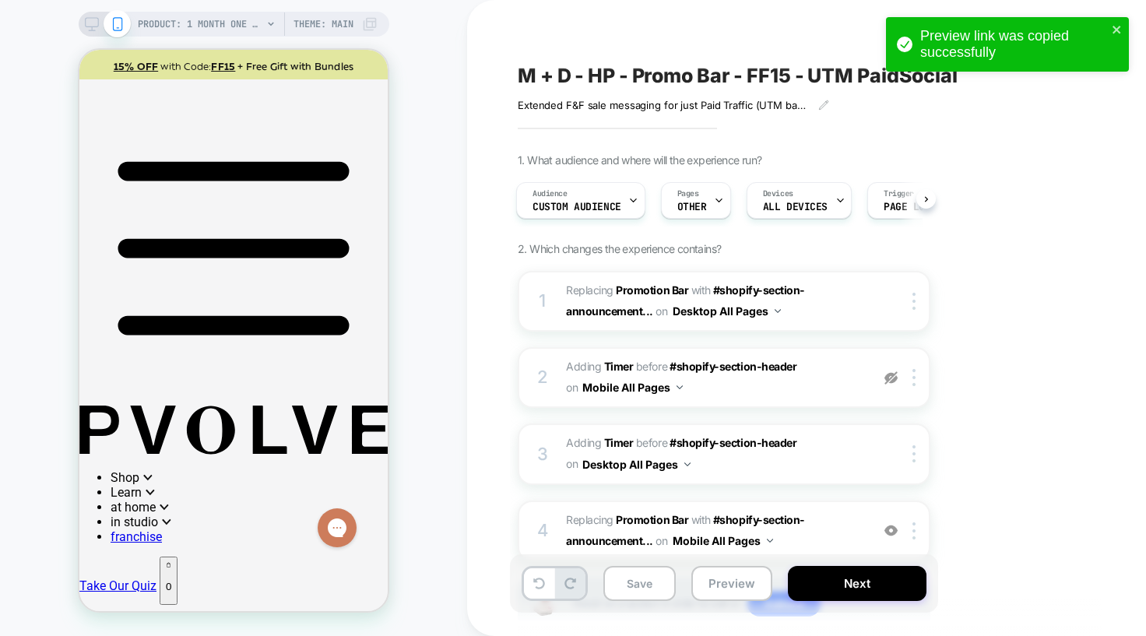
click at [1000, 446] on div "1. What audience and where will the experience run? Audience Custom Audience Pa…" at bounding box center [802, 411] width 568 height 517
click at [421, 233] on div "PRODUCT: 1 Month One Time Membership PRODUCT: 1 Month One Time Membership Theme…" at bounding box center [233, 318] width 467 height 605
click at [586, 209] on span "Custom Audience" at bounding box center [577, 207] width 89 height 11
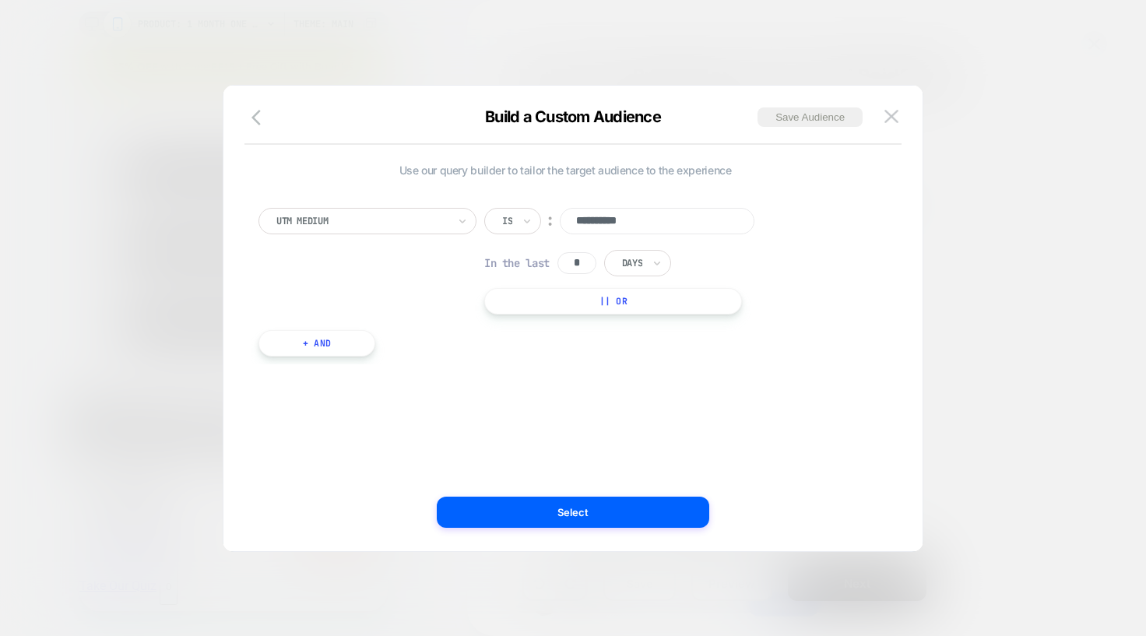
drag, startPoint x: 476, startPoint y: 267, endPoint x: 696, endPoint y: 272, distance: 219.6
click at [696, 272] on div "**********" at bounding box center [565, 261] width 614 height 107
drag, startPoint x: 692, startPoint y: 269, endPoint x: 476, endPoint y: 264, distance: 216.5
click at [476, 264] on div "**********" at bounding box center [565, 261] width 614 height 107
drag, startPoint x: 490, startPoint y: 262, endPoint x: 698, endPoint y: 267, distance: 207.9
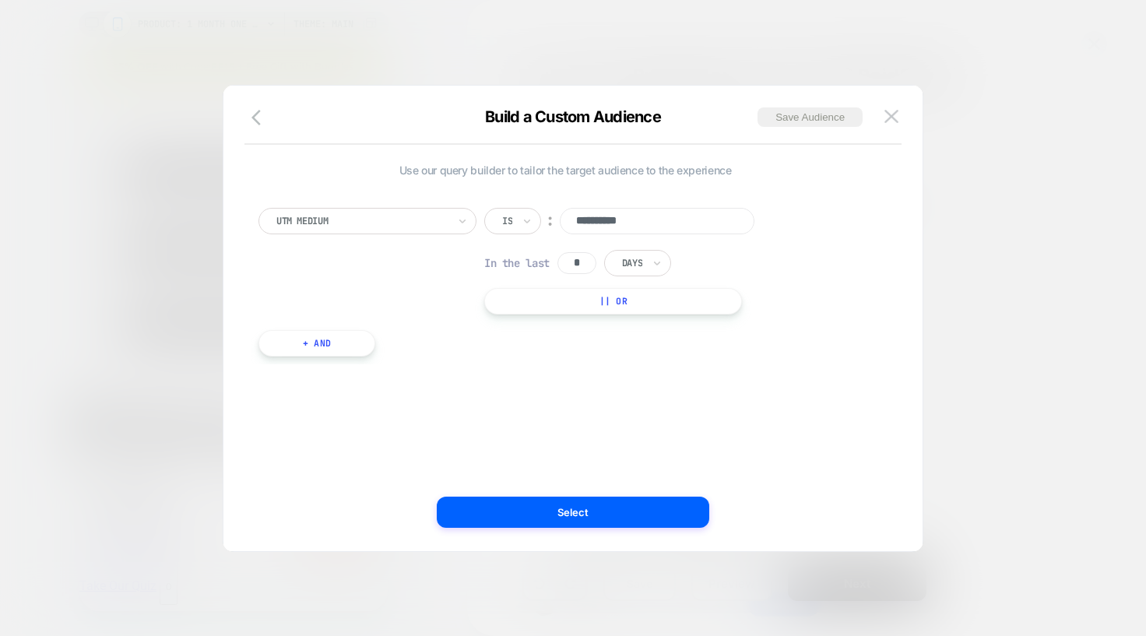
click at [698, 267] on div "**********" at bounding box center [632, 261] width 297 height 107
drag, startPoint x: 575, startPoint y: 261, endPoint x: 584, endPoint y: 262, distance: 9.4
click at [584, 262] on input "*" at bounding box center [576, 263] width 39 height 22
type input "*"
click at [660, 464] on div "**********" at bounding box center [565, 318] width 652 height 403
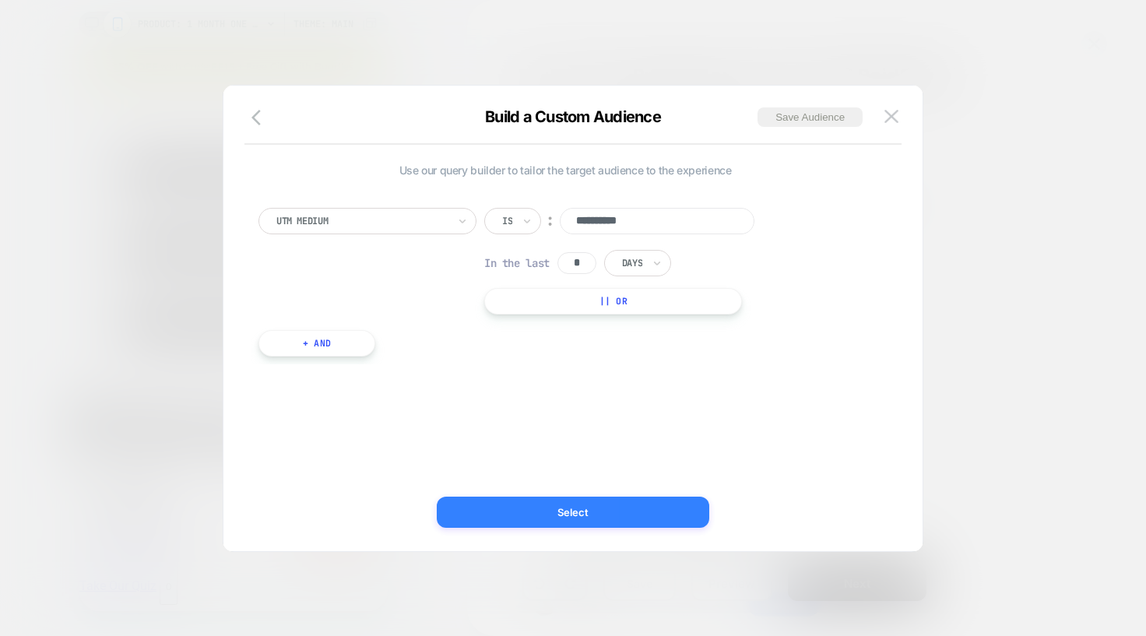
click at [548, 514] on button "Select" at bounding box center [573, 512] width 272 height 31
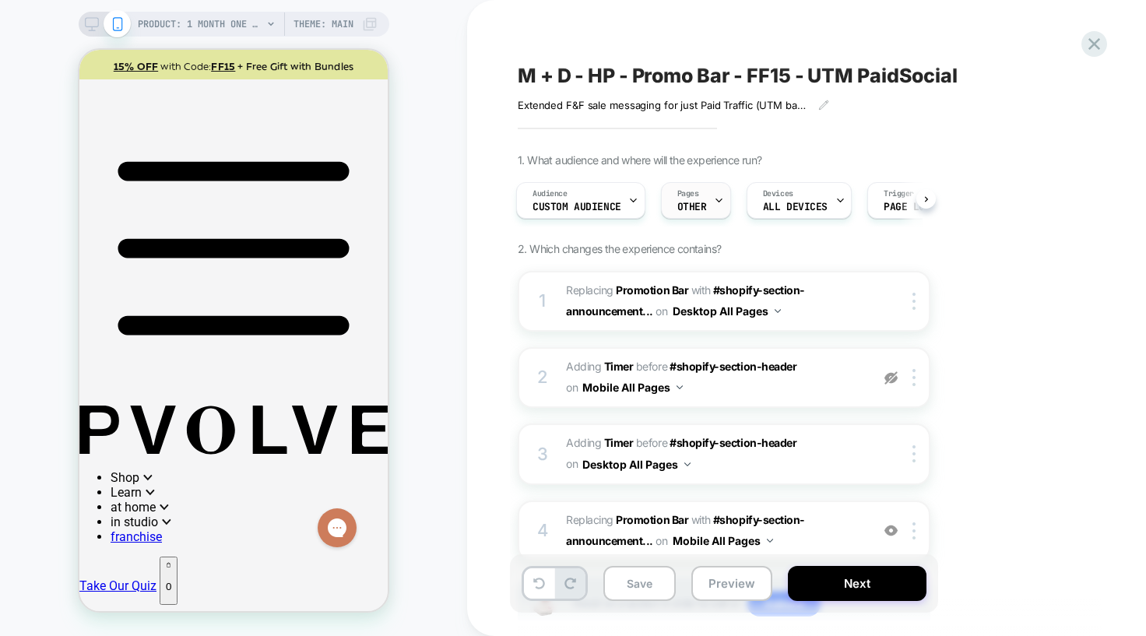
click at [720, 191] on div at bounding box center [719, 200] width 10 height 35
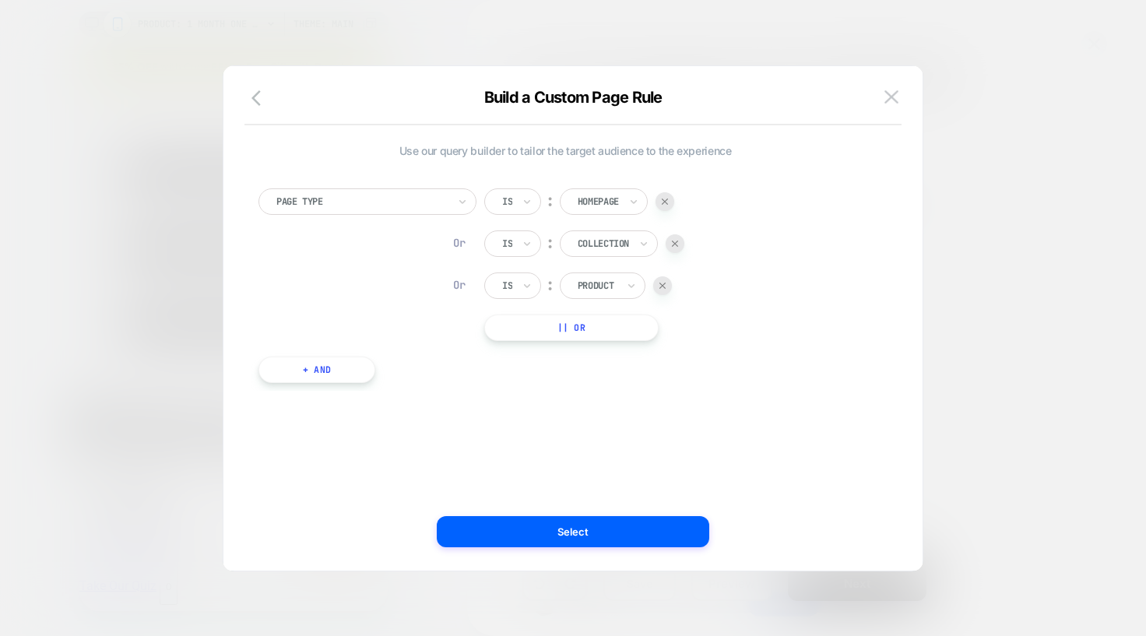
click at [585, 329] on button "|| Or" at bounding box center [571, 328] width 174 height 26
click at [596, 326] on div at bounding box center [598, 328] width 41 height 14
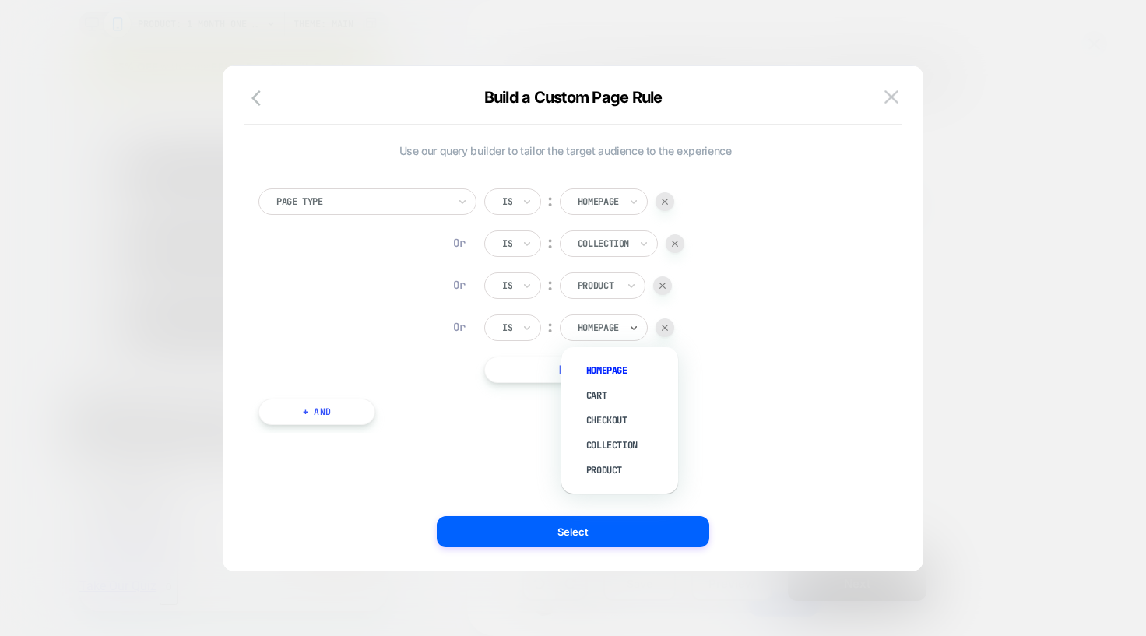
click at [485, 346] on div "Is ︰ Homepage Or Is ︰ Collection Or Is ︰ Product Or Is ︰ option Homepage focuse…" at bounding box center [584, 285] width 200 height 195
click at [668, 325] on img at bounding box center [665, 328] width 6 height 6
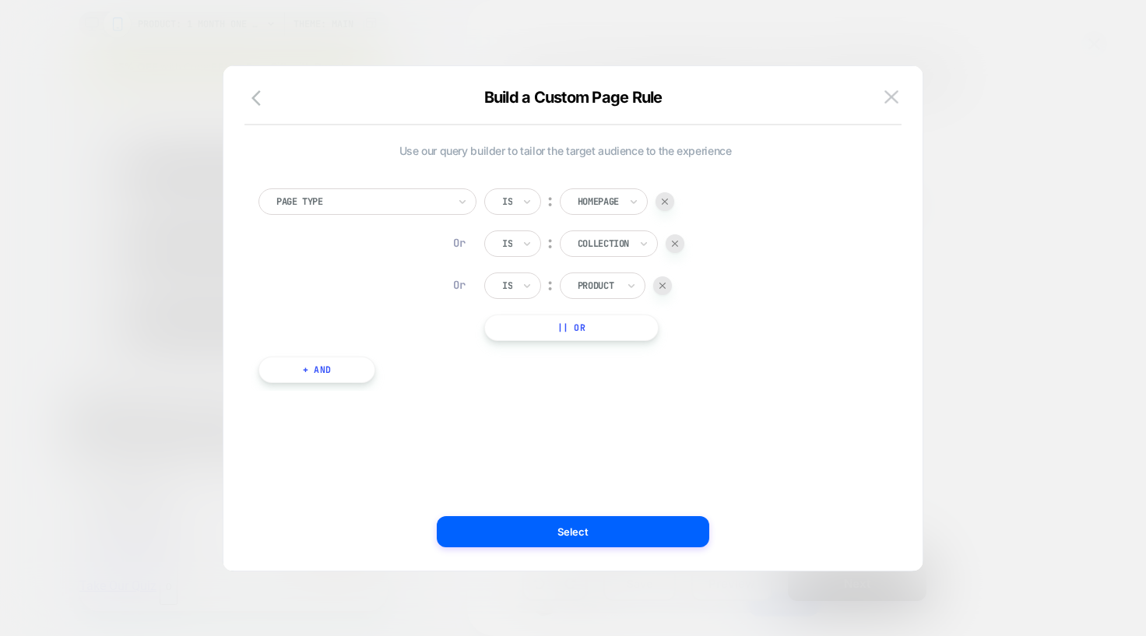
click at [574, 326] on button "|| Or" at bounding box center [571, 328] width 174 height 26
click at [668, 330] on img at bounding box center [665, 328] width 6 height 6
click at [304, 368] on button "+ And" at bounding box center [316, 370] width 117 height 26
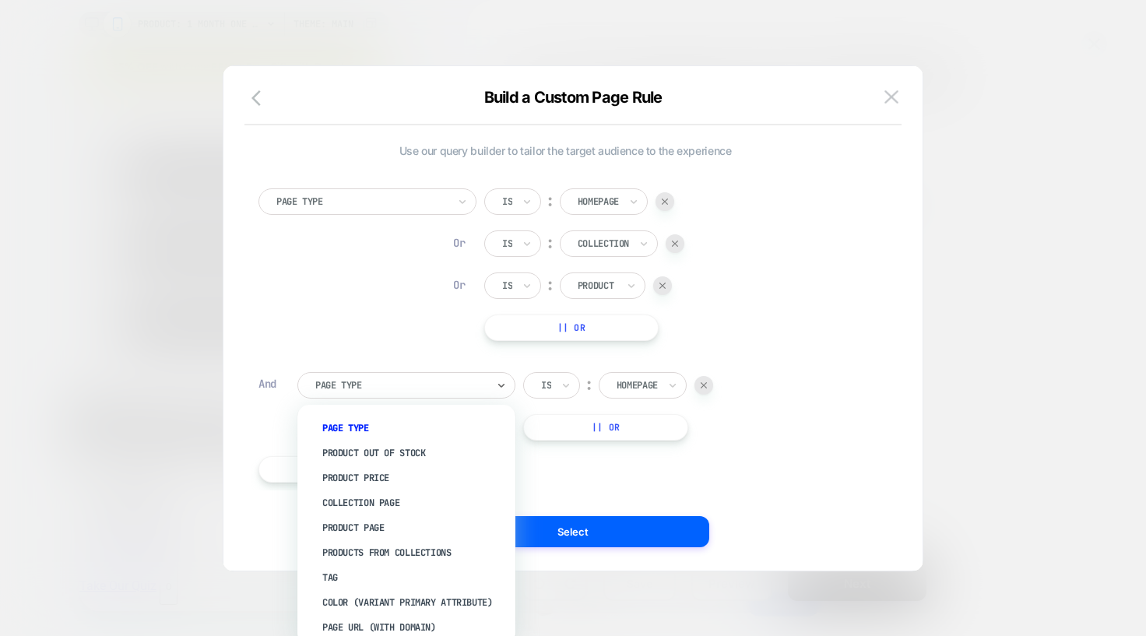
click at [374, 395] on div "Page Type" at bounding box center [406, 385] width 218 height 26
click at [349, 626] on div "Page Url (WITH DOMAIN)" at bounding box center [414, 626] width 202 height 25
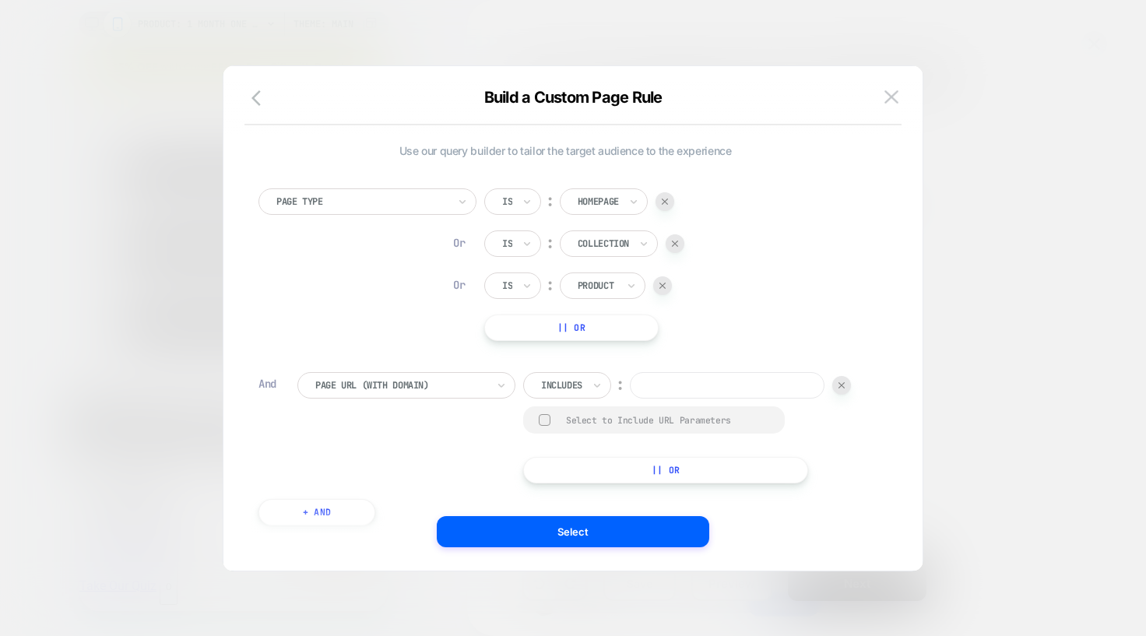
click at [268, 381] on div "And" at bounding box center [269, 384] width 23 height 14
click at [668, 389] on input at bounding box center [727, 385] width 195 height 26
type input "*******"
click at [409, 220] on div "Page Type Is ︰ Homepage Or Is ︰ Collection Or Is ︰ Product || Or" at bounding box center [565, 264] width 614 height 153
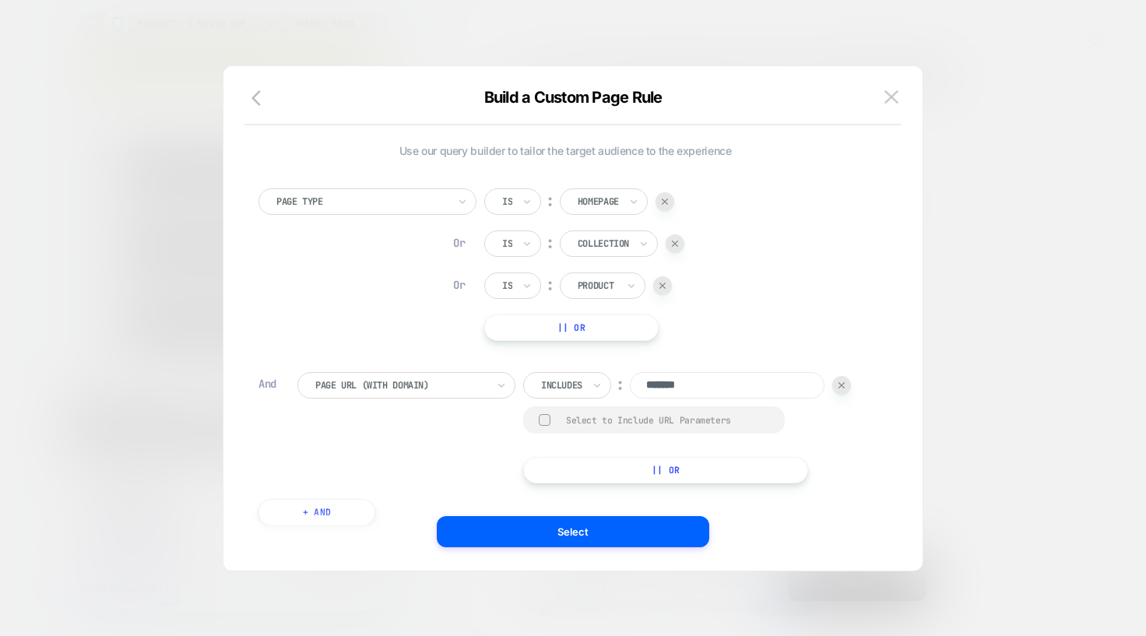
click at [395, 348] on div "Page Type Is ︰ Homepage Or Is ︰ Collection Or Is ︰ Product || Or And Page Url (…" at bounding box center [565, 349] width 629 height 368
click at [848, 389] on div at bounding box center [841, 385] width 19 height 19
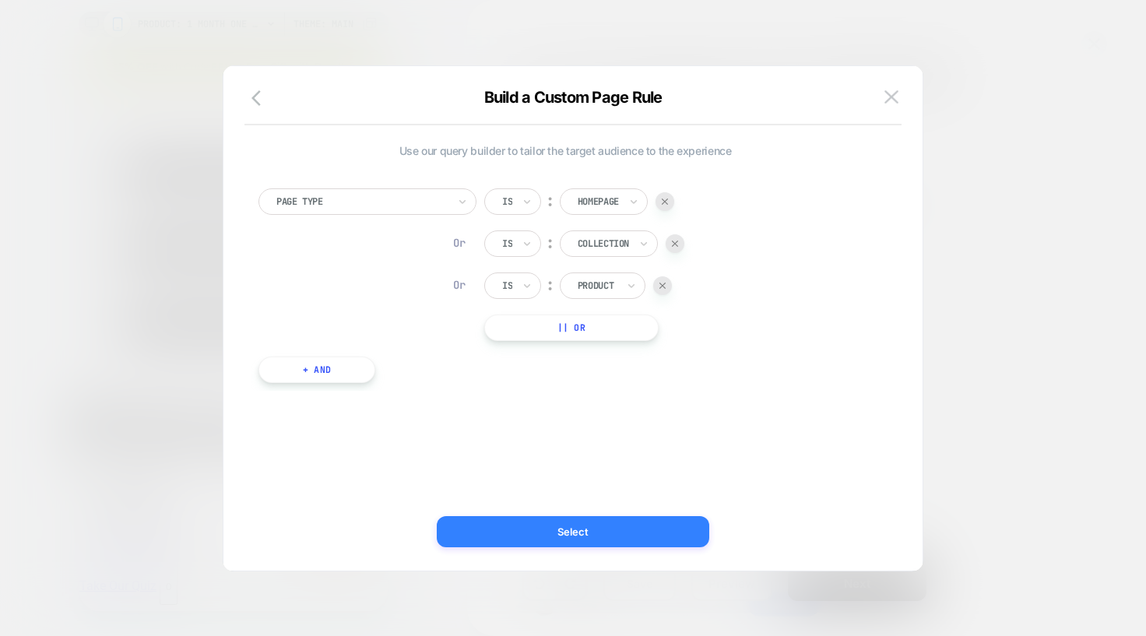
click at [555, 538] on button "Select" at bounding box center [573, 531] width 272 height 31
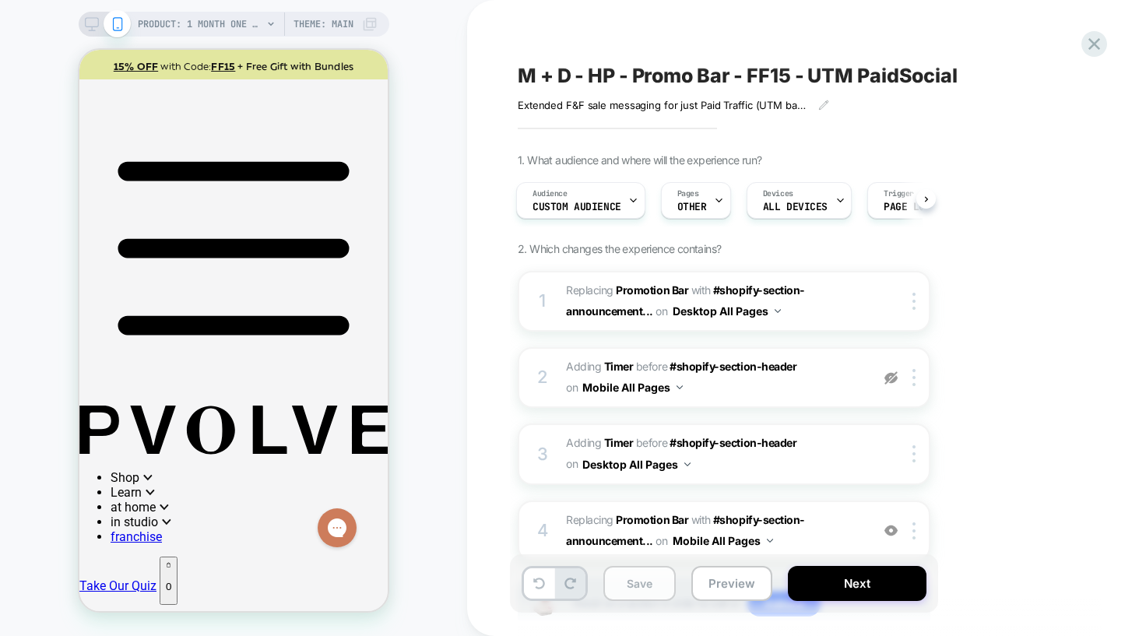
click at [640, 581] on button "Save" at bounding box center [639, 583] width 72 height 35
click at [1098, 39] on icon at bounding box center [1094, 44] width 12 height 12
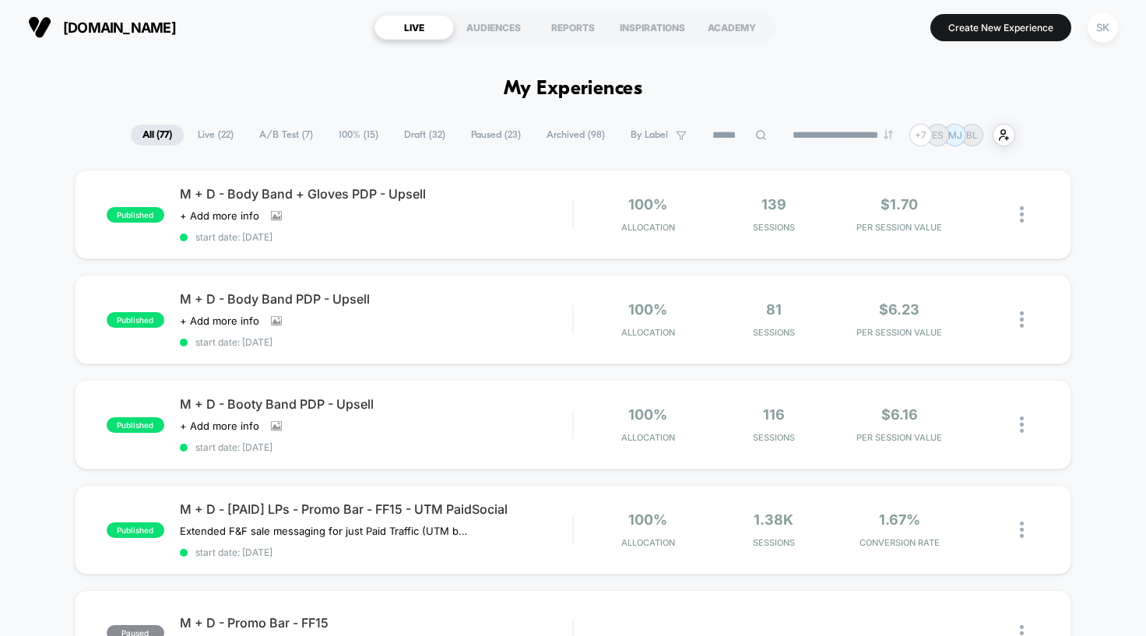
click at [346, 135] on span "100% ( 15 )" at bounding box center [358, 135] width 63 height 21
click at [519, 538] on div "M + D - [PAID] LPs - Promo Bar - FF15 - UTM PaidSocial Extended F&F sale messag…" at bounding box center [376, 529] width 393 height 57
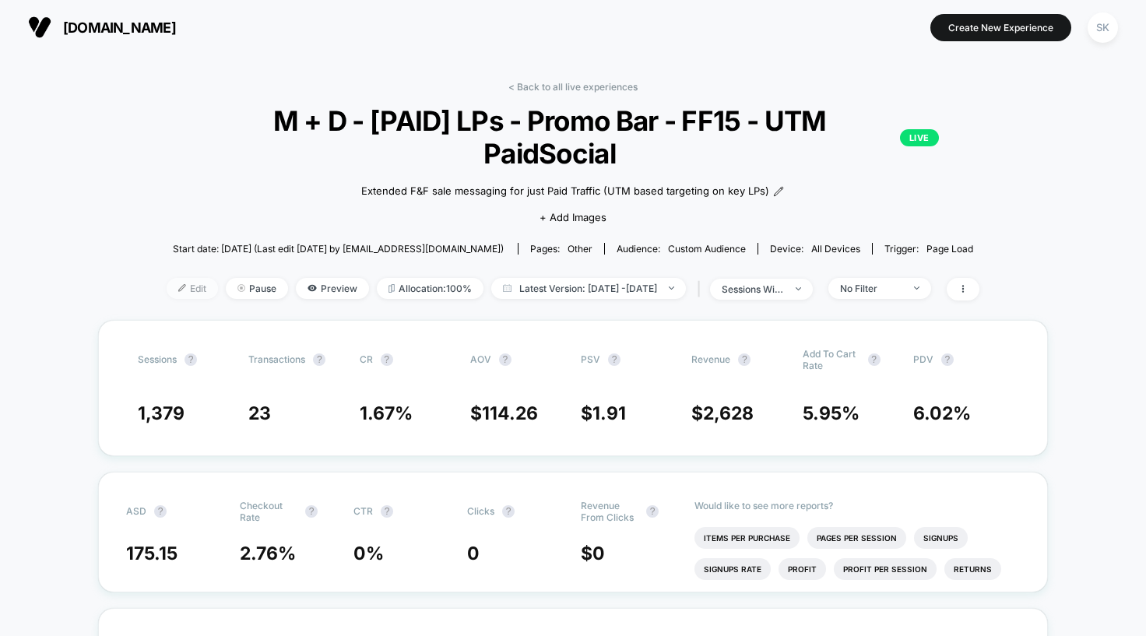
click at [167, 278] on span "Edit" at bounding box center [192, 288] width 51 height 21
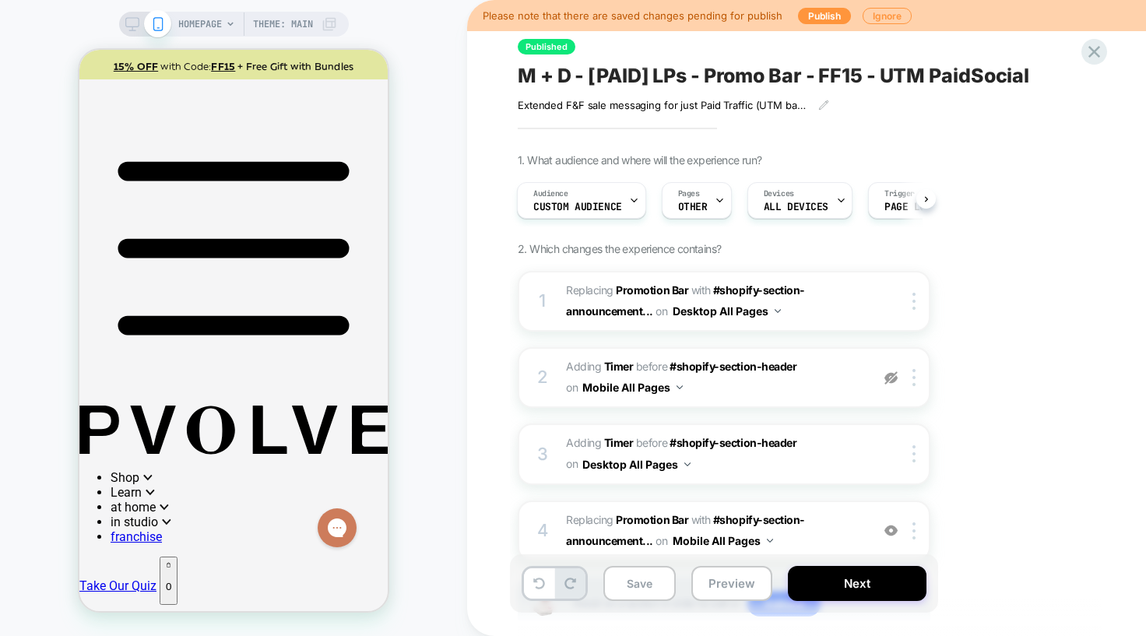
click at [1050, 276] on div "1. What audience and where will the experience run? Audience Custom Audience Pa…" at bounding box center [802, 411] width 568 height 517
click at [694, 202] on span "OTHER" at bounding box center [693, 207] width 30 height 11
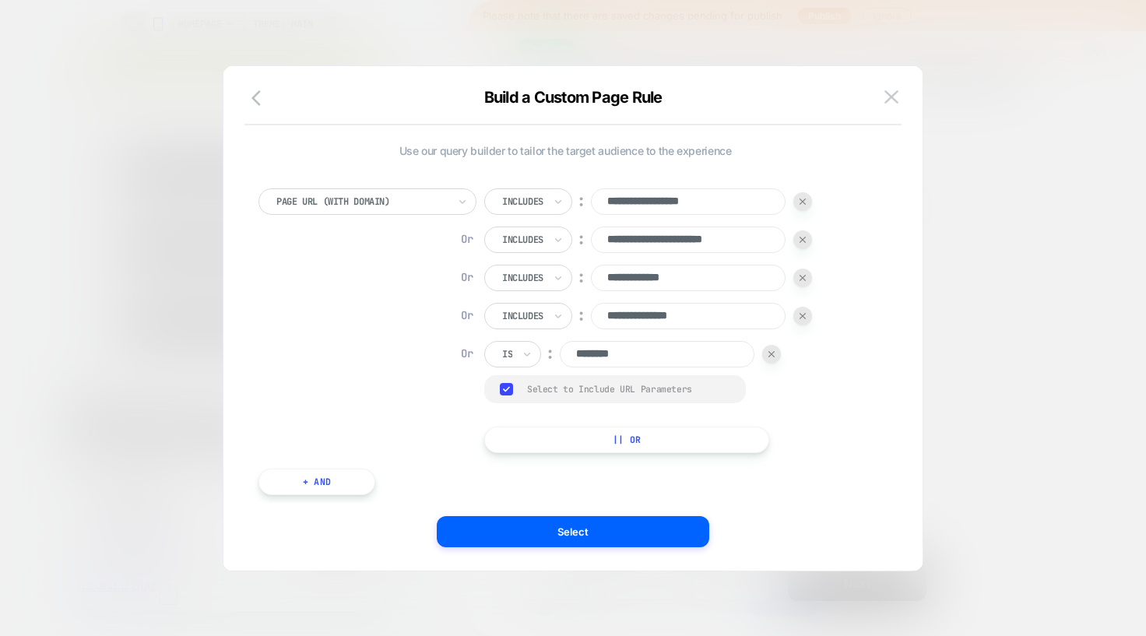
click at [512, 337] on div "**********" at bounding box center [648, 320] width 328 height 265
click at [512, 348] on div at bounding box center [507, 354] width 10 height 14
click at [524, 455] on div "Includes" at bounding box center [550, 446] width 101 height 25
drag, startPoint x: 674, startPoint y: 362, endPoint x: 536, endPoint y: 358, distance: 138.6
click at [536, 358] on div "Or Includes ︰ ********" at bounding box center [648, 354] width 328 height 26
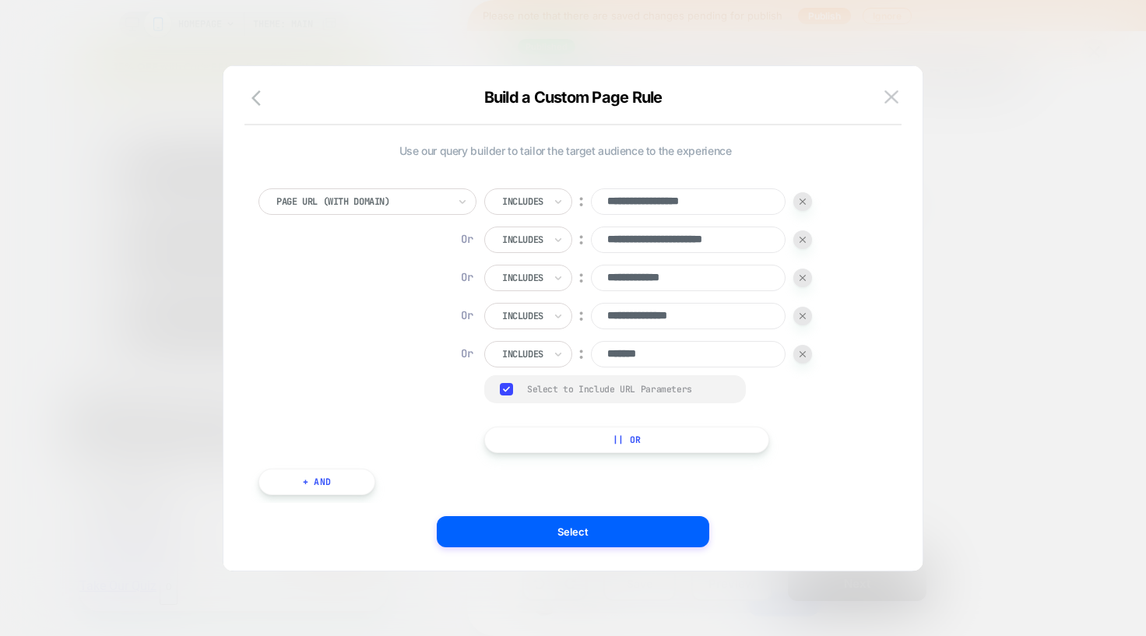
type input "*******"
click at [315, 478] on button "+ And" at bounding box center [316, 482] width 117 height 26
click at [494, 501] on div "Page Type" at bounding box center [406, 497] width 218 height 26
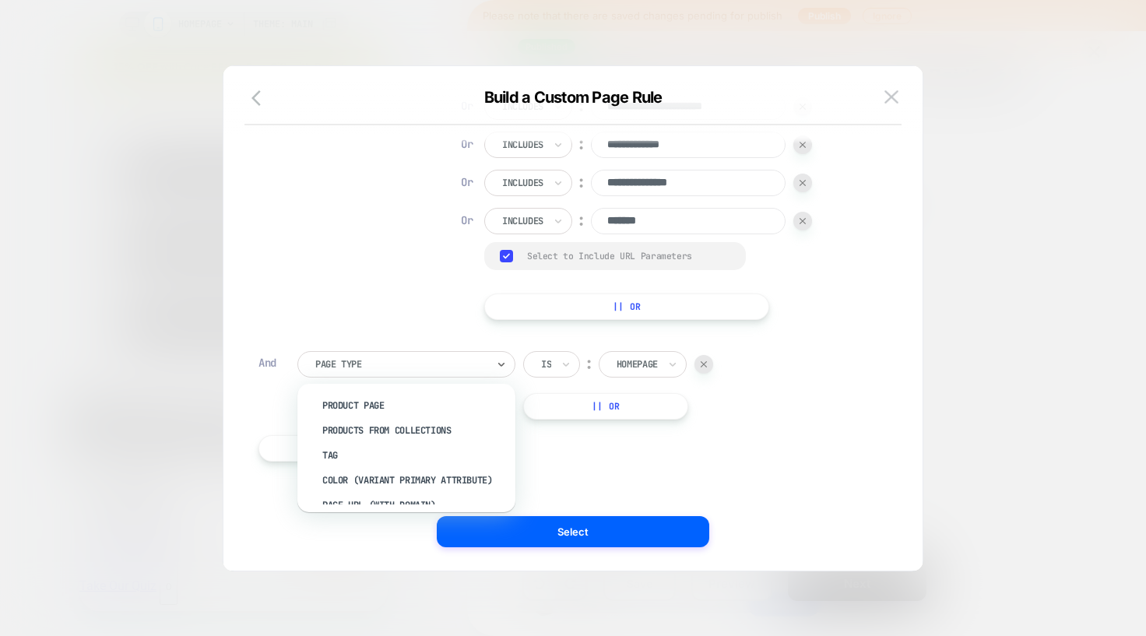
scroll to position [114, 0]
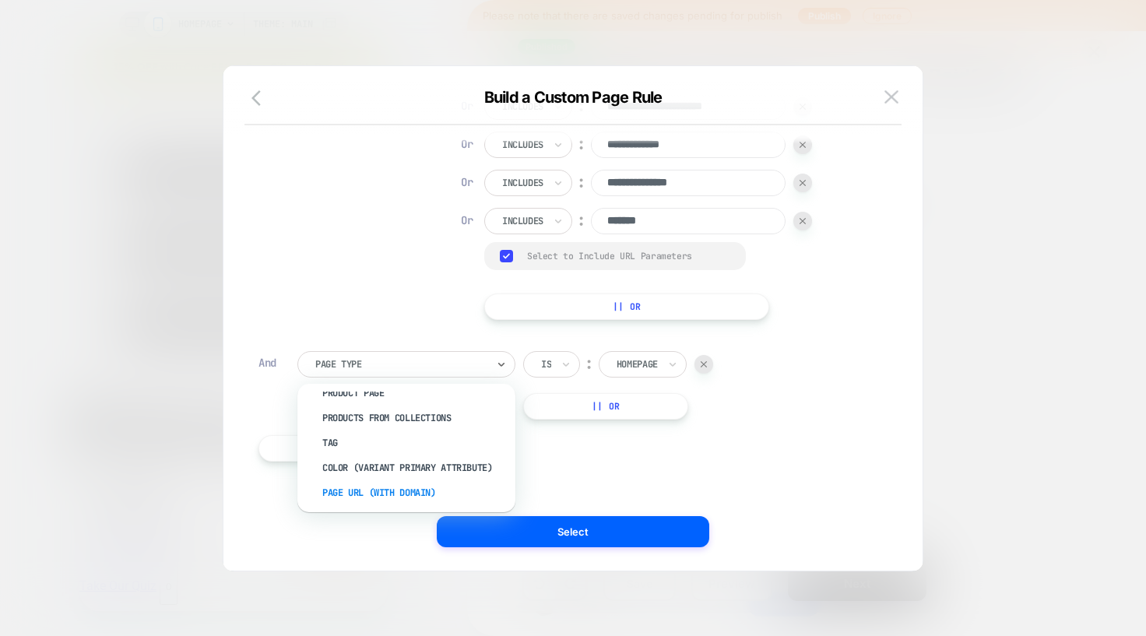
click at [369, 490] on div "Page Url (WITH DOMAIN)" at bounding box center [414, 492] width 202 height 25
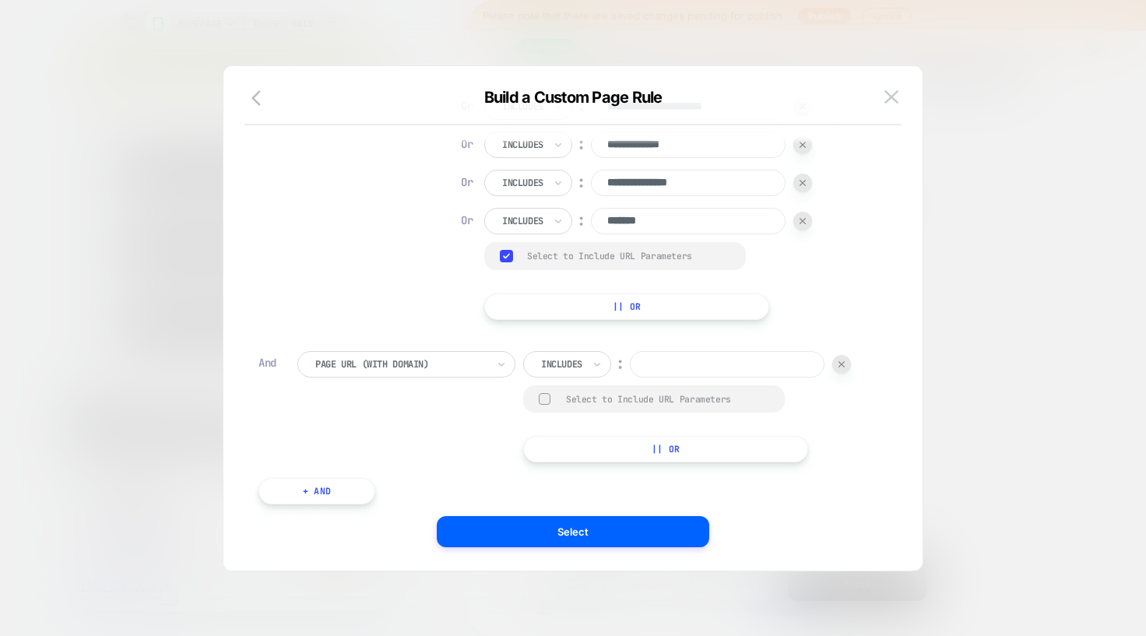
click at [718, 360] on input at bounding box center [727, 364] width 195 height 26
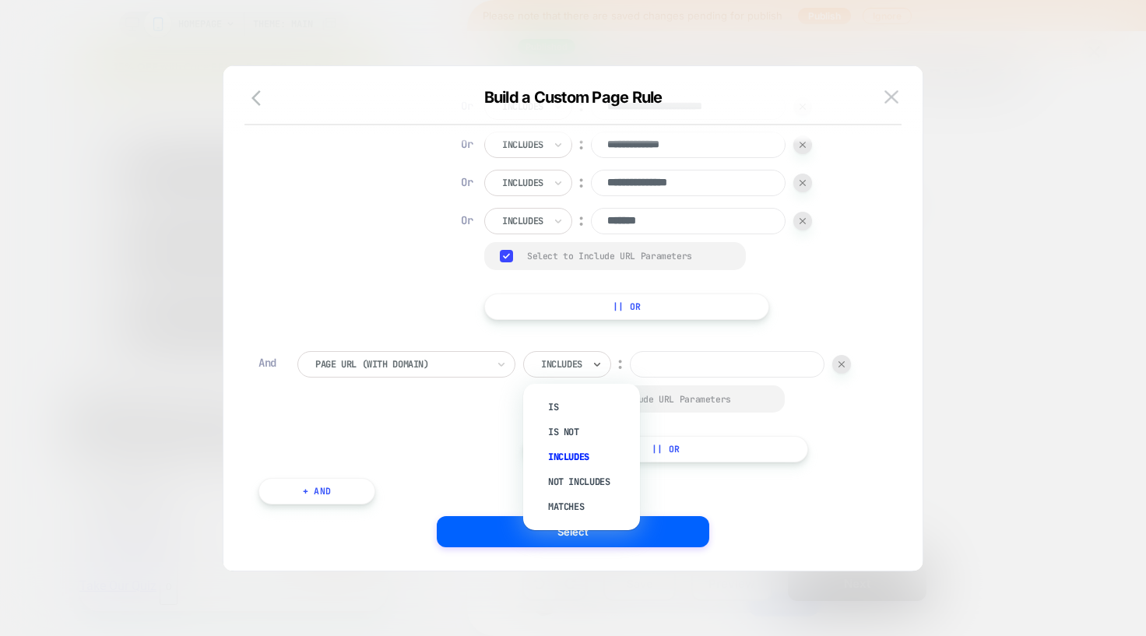
click at [609, 357] on div "Includes" at bounding box center [567, 364] width 88 height 26
click at [564, 481] on div "Not includes" at bounding box center [589, 481] width 101 height 25
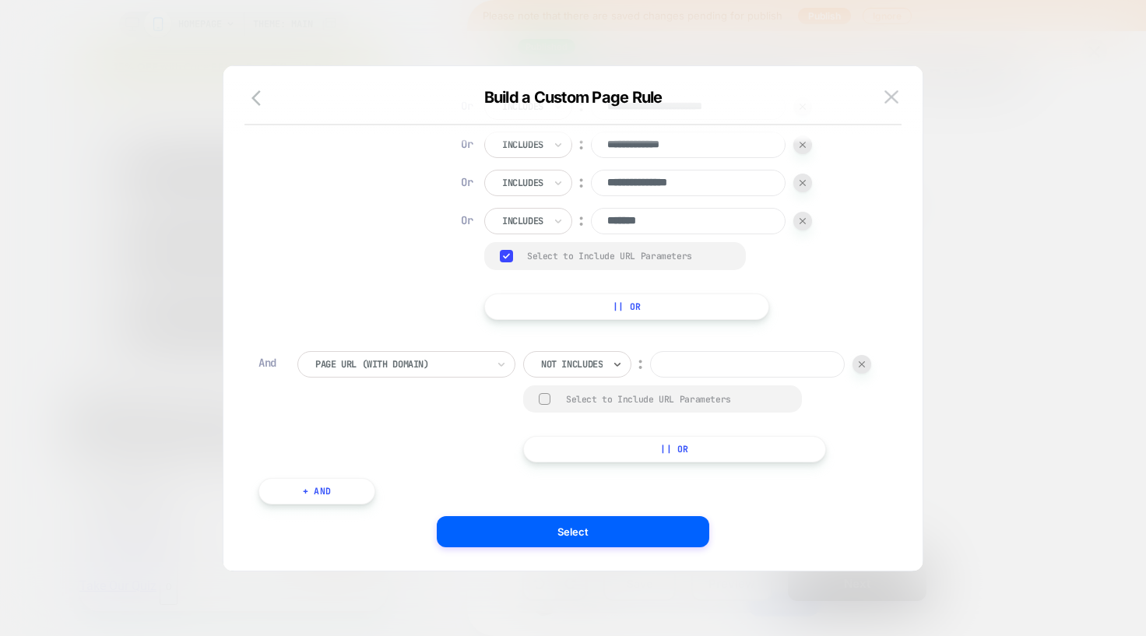
click at [650, 378] on input at bounding box center [747, 364] width 195 height 26
paste input "**********"
type input "**********"
click at [523, 462] on button "|| Or" at bounding box center [674, 449] width 303 height 26
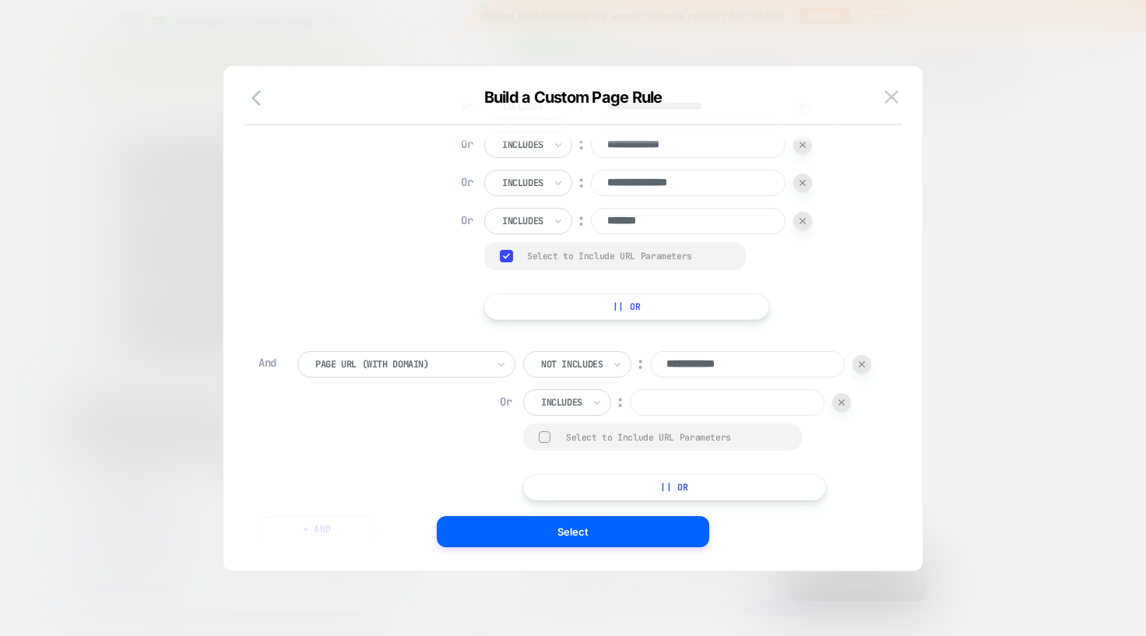
click at [630, 416] on input at bounding box center [727, 402] width 195 height 26
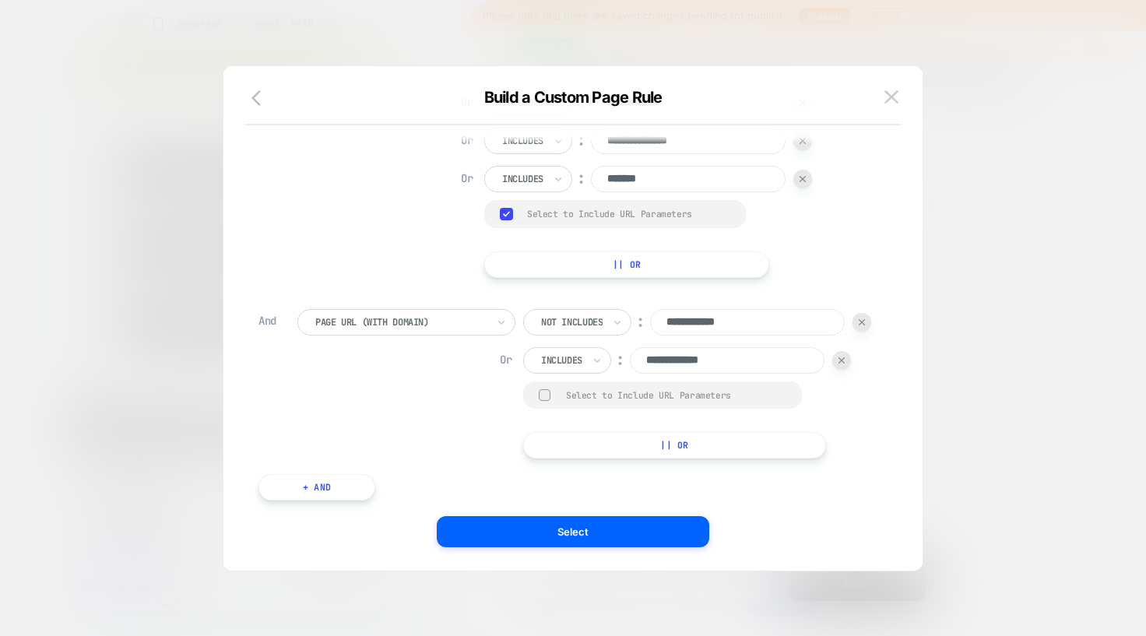
type input "**********"
click at [523, 459] on button "|| Or" at bounding box center [674, 445] width 303 height 26
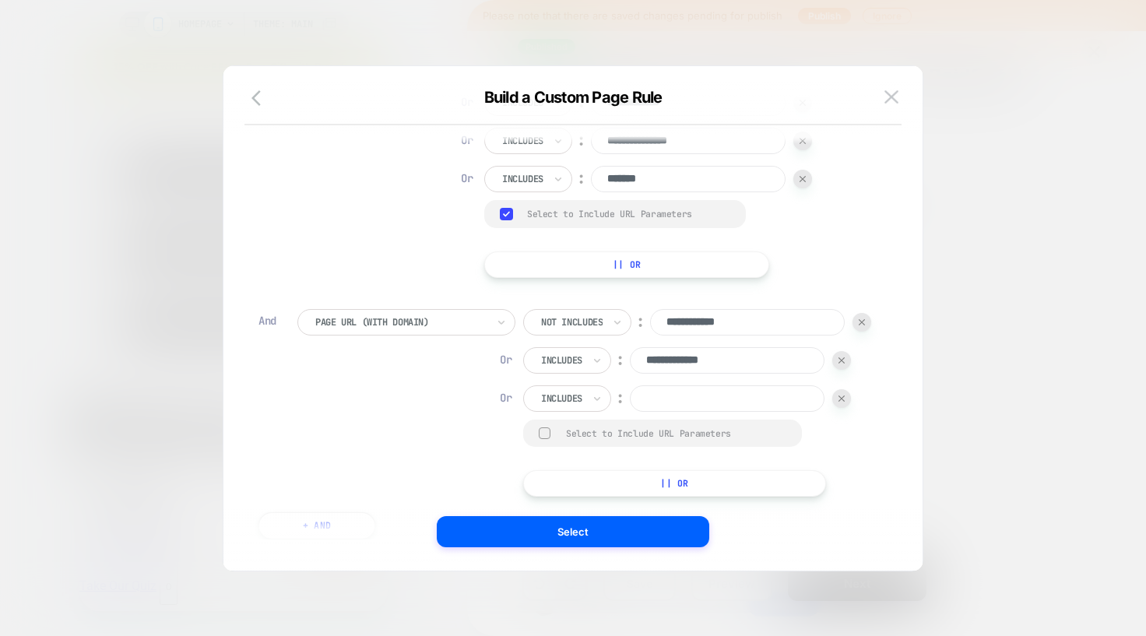
click at [630, 412] on input at bounding box center [727, 398] width 195 height 26
click at [541, 367] on div at bounding box center [561, 360] width 41 height 14
click at [347, 456] on div "Is not" at bounding box center [363, 454] width 101 height 25
click at [523, 374] on div "Is not" at bounding box center [562, 360] width 78 height 26
click at [353, 507] on div "Not includes" at bounding box center [363, 504] width 101 height 25
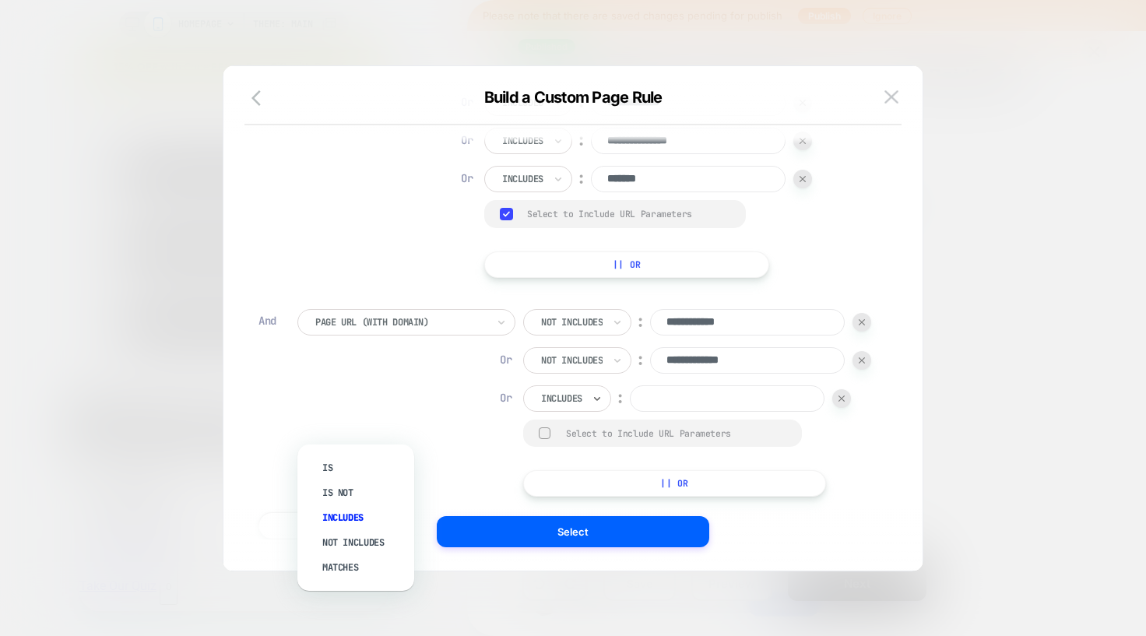
click at [540, 407] on div "Includes" at bounding box center [562, 398] width 44 height 17
click at [351, 540] on div "Not includes" at bounding box center [363, 542] width 101 height 25
click at [650, 412] on input at bounding box center [747, 398] width 195 height 26
type input "**********"
click at [523, 447] on div "Select to Include URL Parameters" at bounding box center [662, 433] width 279 height 27
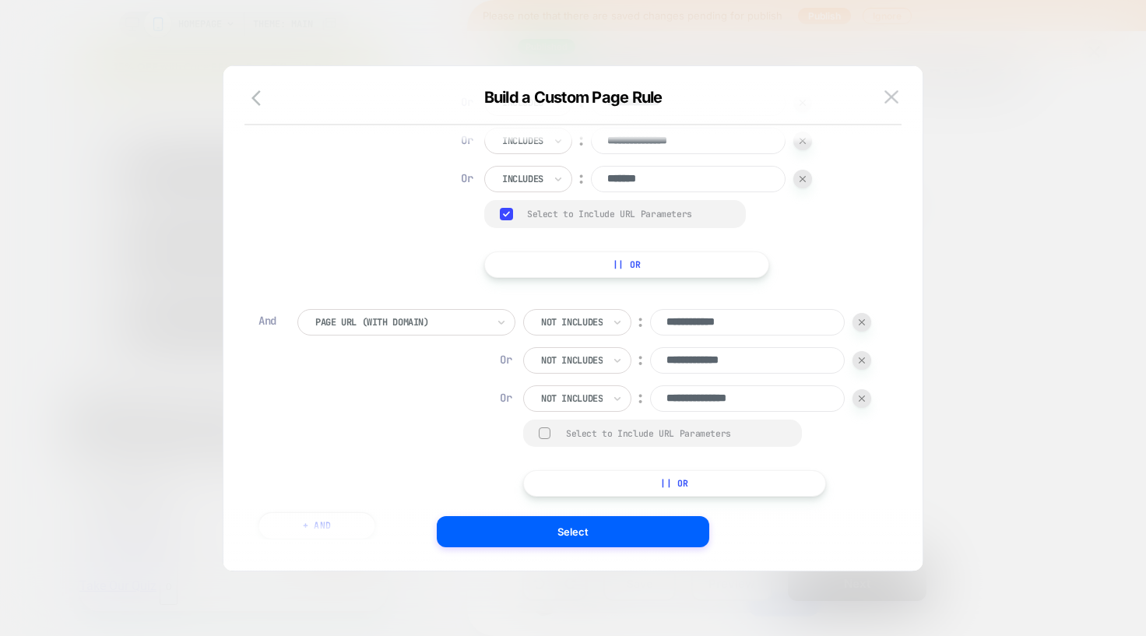
click at [539, 439] on div at bounding box center [545, 433] width 12 height 12
click at [523, 448] on div "Group Select to Include URL Parameters" at bounding box center [662, 434] width 279 height 28
click at [539, 440] on rect at bounding box center [545, 433] width 13 height 12
click at [523, 497] on button "|| Or" at bounding box center [674, 483] width 303 height 26
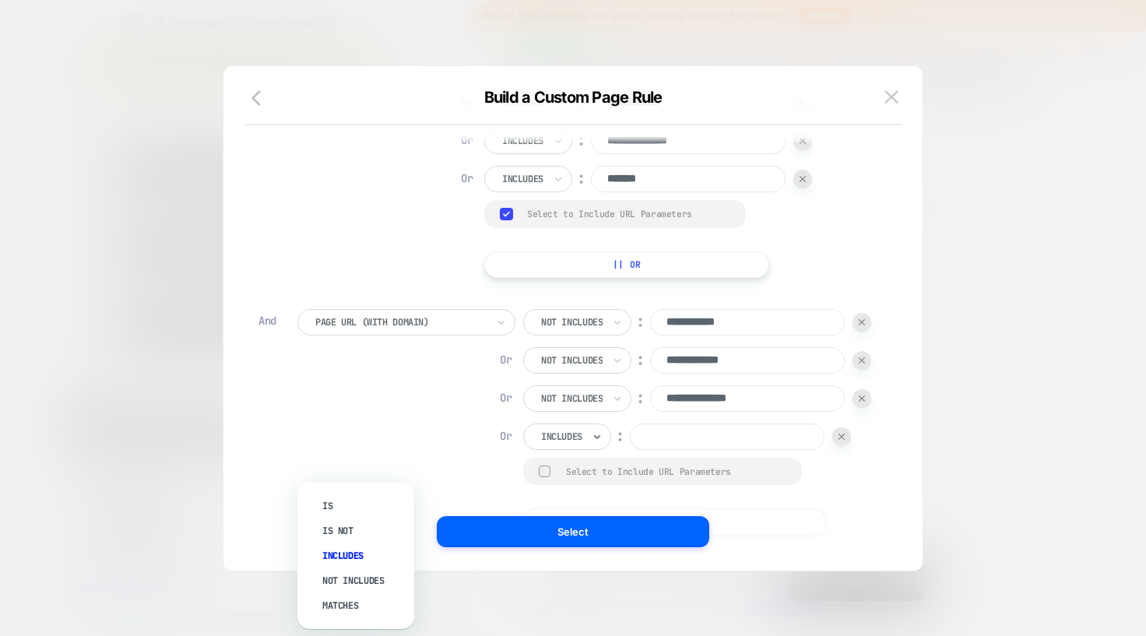
click at [540, 445] on div "Includes" at bounding box center [562, 436] width 44 height 17
click at [541, 444] on div at bounding box center [561, 437] width 41 height 14
click at [365, 578] on div "Not includes" at bounding box center [363, 580] width 101 height 25
click at [650, 450] on input at bounding box center [747, 437] width 195 height 26
paste input "**********"
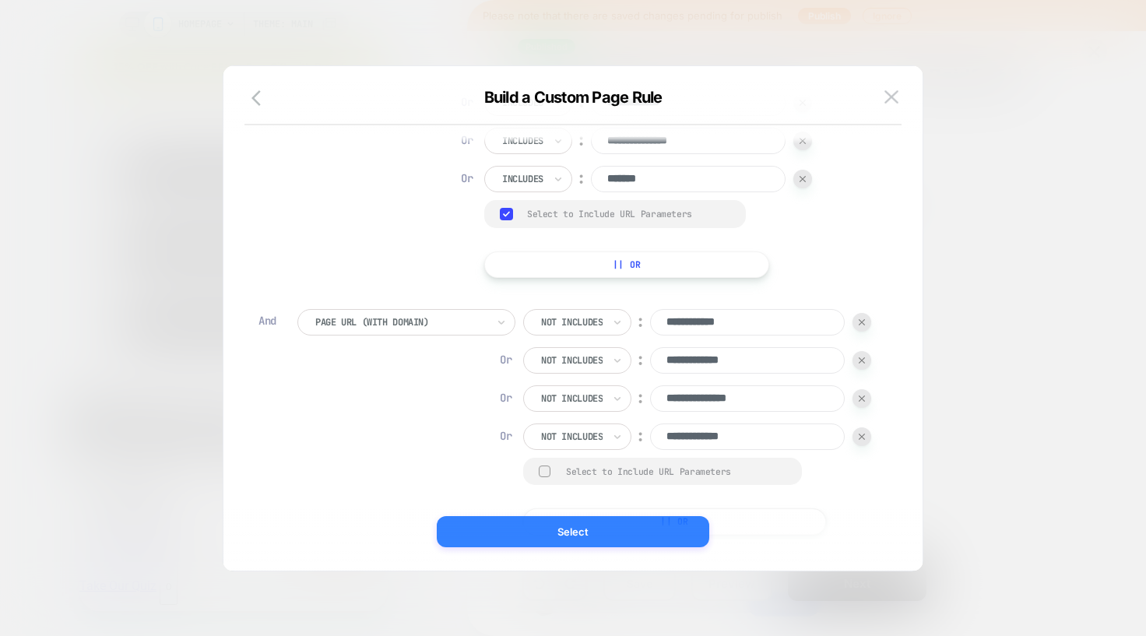
type input "**********"
click at [526, 534] on button "Select" at bounding box center [573, 531] width 272 height 31
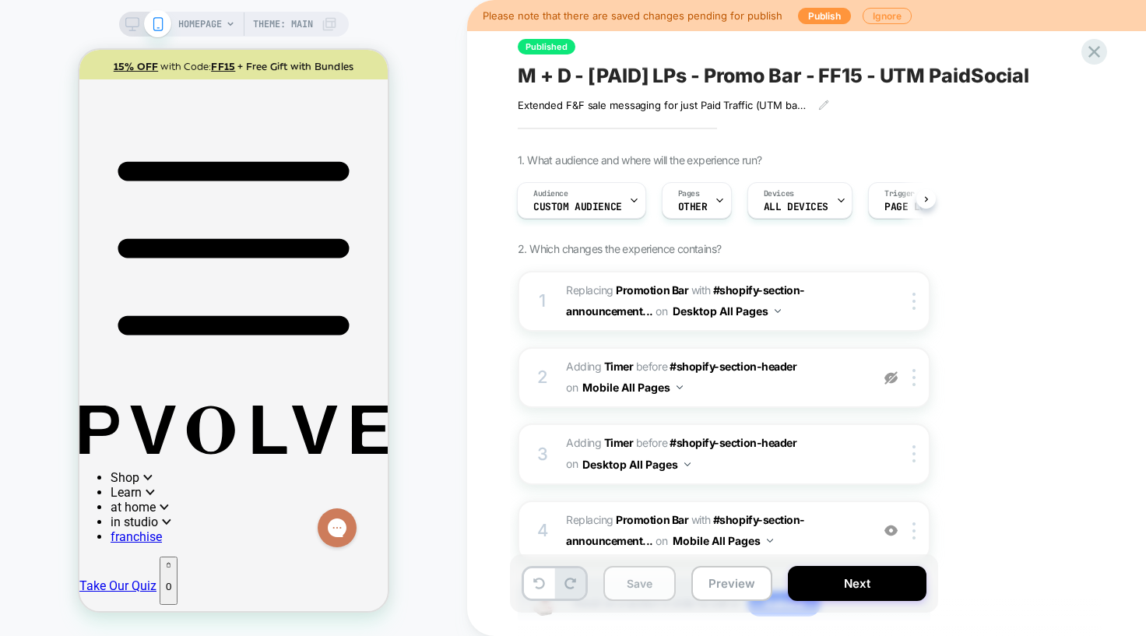
click at [646, 590] on button "Save" at bounding box center [639, 583] width 72 height 35
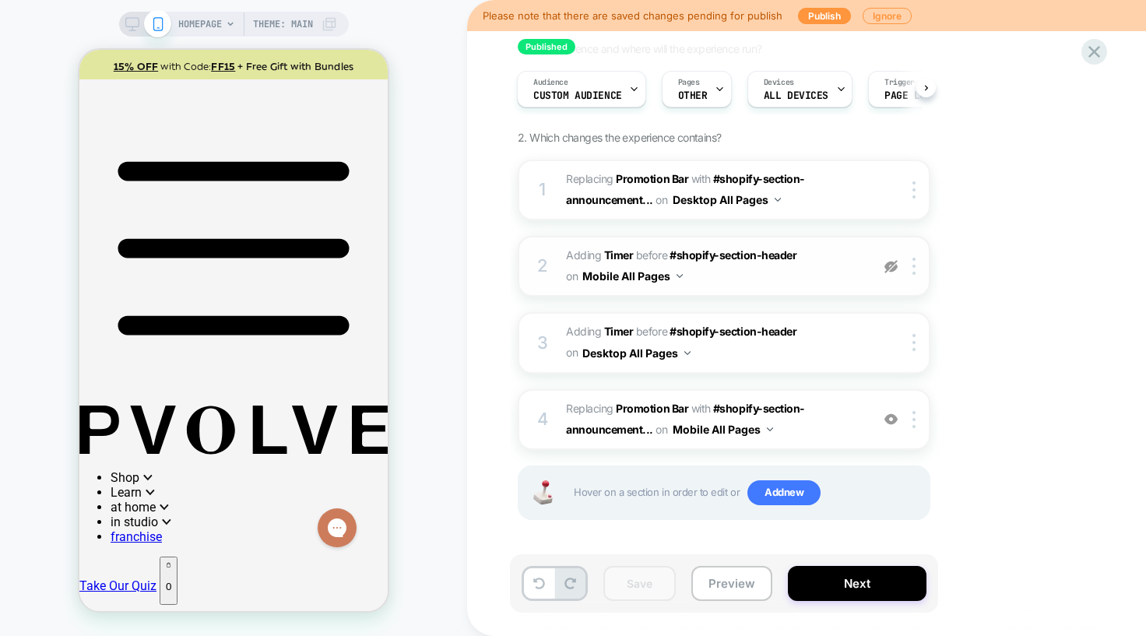
scroll to position [0, 0]
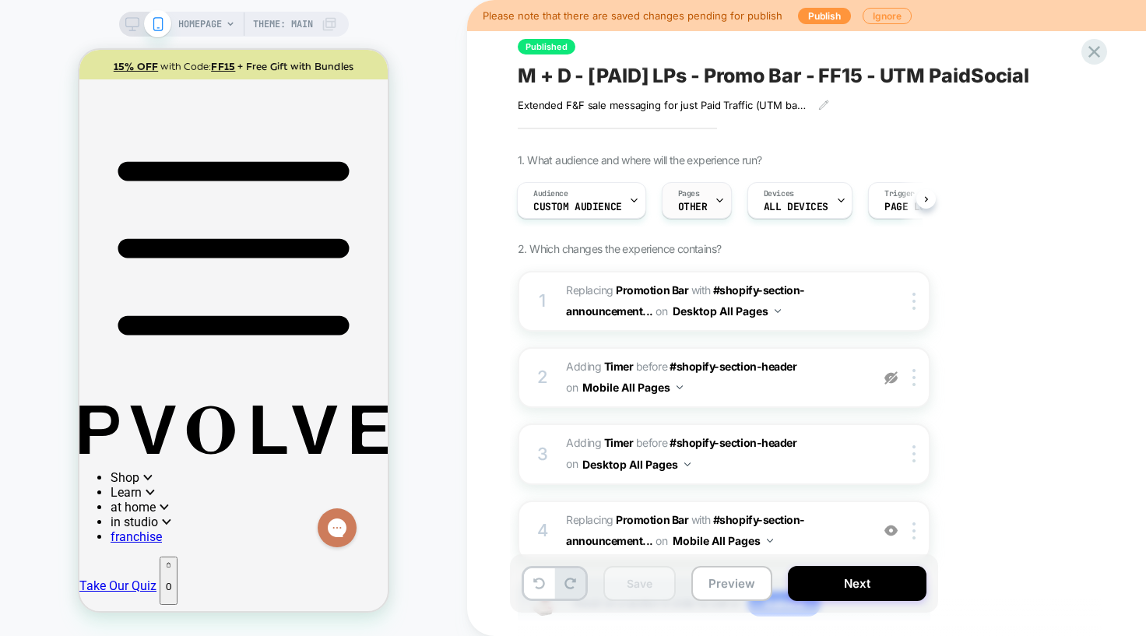
click at [705, 206] on div "Pages OTHER" at bounding box center [693, 200] width 61 height 35
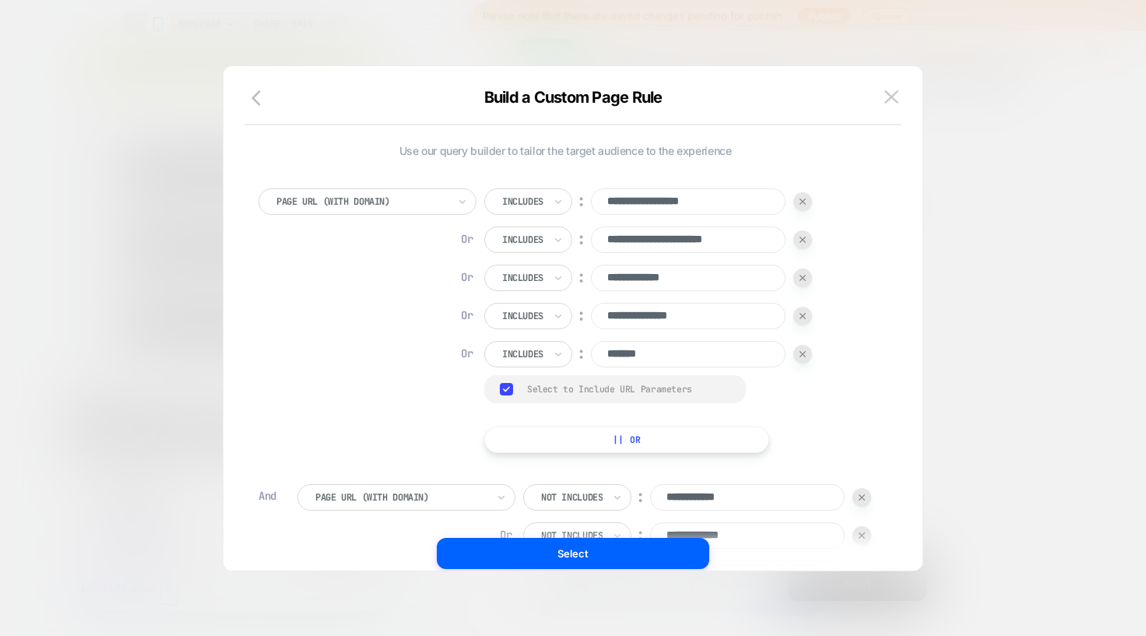
scroll to position [272, 0]
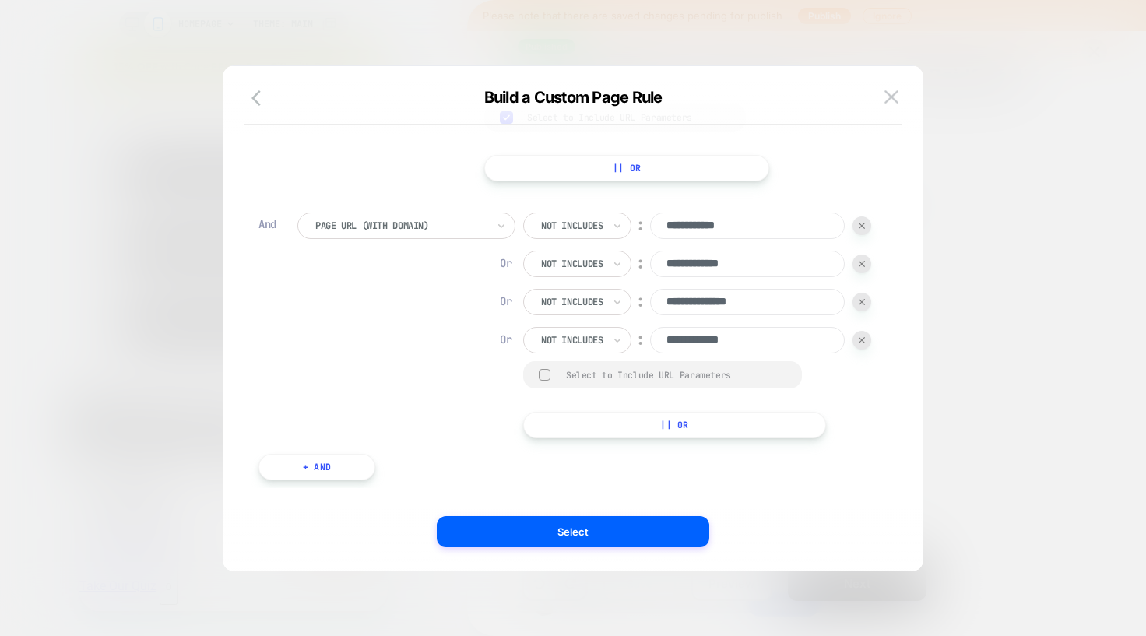
click at [523, 438] on button "|| Or" at bounding box center [674, 425] width 303 height 26
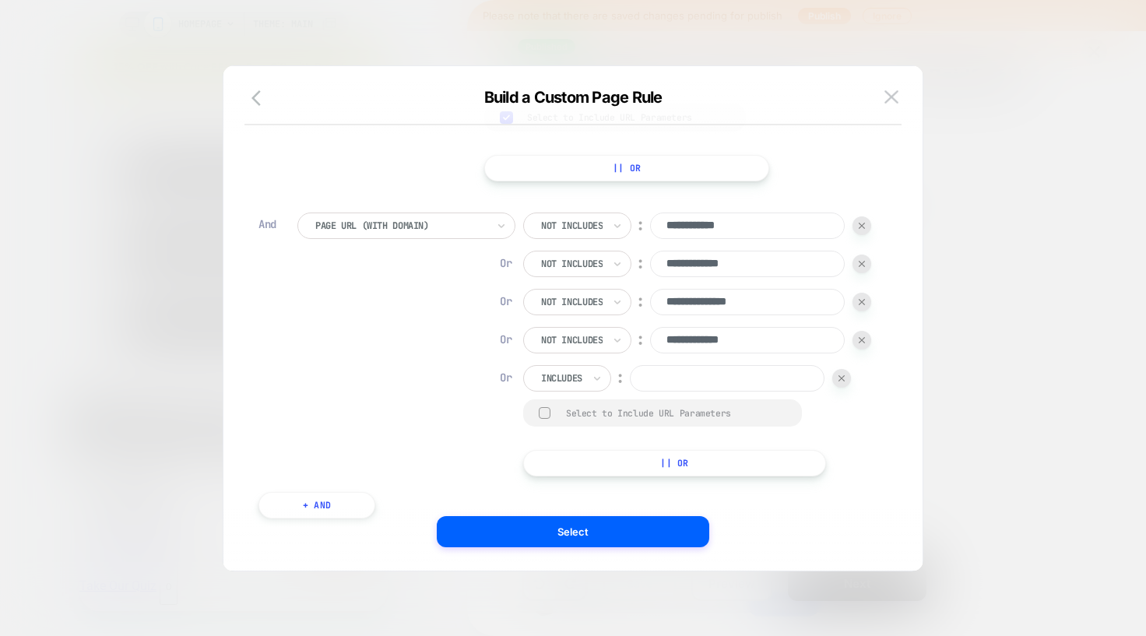
click at [541, 385] on div at bounding box center [561, 378] width 41 height 14
click at [523, 385] on div "**********" at bounding box center [697, 345] width 348 height 264
click at [592, 386] on icon at bounding box center [597, 379] width 11 height 16
click at [354, 526] on div "Not includes" at bounding box center [363, 522] width 101 height 25
click at [650, 392] on input at bounding box center [747, 378] width 195 height 26
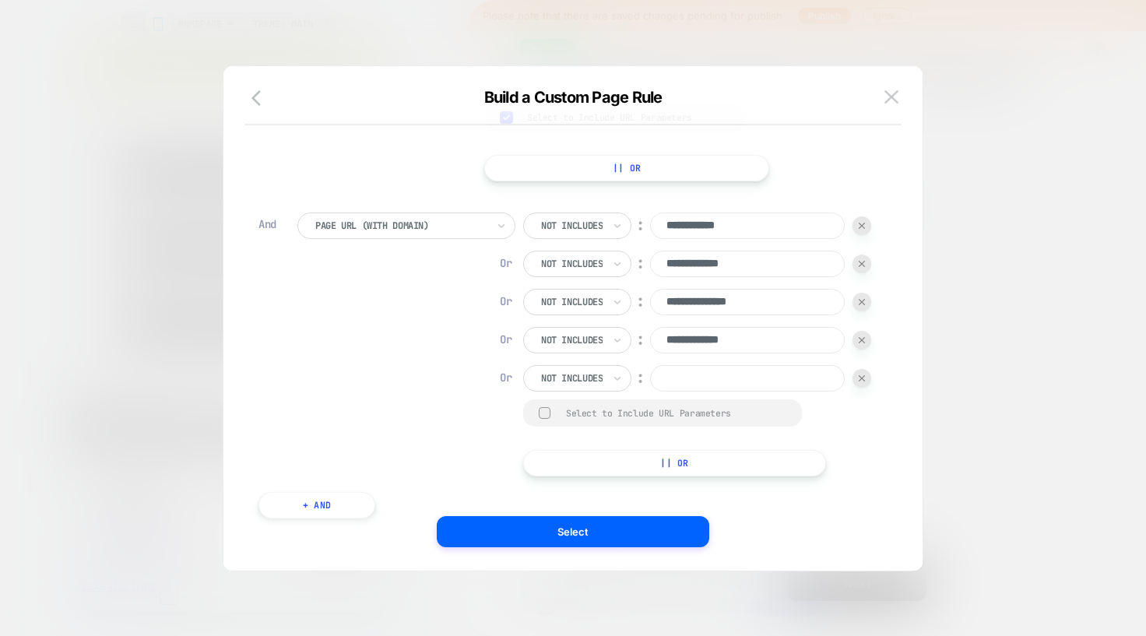
paste input "**********"
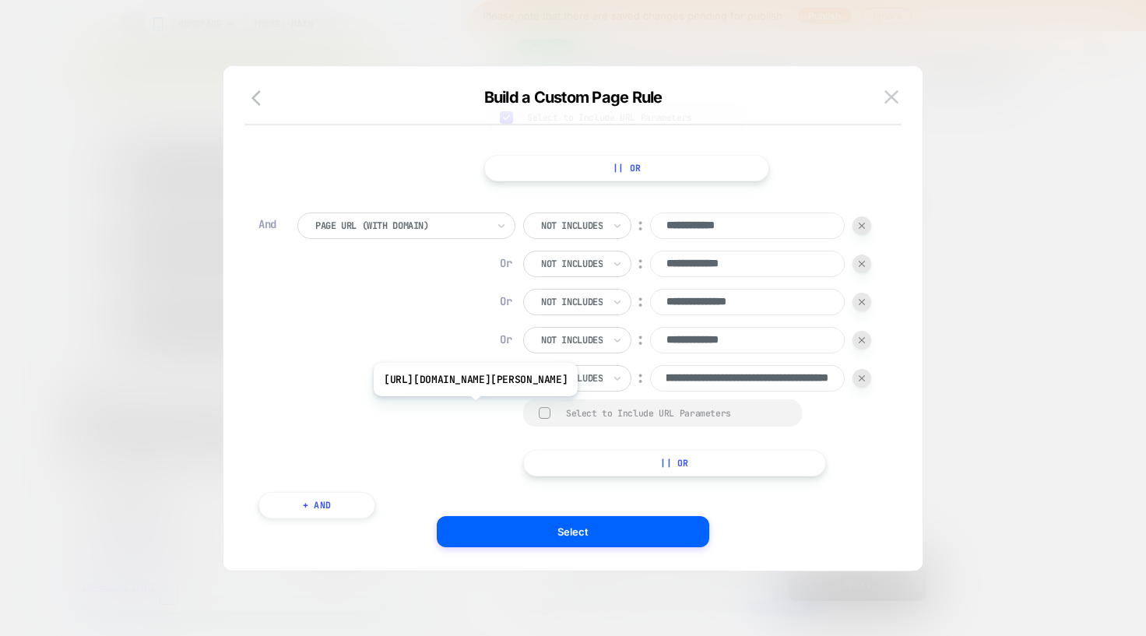
scroll to position [0, 0]
drag, startPoint x: 511, startPoint y: 408, endPoint x: 290, endPoint y: 403, distance: 220.4
click at [290, 403] on div "**********" at bounding box center [565, 345] width 614 height 264
type input "**********"
click at [523, 476] on button "|| Or" at bounding box center [674, 463] width 303 height 26
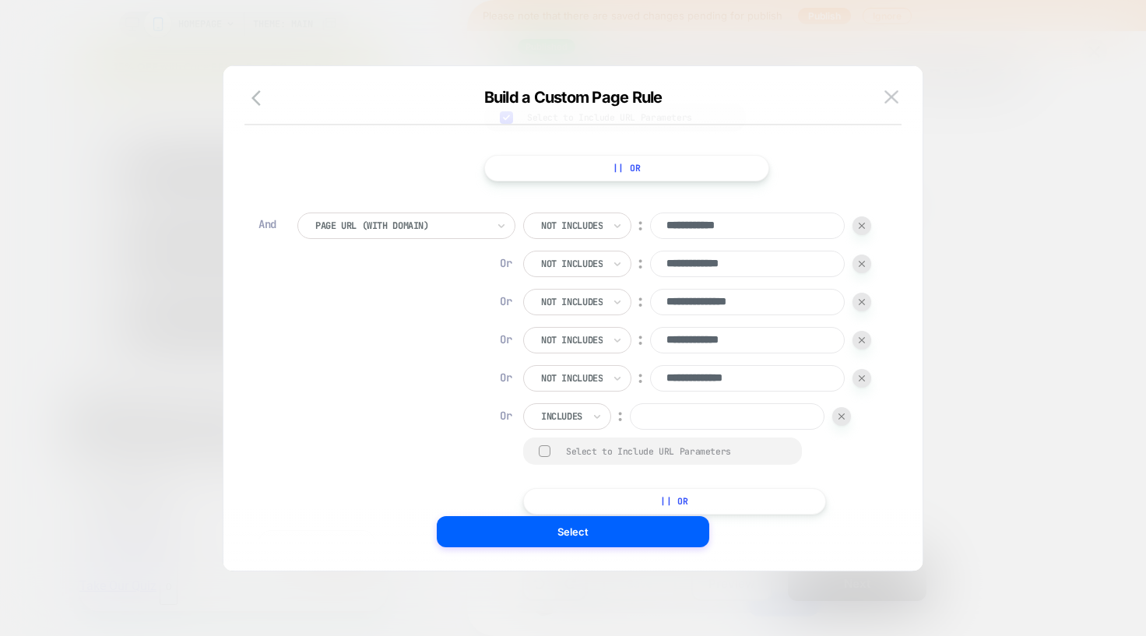
click at [541, 424] on div at bounding box center [561, 417] width 41 height 14
click at [347, 554] on div "Not includes" at bounding box center [363, 560] width 101 height 25
click at [650, 430] on input at bounding box center [747, 416] width 195 height 26
paste input "**********"
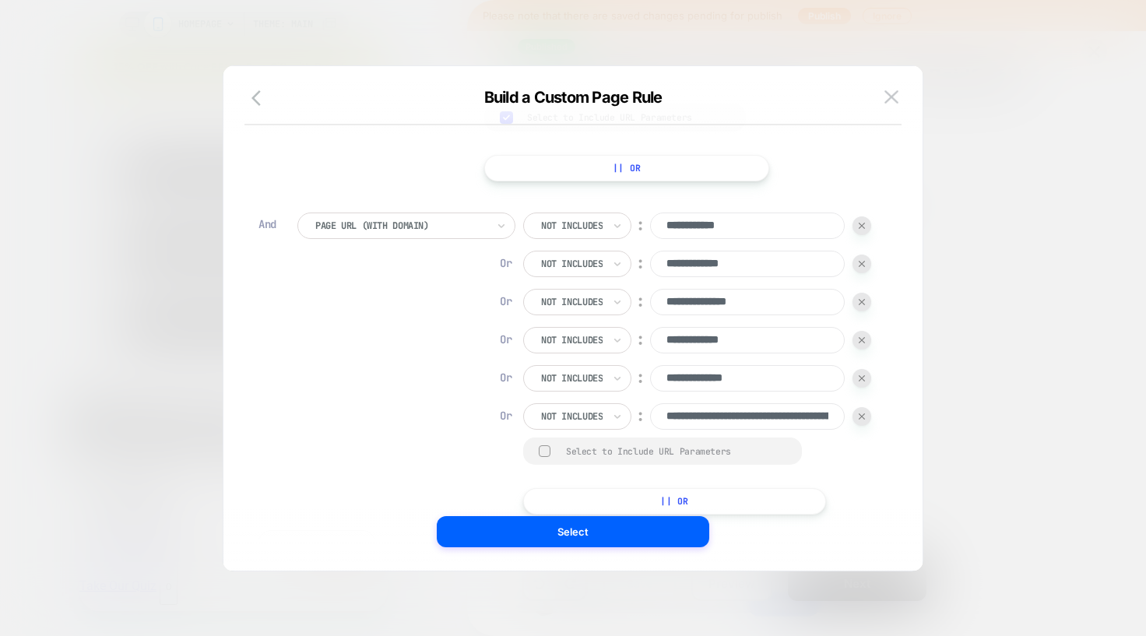
drag, startPoint x: 450, startPoint y: 442, endPoint x: 298, endPoint y: 431, distance: 152.2
click at [523, 430] on div "**********" at bounding box center [697, 416] width 348 height 26
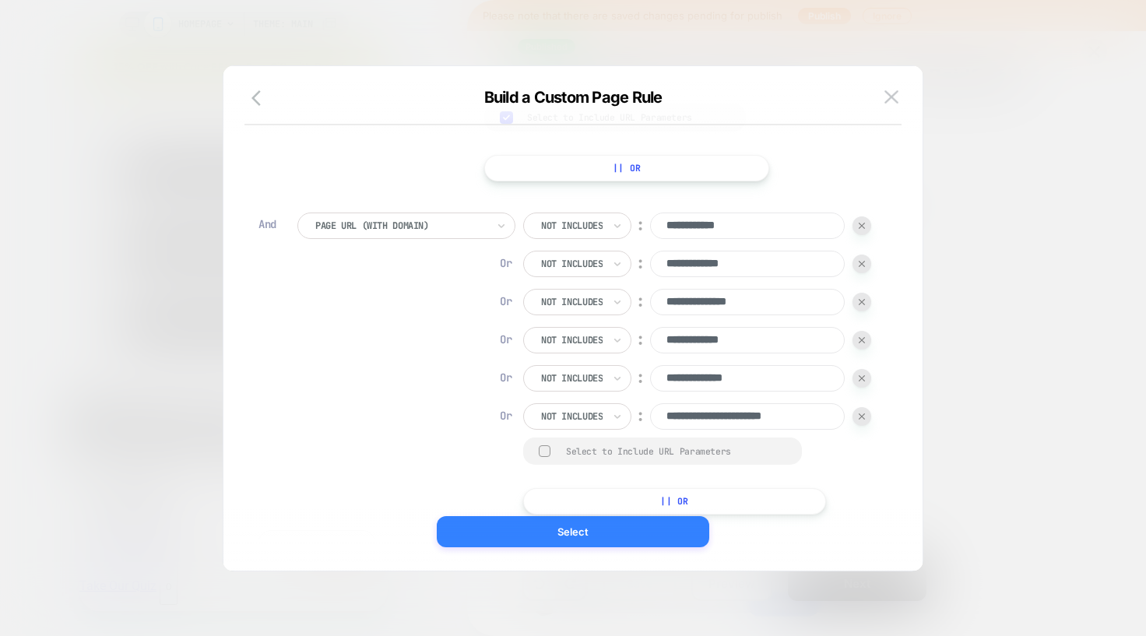
type input "**********"
click at [566, 527] on button "Select" at bounding box center [573, 531] width 272 height 31
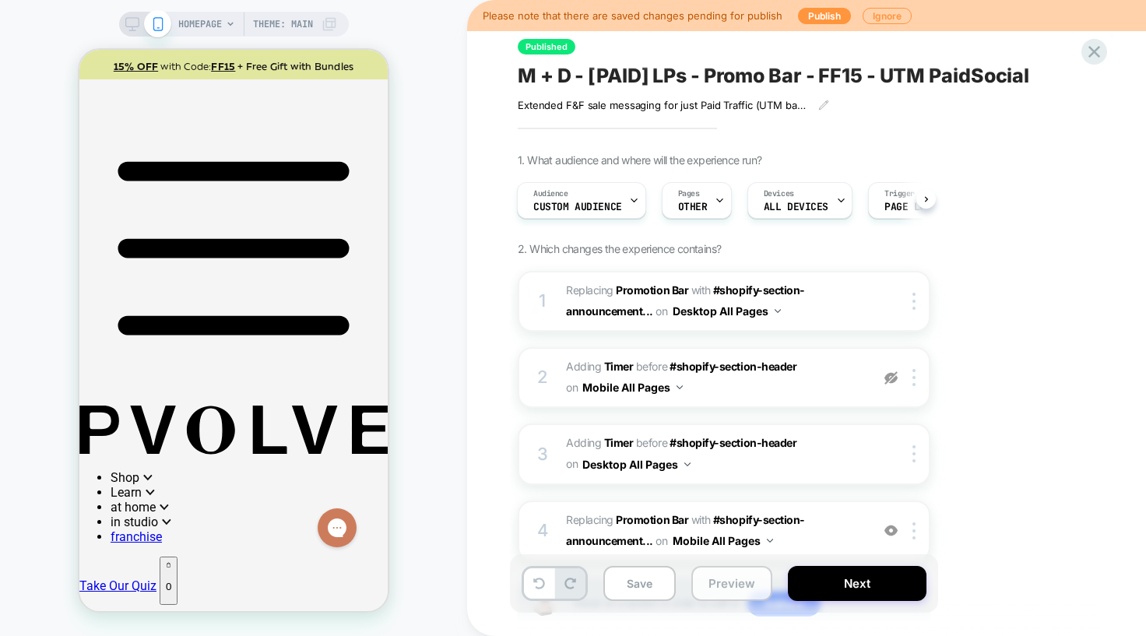
click at [718, 592] on button "Preview" at bounding box center [731, 583] width 81 height 35
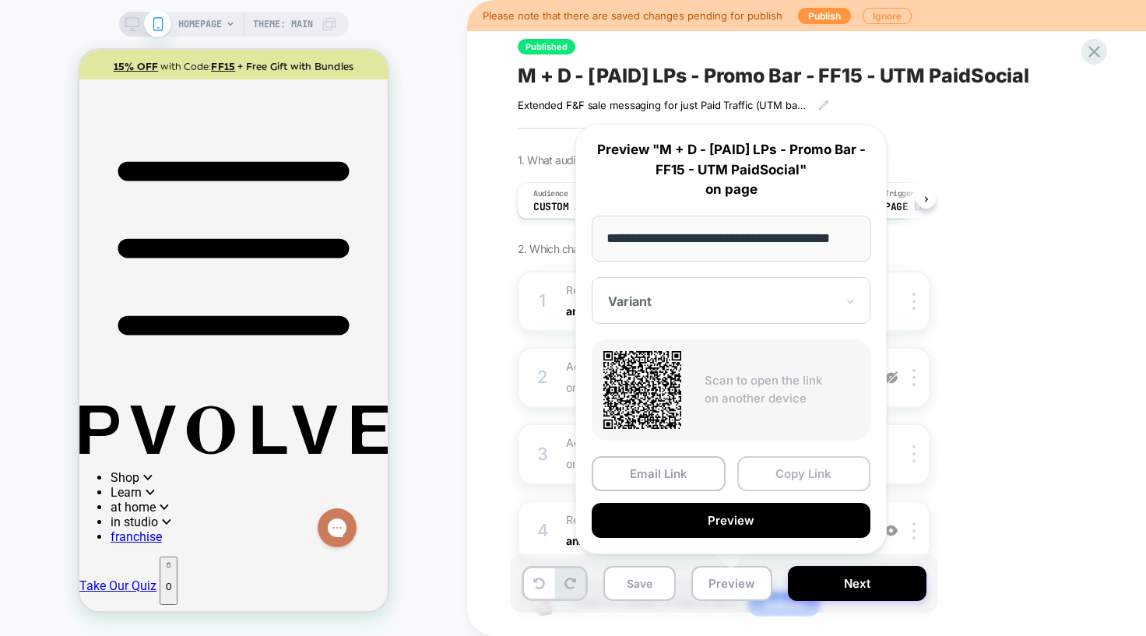
click at [799, 480] on button "Copy Link" at bounding box center [804, 473] width 134 height 35
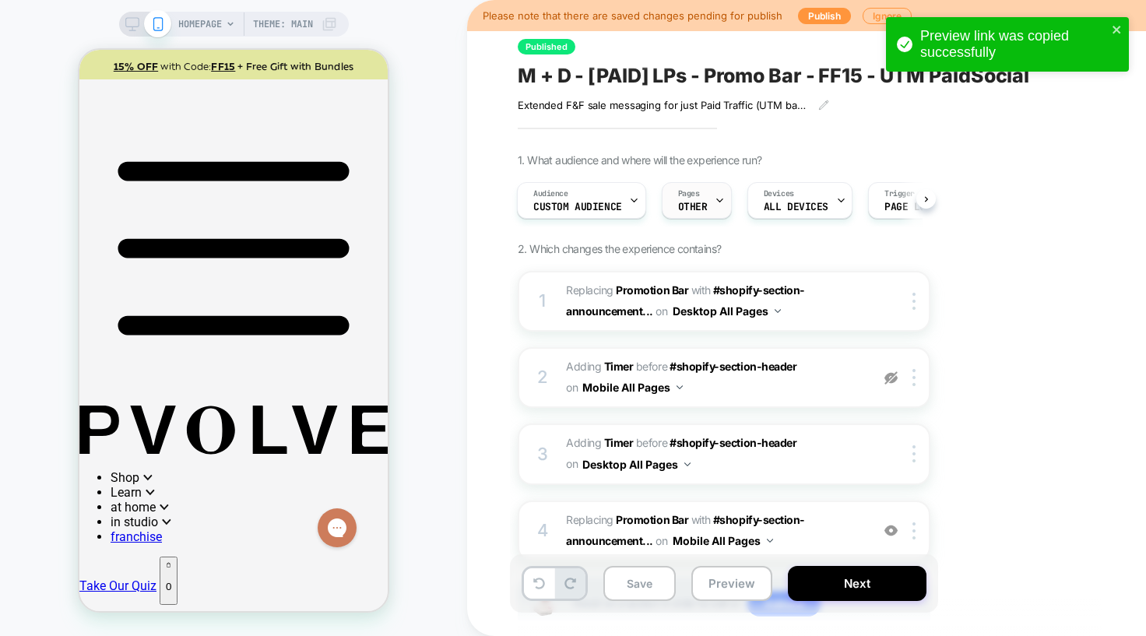
click at [700, 196] on div "Pages OTHER" at bounding box center [693, 200] width 61 height 35
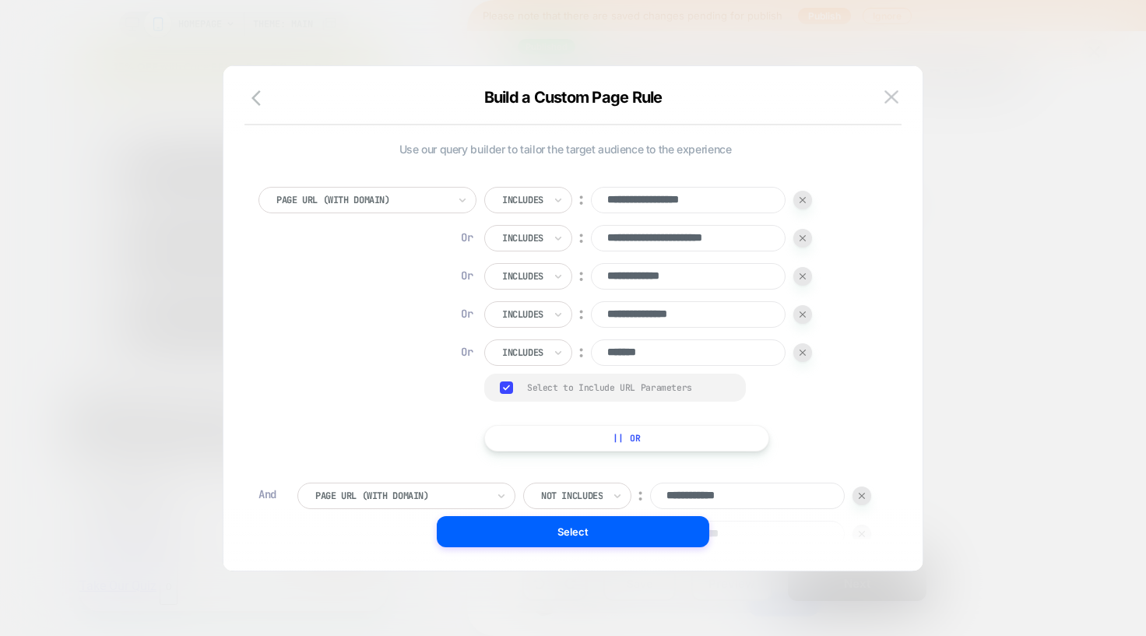
scroll to position [2, 0]
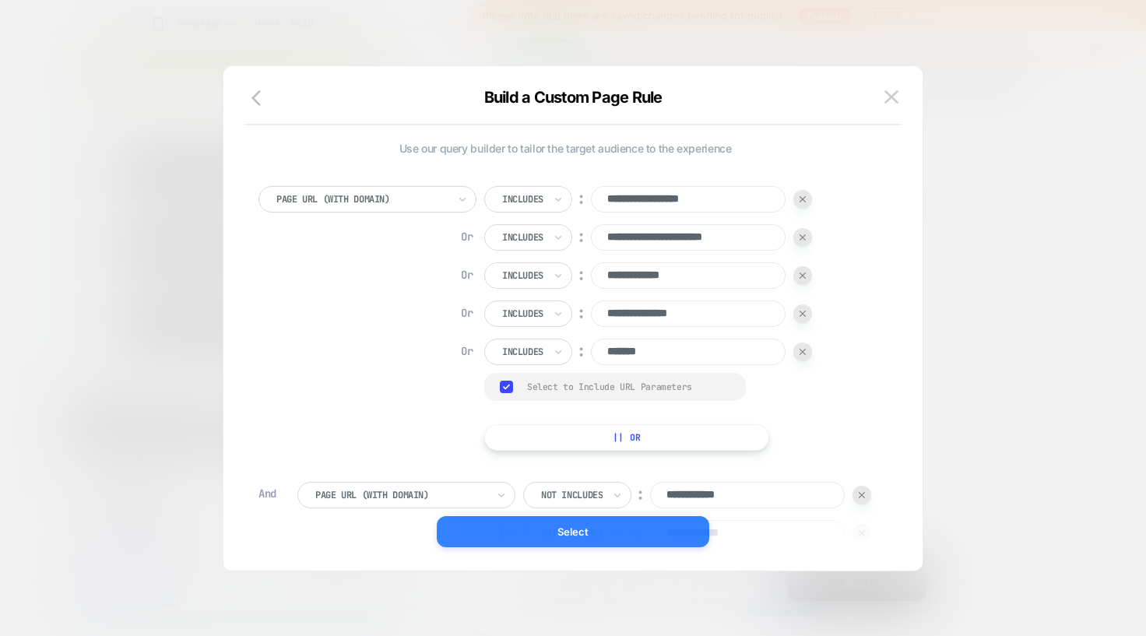
click at [588, 540] on button "Select" at bounding box center [573, 531] width 272 height 31
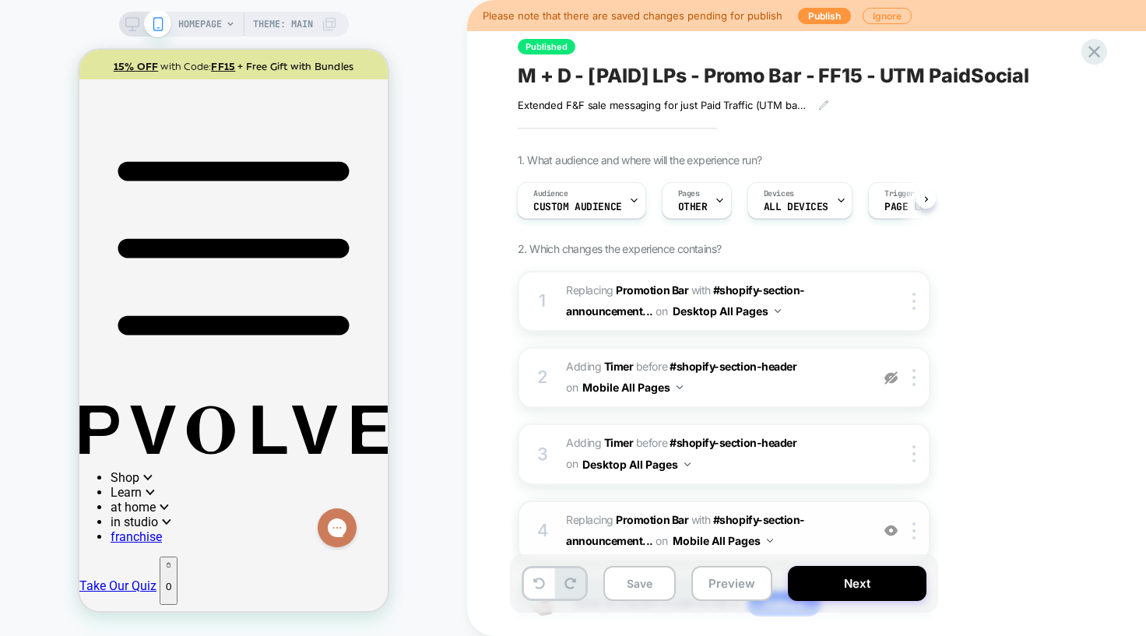
click at [892, 526] on img at bounding box center [890, 530] width 13 height 13
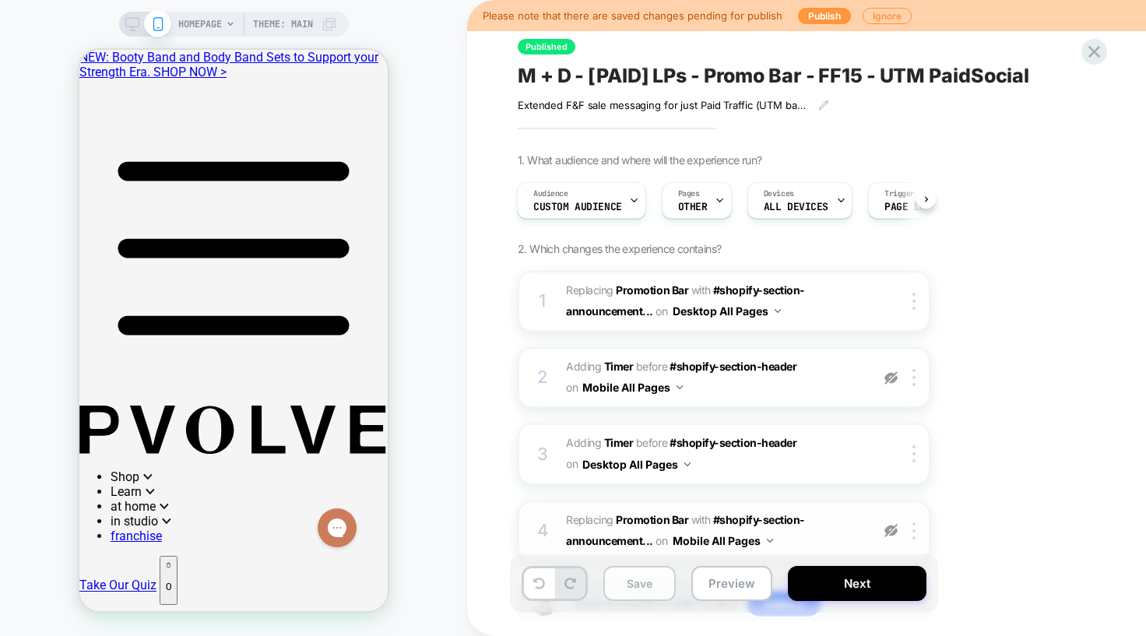
click at [659, 576] on button "Save" at bounding box center [639, 583] width 72 height 35
click at [715, 205] on icon at bounding box center [720, 200] width 10 height 10
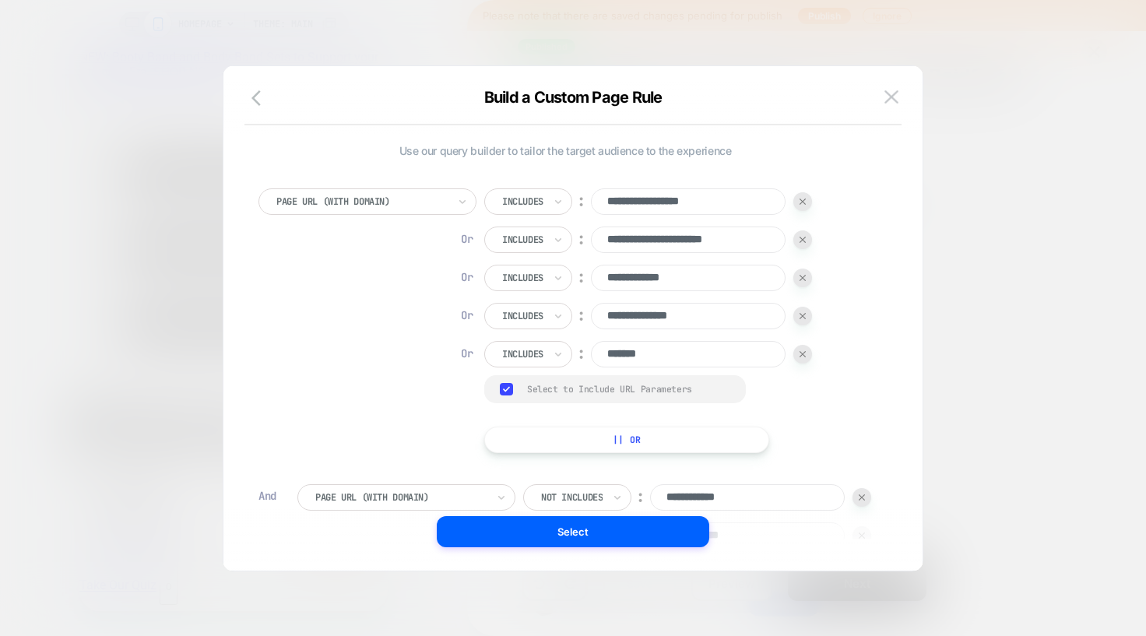
scroll to position [242, 0]
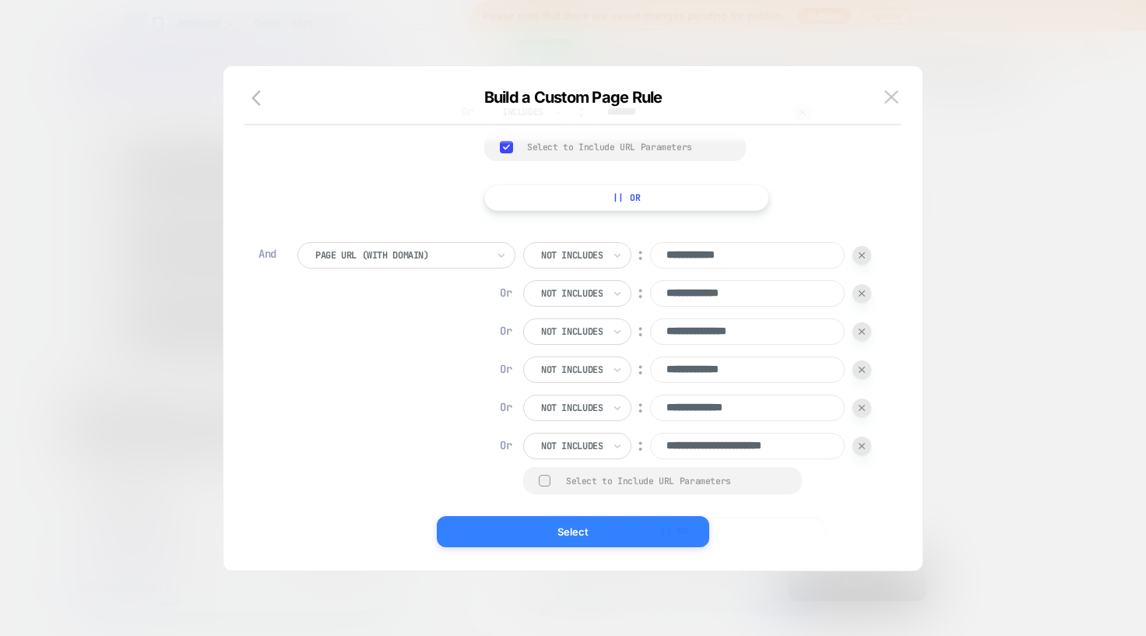
click at [578, 543] on button "Select" at bounding box center [573, 531] width 272 height 31
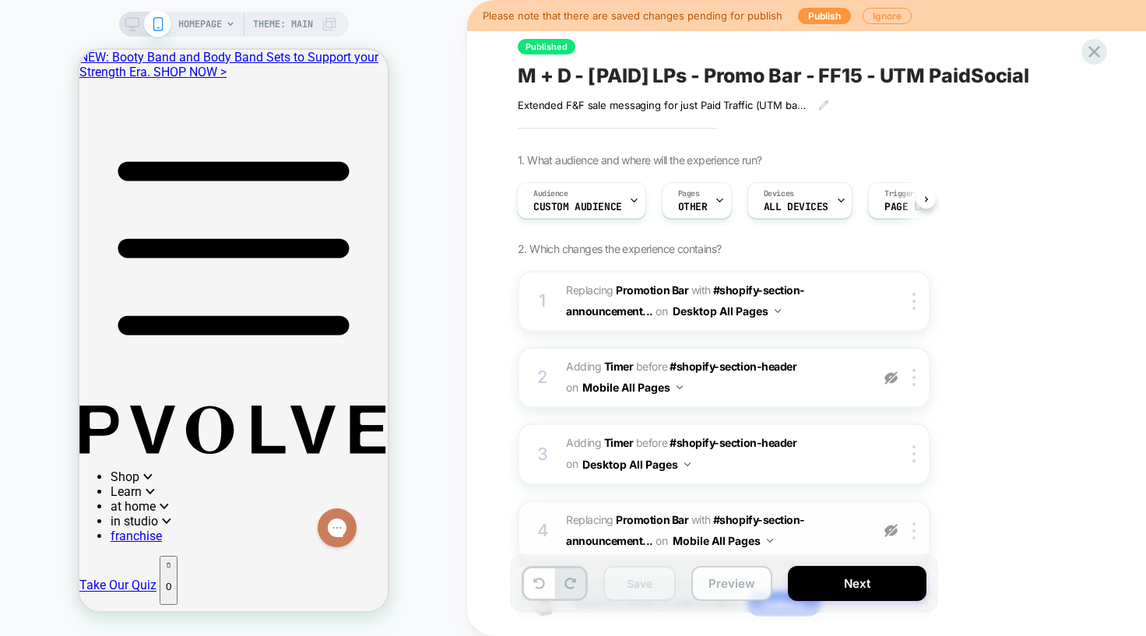
click at [750, 584] on button "Preview" at bounding box center [731, 583] width 81 height 35
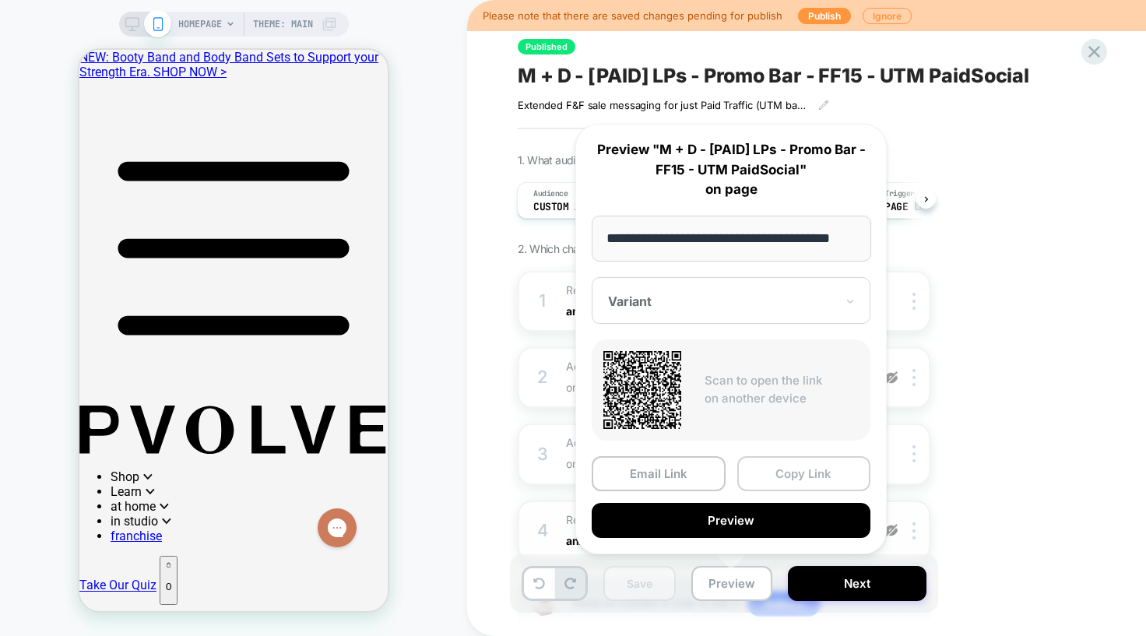
scroll to position [0, 0]
click at [781, 478] on button "Copy Link" at bounding box center [804, 473] width 134 height 35
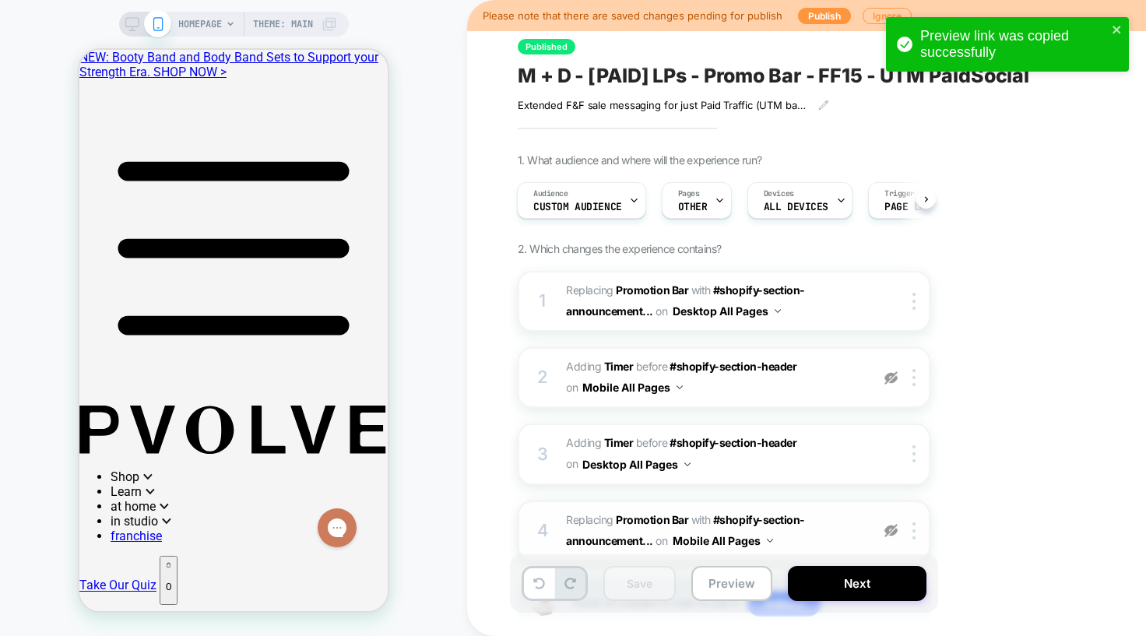
click at [979, 455] on div "1. What audience and where will the experience run? Audience Custom Audience Pa…" at bounding box center [802, 411] width 568 height 517
click at [994, 233] on div "1. What audience and where will the experience run? Audience Custom Audience Pa…" at bounding box center [802, 411] width 568 height 517
